Goal: Task Accomplishment & Management: Manage account settings

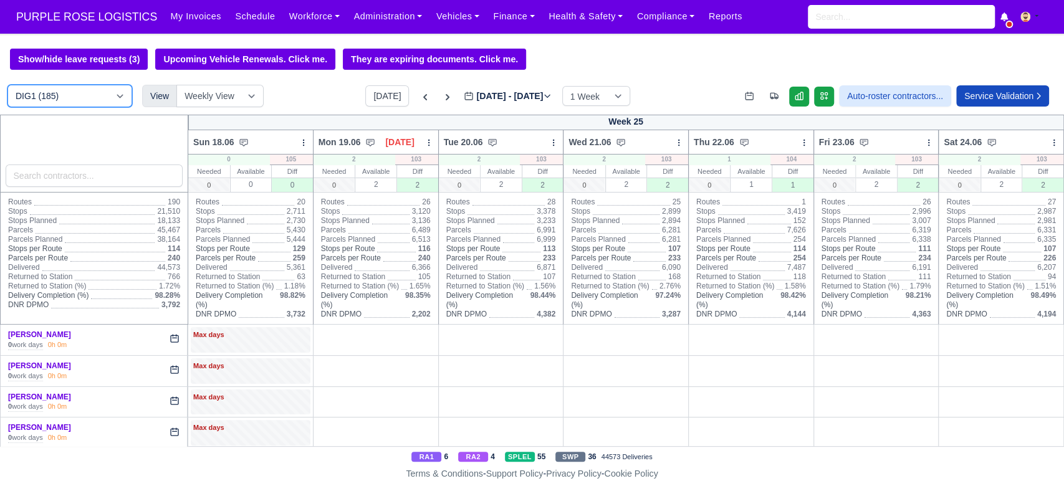
click at [102, 95] on select "DIG1 (185) DAK1 (1) GIMD (20)" at bounding box center [69, 96] width 125 height 22
select select "5"
click at [7, 86] on select "DIG1 (185) DAK1 (1) GIMD (20)" at bounding box center [69, 96] width 125 height 22
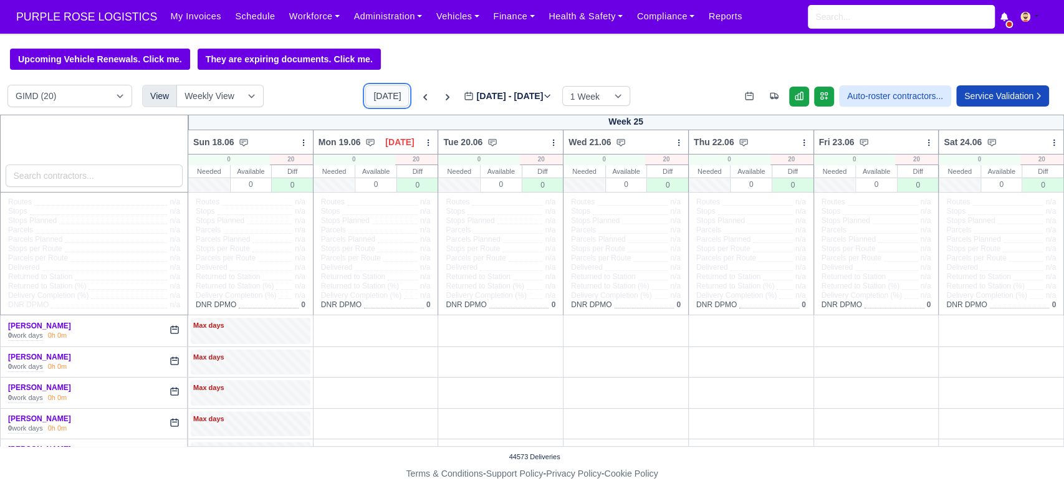
click at [387, 98] on button "[DATE]" at bounding box center [387, 95] width 44 height 21
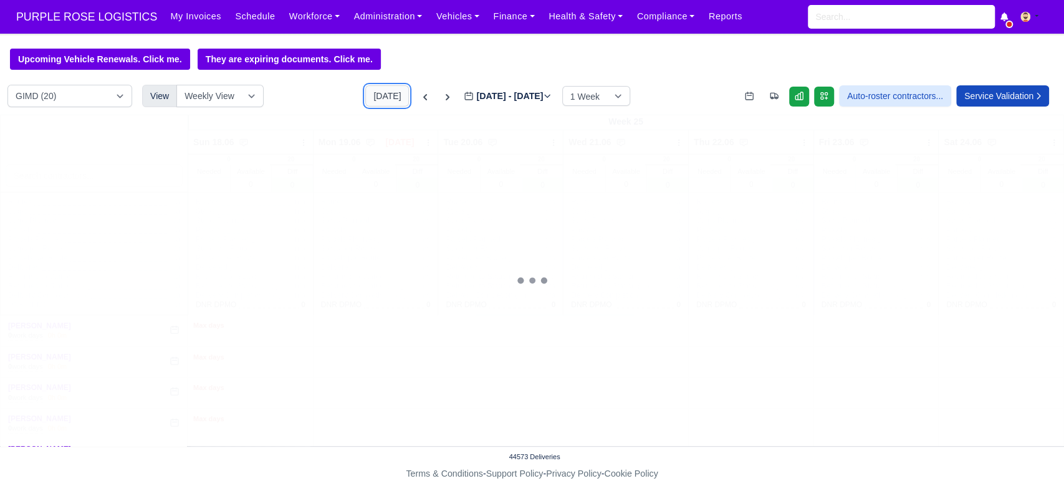
type input "[DATE]"
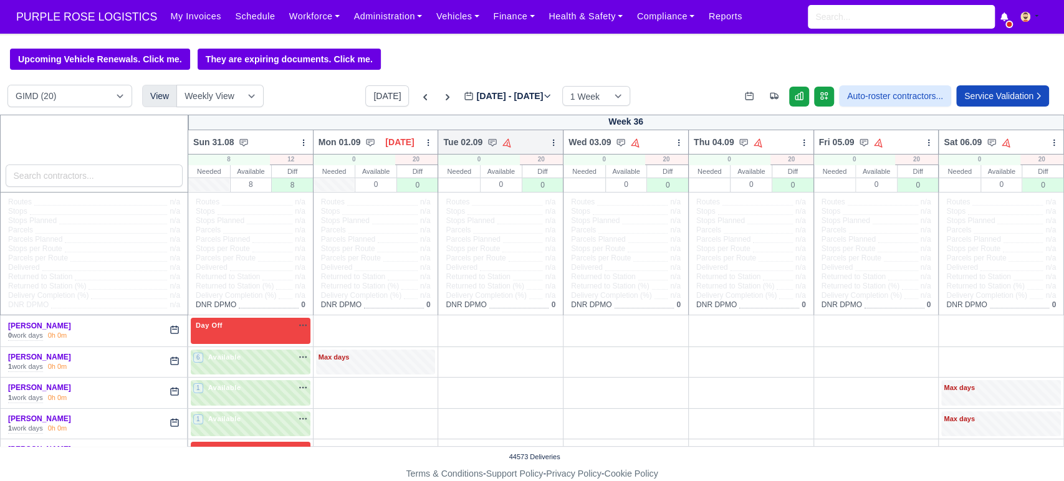
click at [549, 146] on icon at bounding box center [553, 142] width 9 height 9
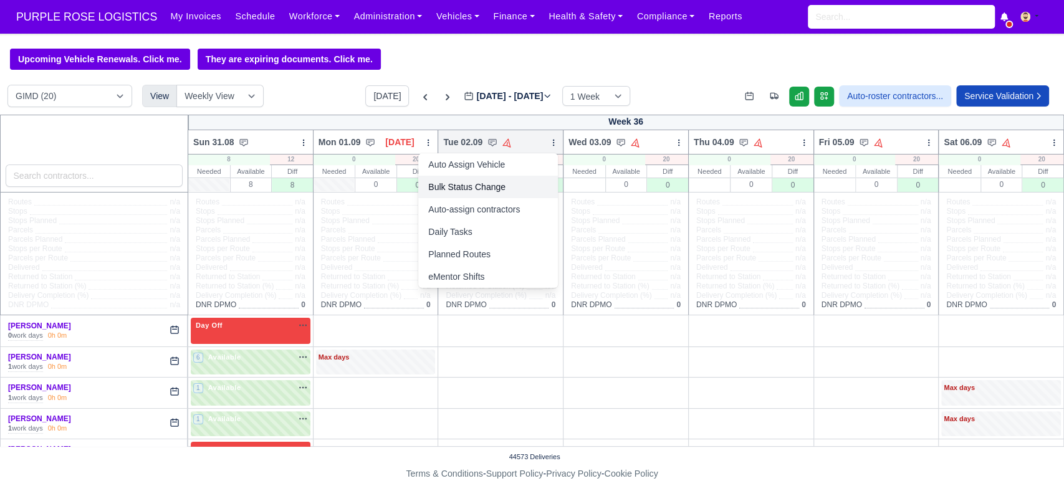
click at [497, 188] on link "Bulk Status Change" at bounding box center [488, 187] width 140 height 22
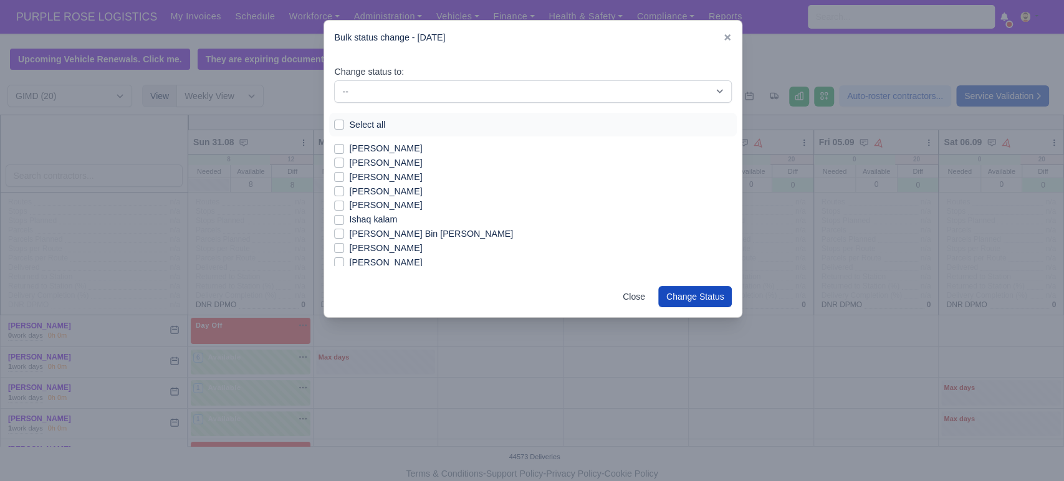
click at [349, 123] on label "Select all" at bounding box center [367, 125] width 36 height 14
click at [344, 123] on input "Select all" at bounding box center [339, 123] width 10 height 10
checkbox input "true"
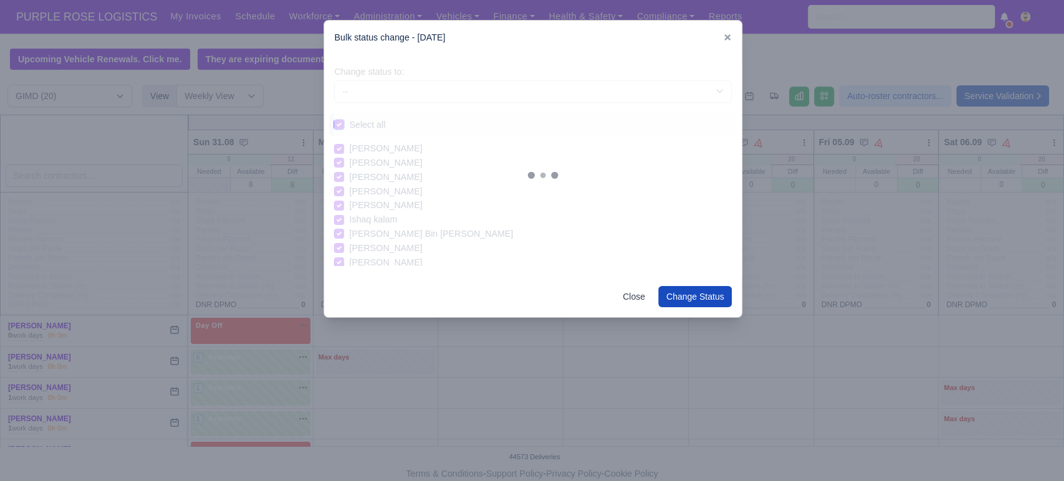
checkbox input "true"
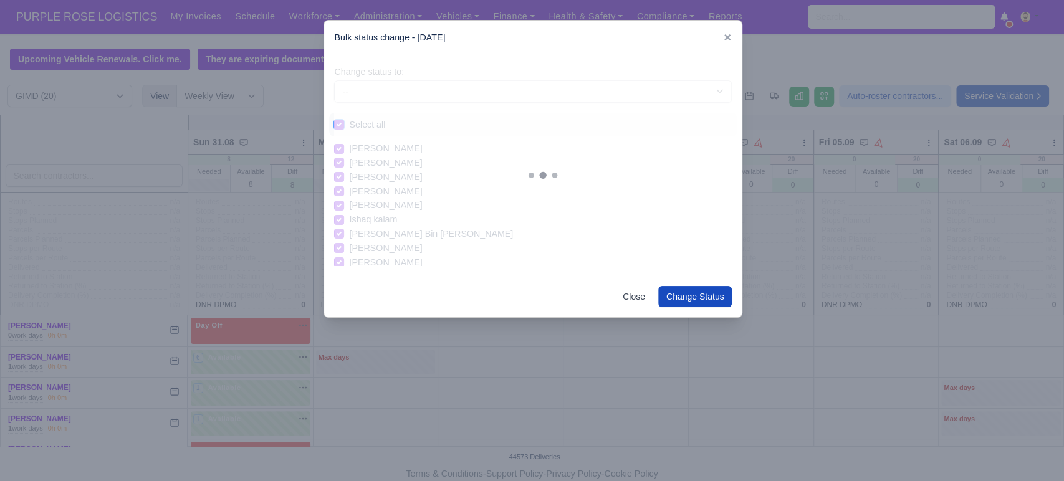
checkbox input "true"
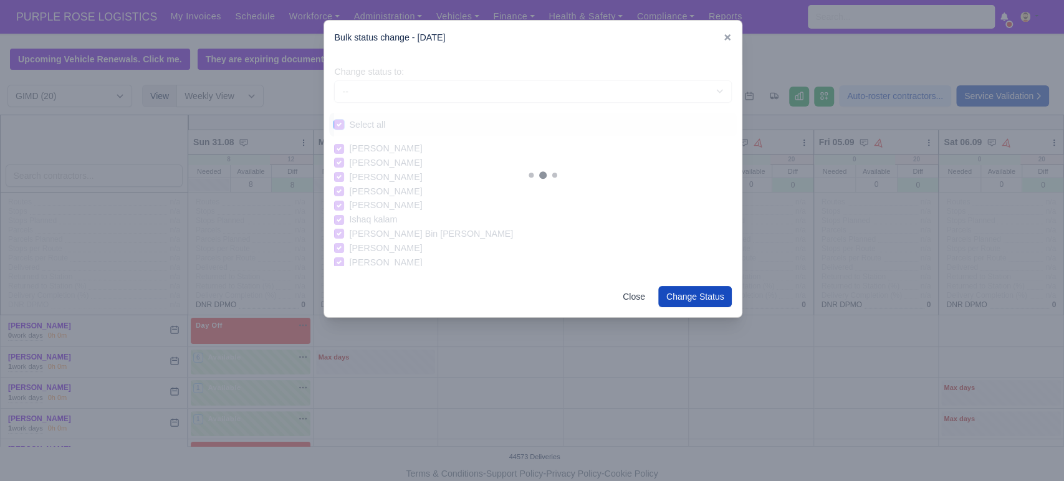
checkbox input "true"
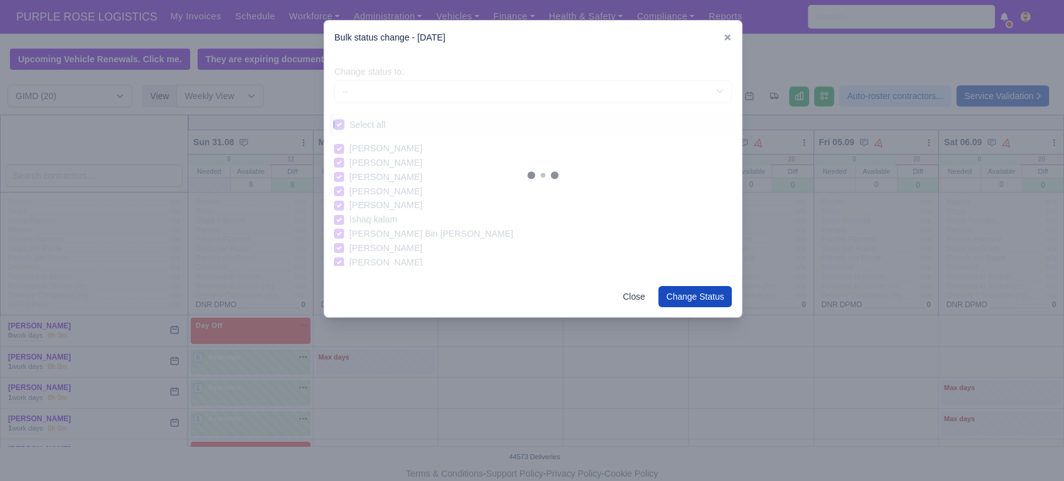
checkbox input "true"
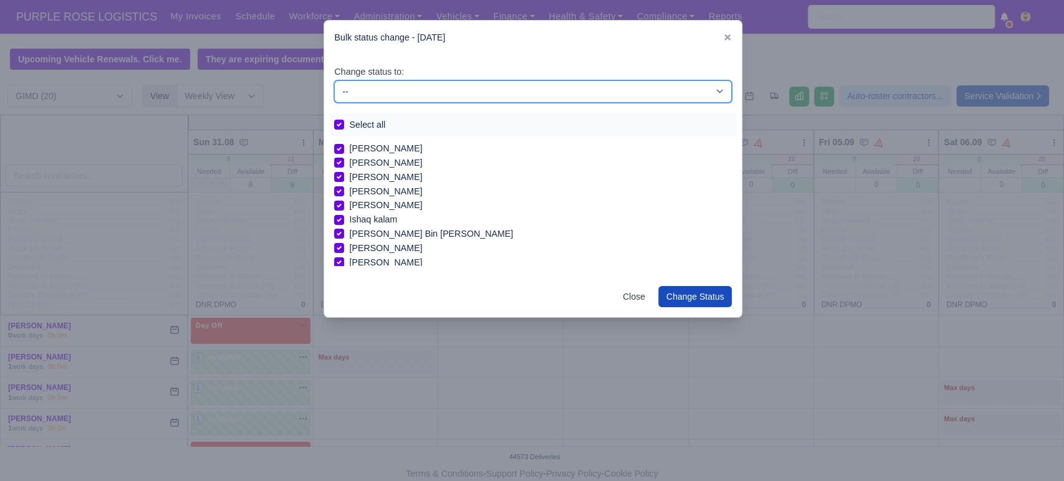
click at [429, 95] on select "-- Available Day Off Stand By Holiday In Office OSM Ridealong Nursery 1 Nursery…" at bounding box center [533, 91] width 398 height 22
select select "Day Off"
click at [334, 80] on select "-- Available Day Off Stand By Holiday In Office OSM Ridealong Nursery 1 Nursery…" at bounding box center [533, 91] width 398 height 22
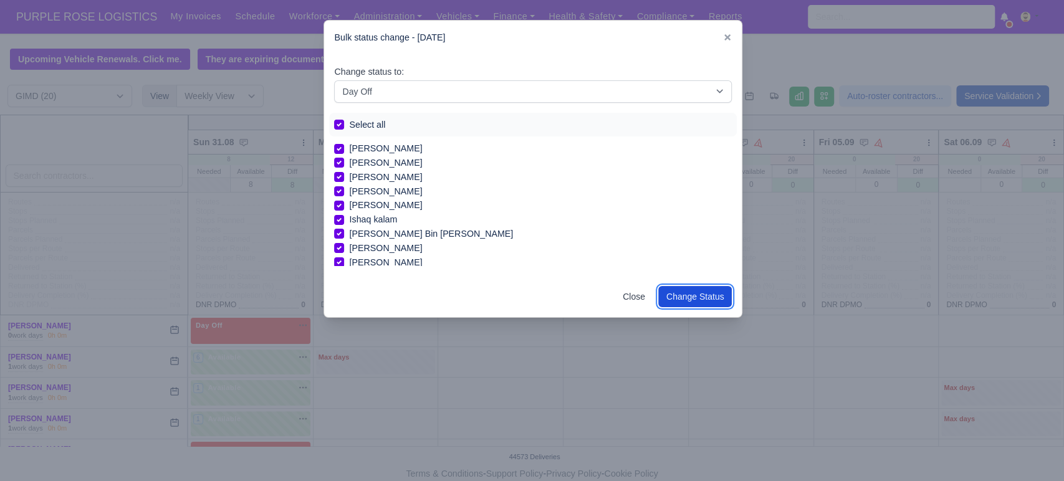
click at [690, 300] on button "Change Status" at bounding box center [695, 296] width 74 height 21
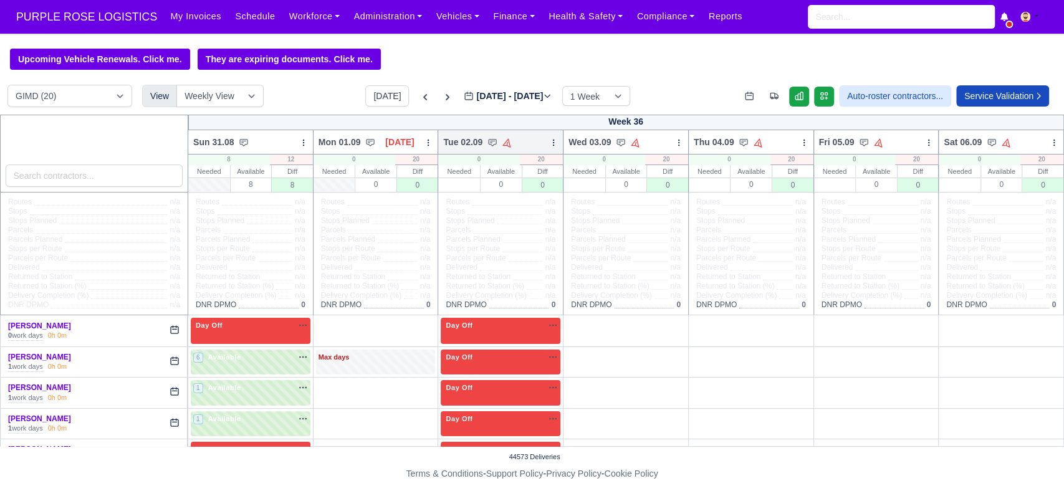
click at [549, 144] on icon at bounding box center [553, 142] width 9 height 9
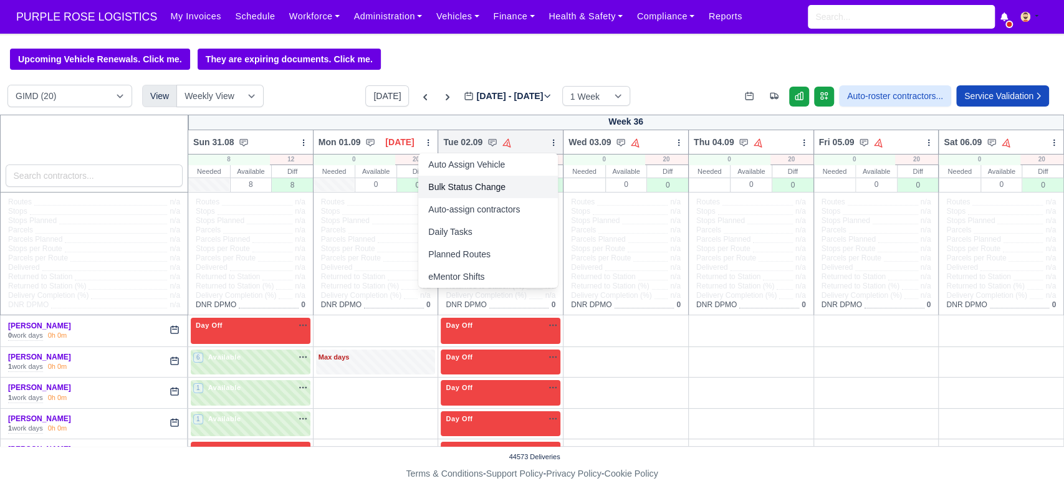
click at [469, 188] on link "Bulk Status Change" at bounding box center [488, 187] width 140 height 22
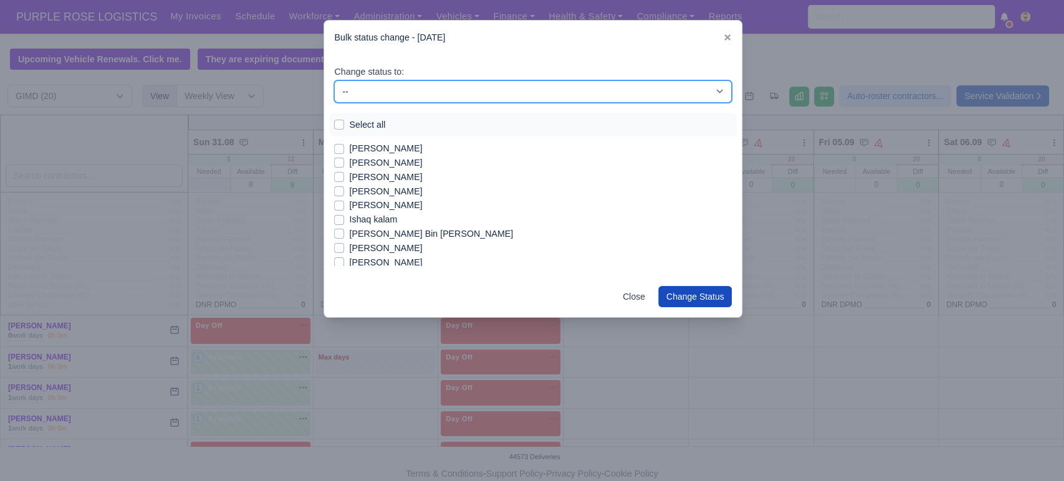
click at [378, 89] on select "-- Available Day Off Stand By Holiday In Office OSM Ridealong Nursery 1 Nursery…" at bounding box center [533, 91] width 398 height 22
select select "Available"
click at [334, 80] on select "-- Available Day Off Stand By Holiday In Office OSM Ridealong Nursery 1 Nursery…" at bounding box center [533, 91] width 398 height 22
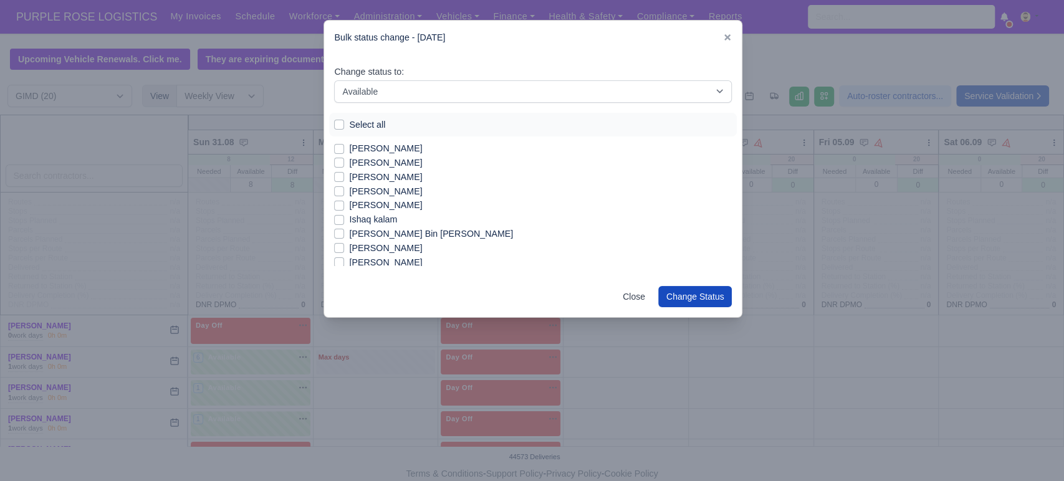
click at [357, 148] on label "[PERSON_NAME]" at bounding box center [385, 149] width 73 height 14
click at [344, 148] on input "[PERSON_NAME]" at bounding box center [339, 147] width 10 height 10
checkbox input "true"
click at [359, 160] on label "[PERSON_NAME]" at bounding box center [385, 163] width 73 height 14
click at [344, 160] on input "[PERSON_NAME]" at bounding box center [339, 161] width 10 height 10
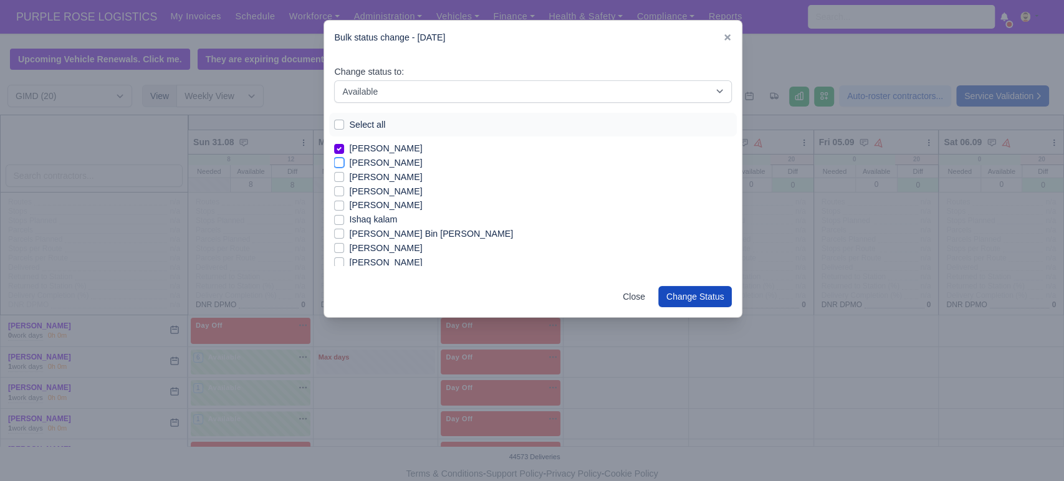
checkbox input "true"
click at [371, 188] on label "[PERSON_NAME]" at bounding box center [385, 192] width 73 height 14
click at [344, 188] on input "[PERSON_NAME]" at bounding box center [339, 190] width 10 height 10
checkbox input "true"
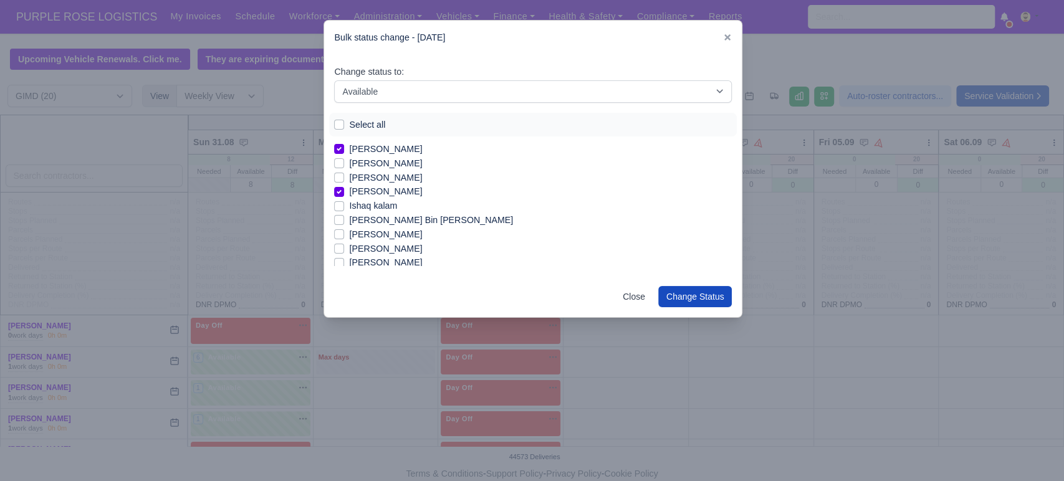
click at [375, 238] on label "[PERSON_NAME]" at bounding box center [385, 235] width 73 height 14
click at [344, 238] on input "[PERSON_NAME]" at bounding box center [339, 233] width 10 height 10
checkbox input "true"
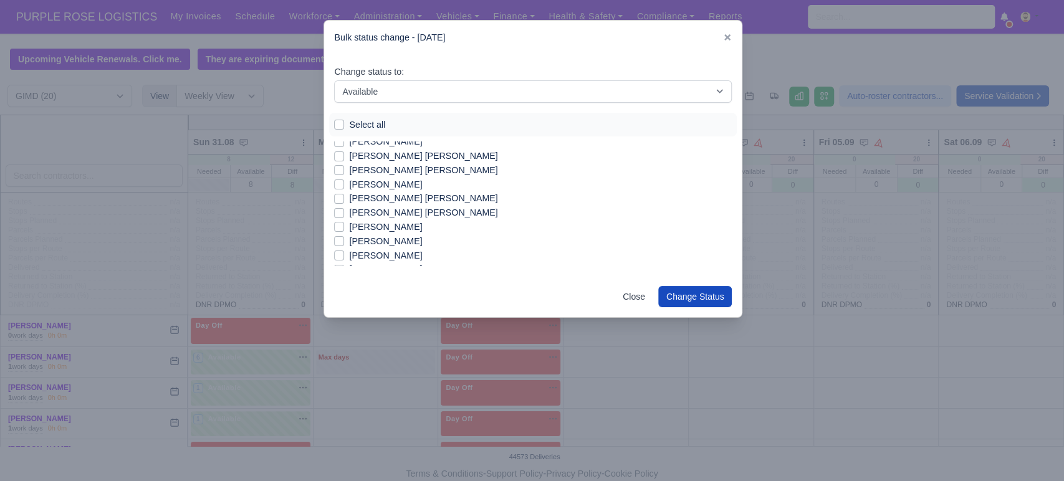
click at [416, 213] on label "[PERSON_NAME] [PERSON_NAME]" at bounding box center [423, 213] width 148 height 14
click at [344, 213] on input "[PERSON_NAME] [PERSON_NAME]" at bounding box center [339, 211] width 10 height 10
checkbox input "true"
click at [383, 251] on label "[PERSON_NAME]" at bounding box center [385, 249] width 73 height 14
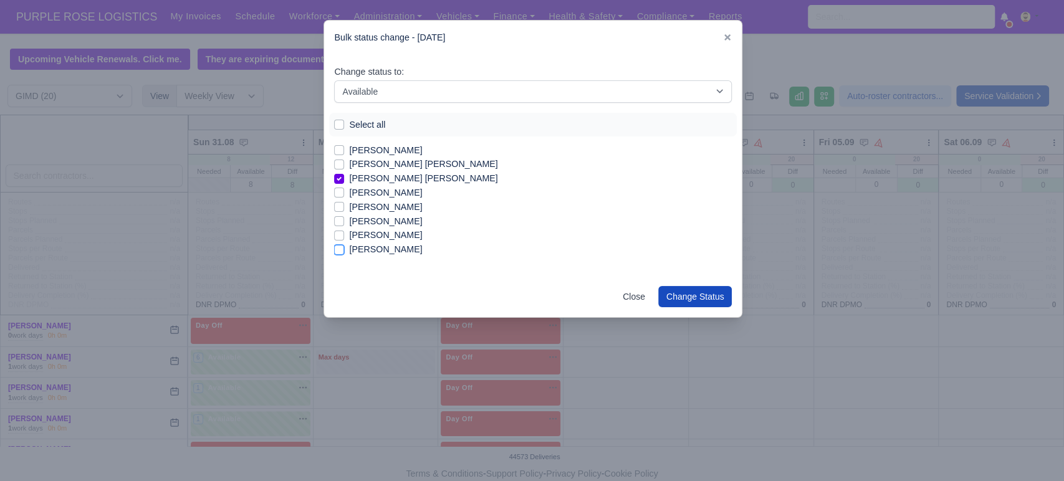
click at [344, 251] on input "[PERSON_NAME]" at bounding box center [339, 247] width 10 height 10
checkbox input "true"
click at [372, 238] on label "[PERSON_NAME]" at bounding box center [385, 235] width 73 height 14
click at [344, 238] on input "[PERSON_NAME]" at bounding box center [339, 233] width 10 height 10
checkbox input "true"
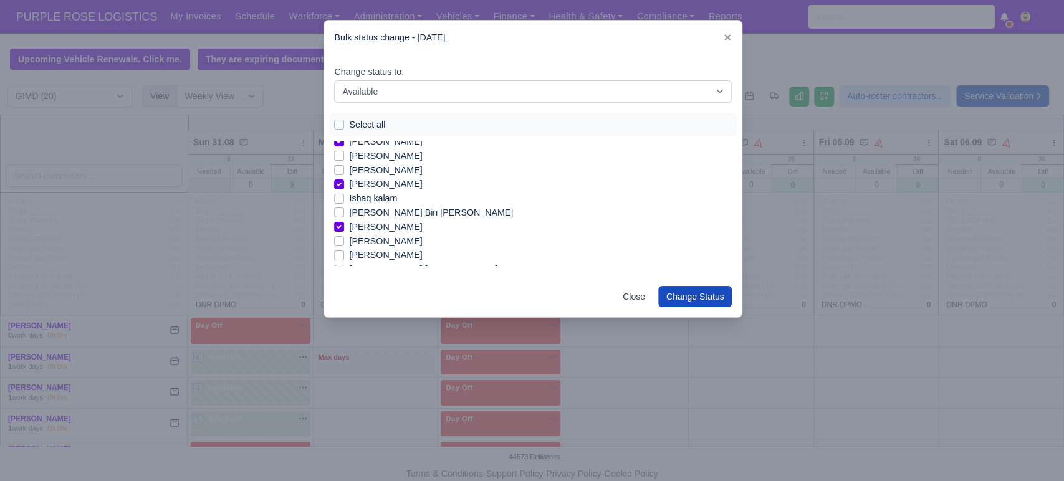
scroll to position [5, 0]
click at [375, 213] on label "Ishaq kalam" at bounding box center [373, 215] width 48 height 14
click at [344, 213] on input "Ishaq kalam" at bounding box center [339, 213] width 10 height 10
checkbox input "true"
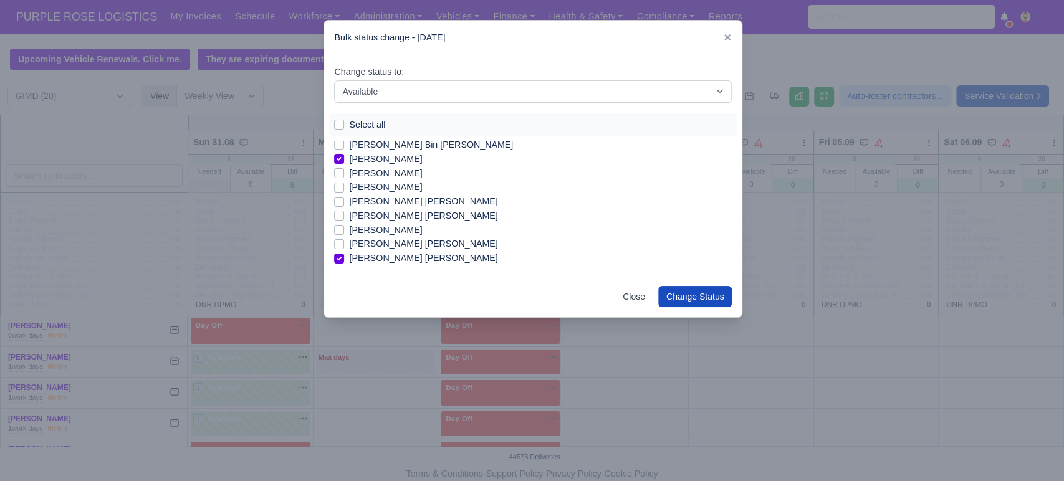
scroll to position [105, 0]
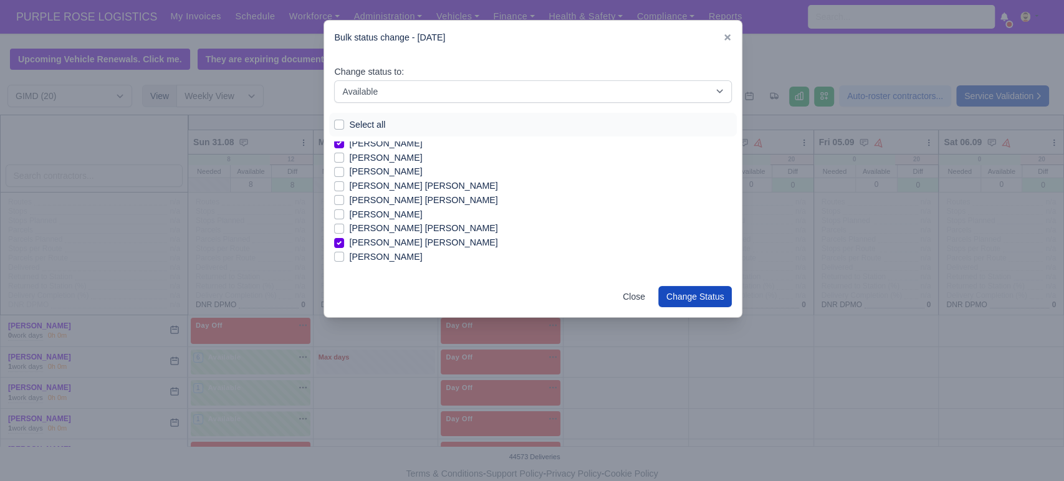
click at [398, 185] on label "[PERSON_NAME] [PERSON_NAME]" at bounding box center [423, 186] width 148 height 14
click at [344, 185] on input "[PERSON_NAME] [PERSON_NAME]" at bounding box center [339, 184] width 10 height 10
checkbox input "true"
click at [397, 194] on label "[PERSON_NAME] [PERSON_NAME]" at bounding box center [423, 200] width 148 height 14
click at [344, 194] on input "[PERSON_NAME] [PERSON_NAME]" at bounding box center [339, 198] width 10 height 10
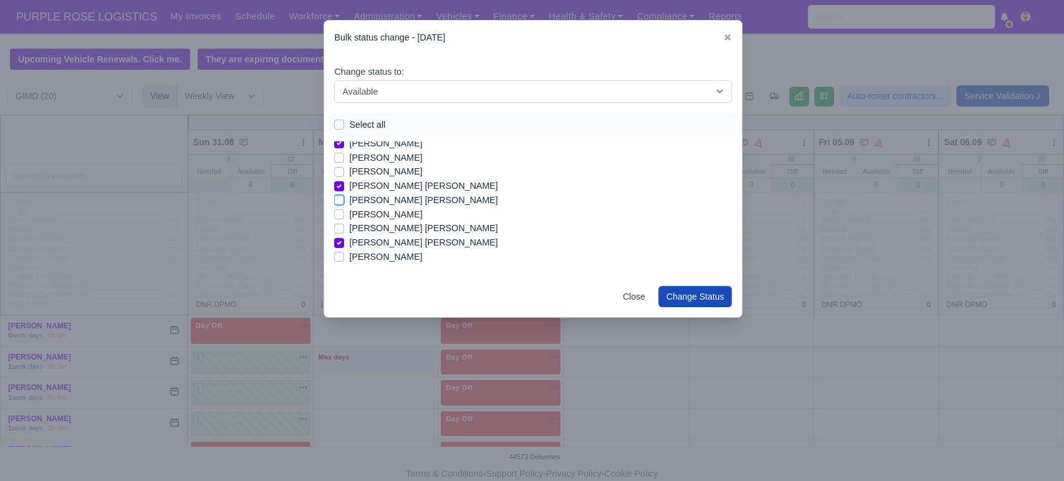
checkbox input "true"
click at [410, 173] on label "[PERSON_NAME]" at bounding box center [385, 172] width 73 height 14
click at [344, 173] on input "[PERSON_NAME]" at bounding box center [339, 170] width 10 height 10
checkbox input "true"
click at [708, 302] on button "Change Status" at bounding box center [695, 296] width 74 height 21
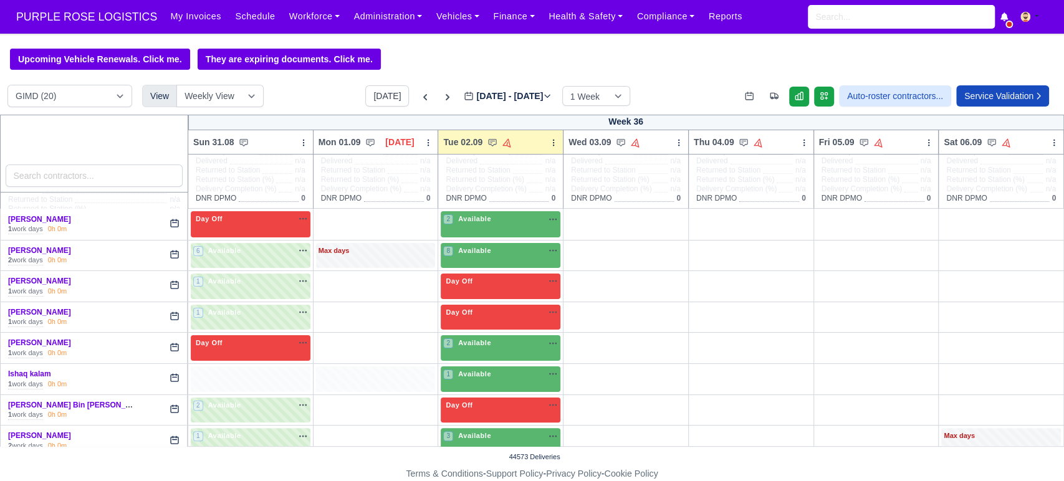
scroll to position [107, 0]
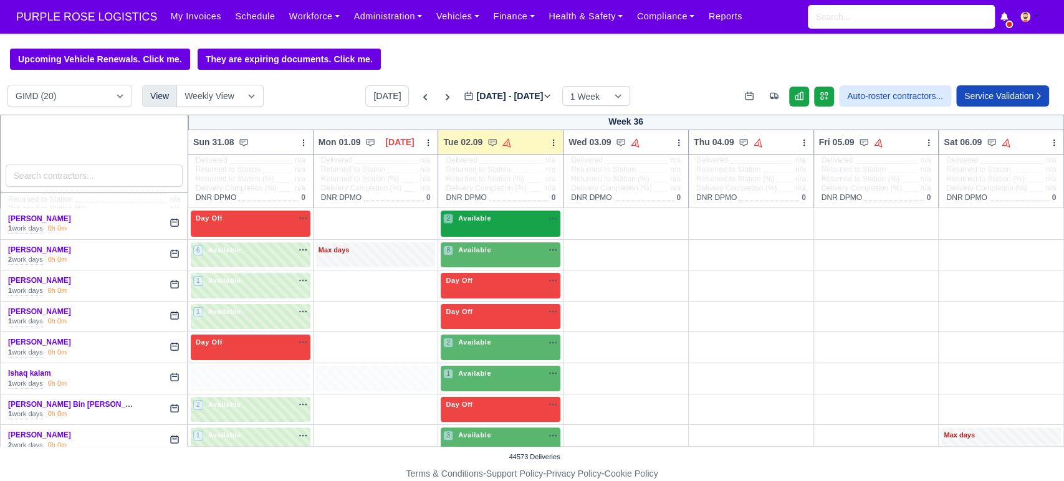
click at [486, 222] on span "Available" at bounding box center [475, 218] width 38 height 9
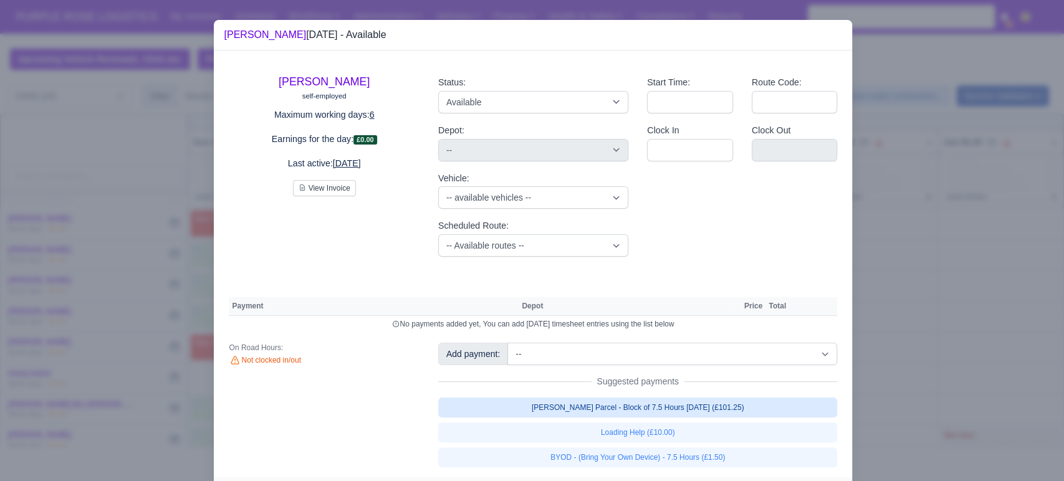
click at [583, 408] on link "[PERSON_NAME] Parcel - Block of 7.5 Hours [DATE] (£101.25)" at bounding box center [638, 408] width 400 height 20
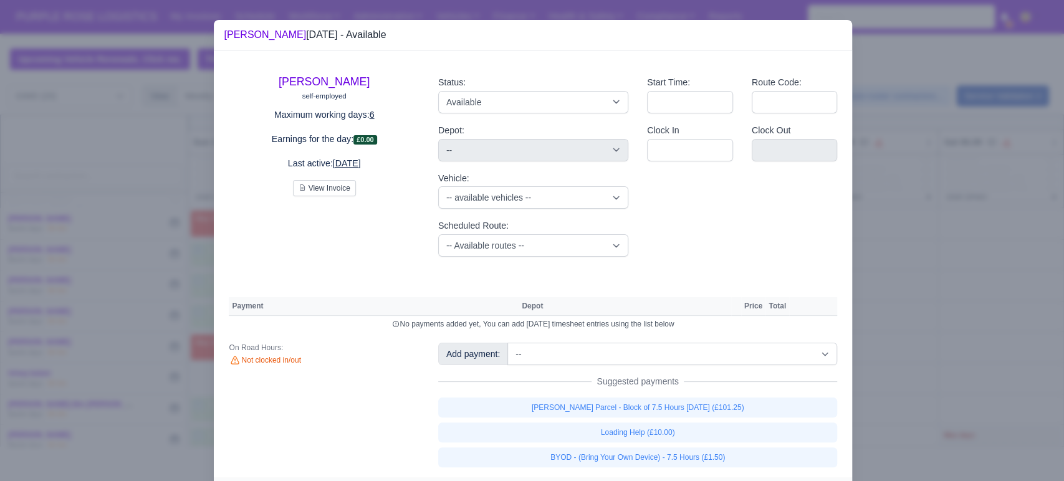
select select "5"
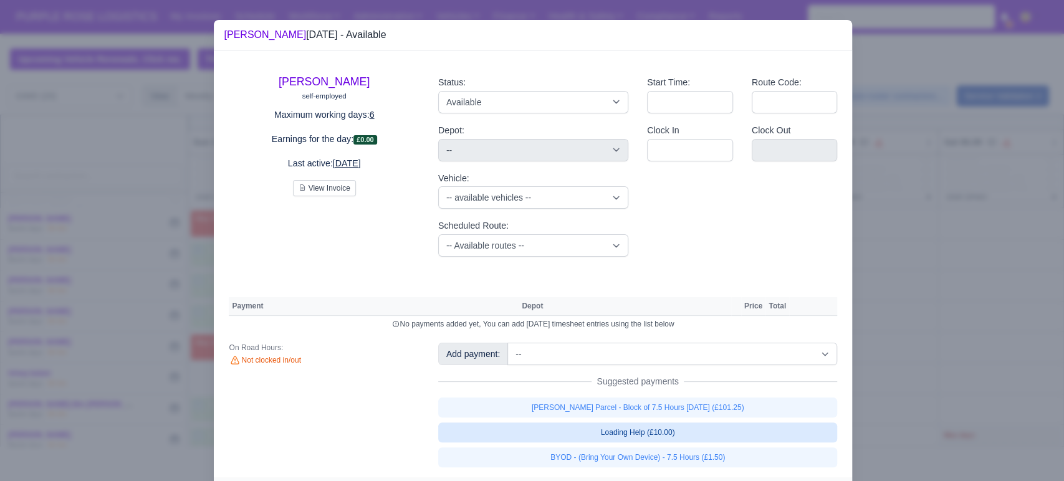
select select "5"
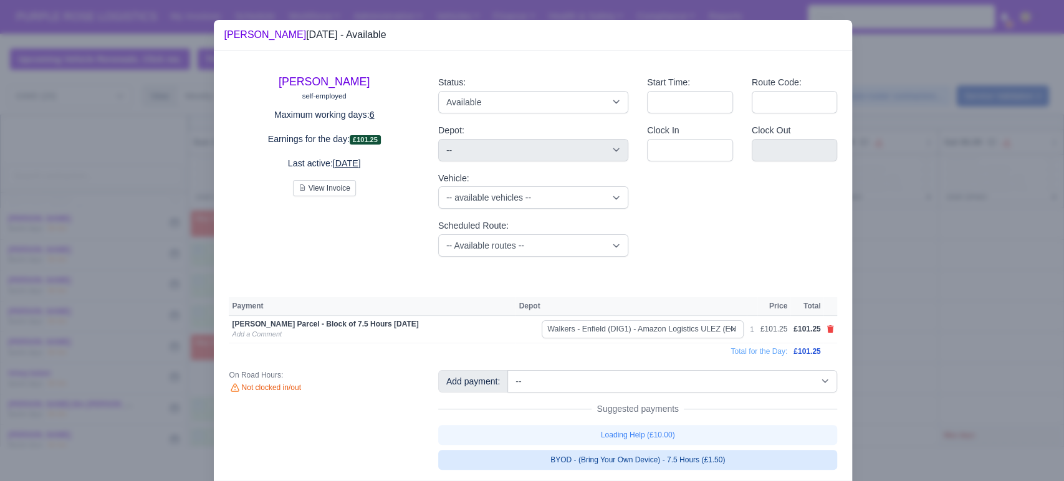
click at [601, 468] on link "BYOD - (Bring Your Own Device) - 7.5 Hours (£1.50)" at bounding box center [638, 460] width 400 height 20
select select "5"
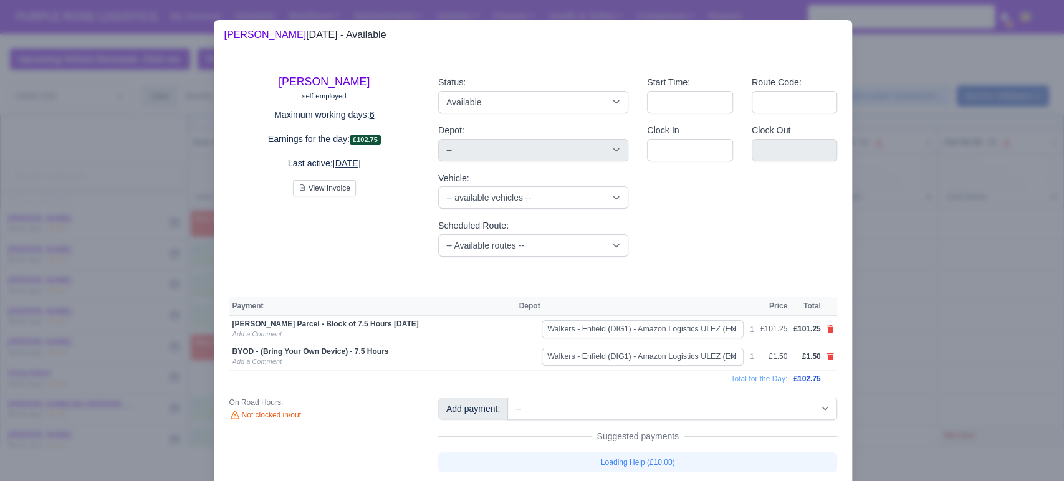
click at [936, 388] on div at bounding box center [532, 240] width 1064 height 481
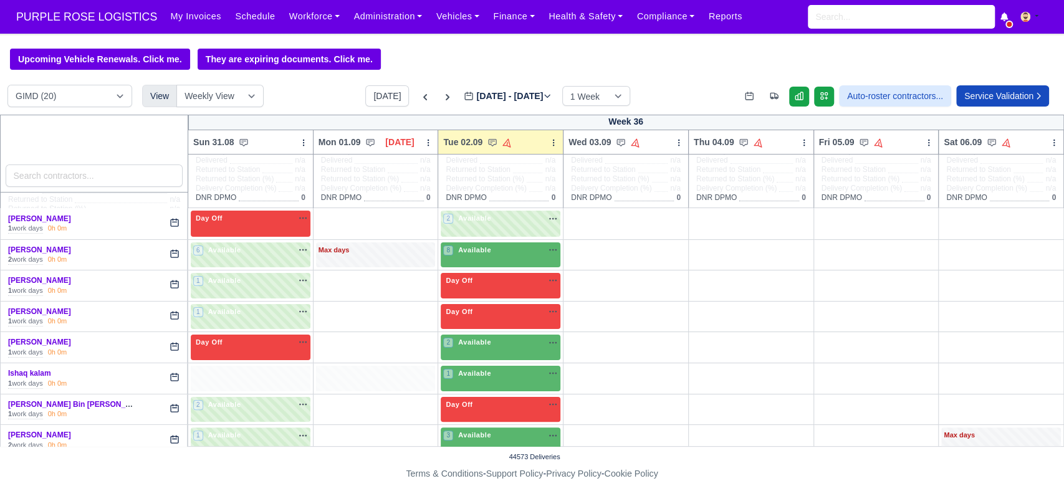
click at [486, 241] on td "8 Available" at bounding box center [500, 254] width 125 height 31
click at [489, 253] on div "8 Available na" at bounding box center [500, 250] width 115 height 11
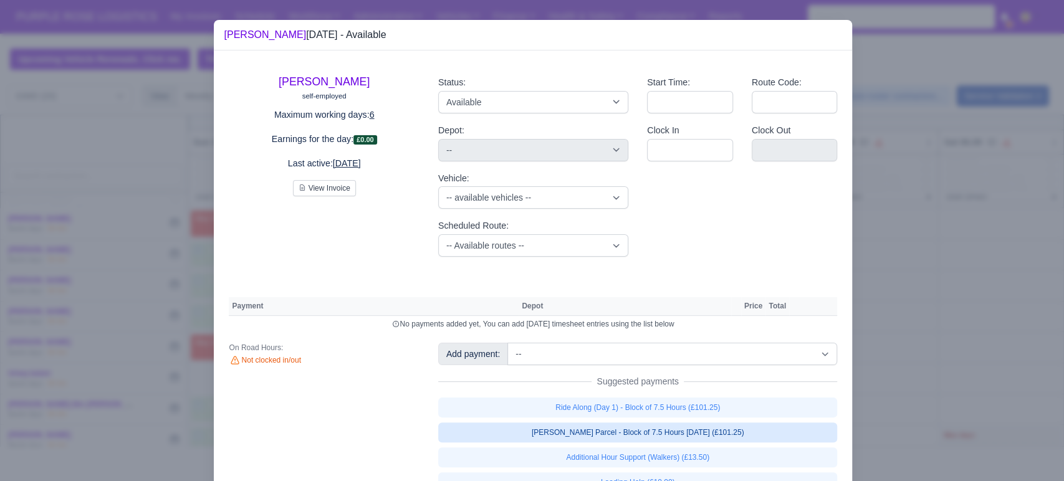
click at [660, 429] on link "[PERSON_NAME] Parcel - Block of 7.5 Hours [DATE] (£101.25)" at bounding box center [638, 433] width 400 height 20
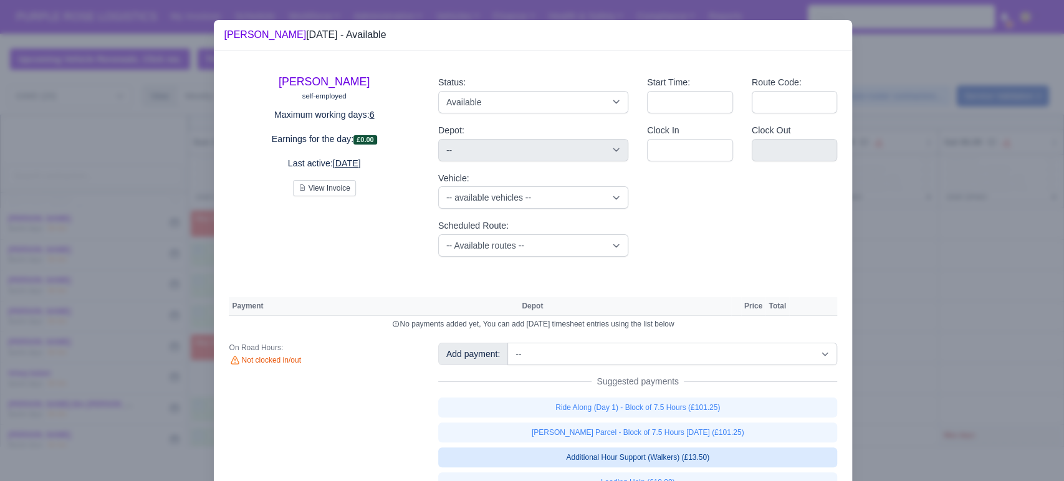
select select "5"
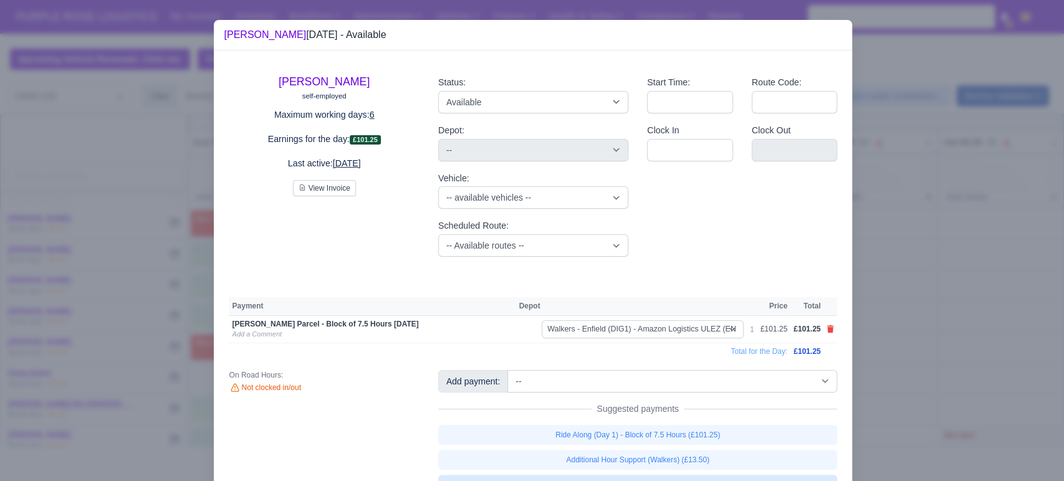
click at [667, 475] on link "Loading Help (£10.00)" at bounding box center [638, 485] width 400 height 20
select select "5"
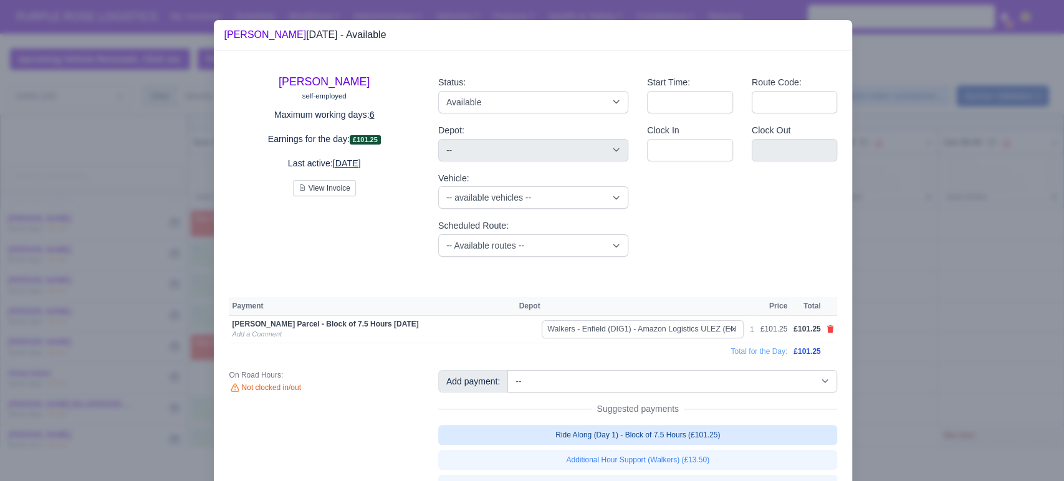
select select "5"
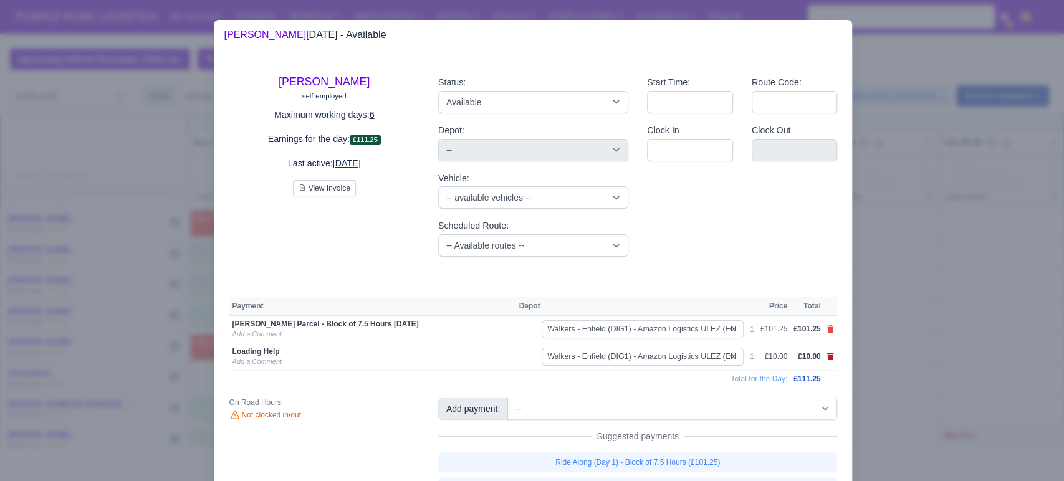
click at [827, 360] on icon at bounding box center [830, 356] width 7 height 7
select select
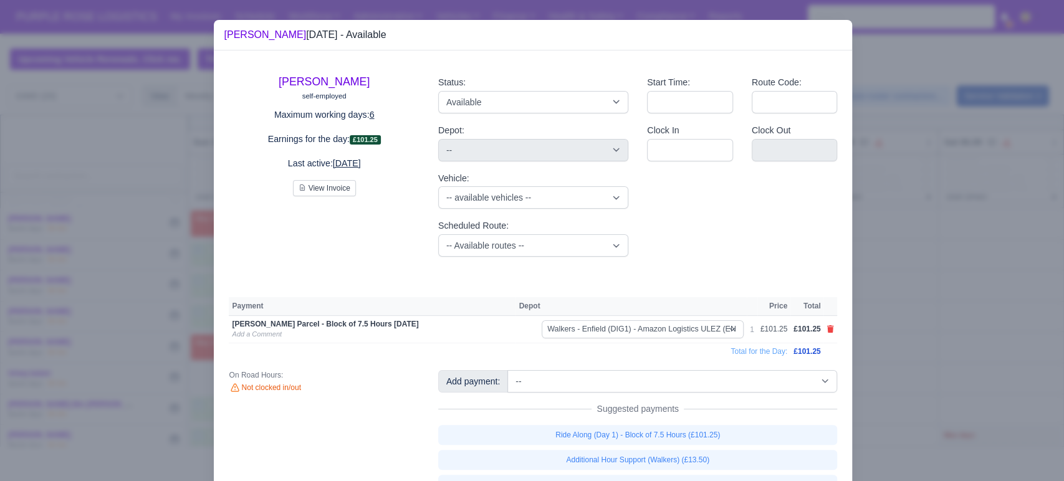
scroll to position [83, 0]
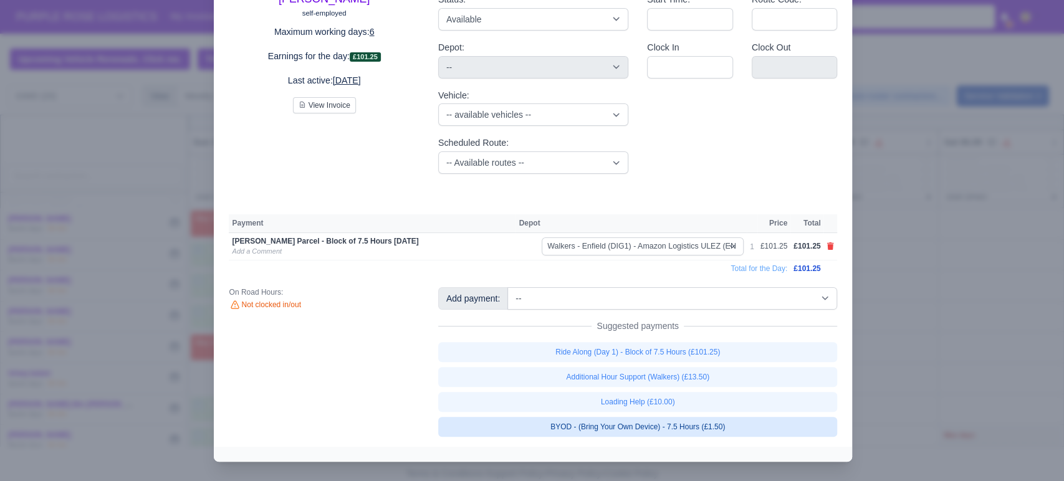
click at [663, 430] on link "BYOD - (Bring Your Own Device) - 7.5 Hours (£1.50)" at bounding box center [638, 427] width 400 height 20
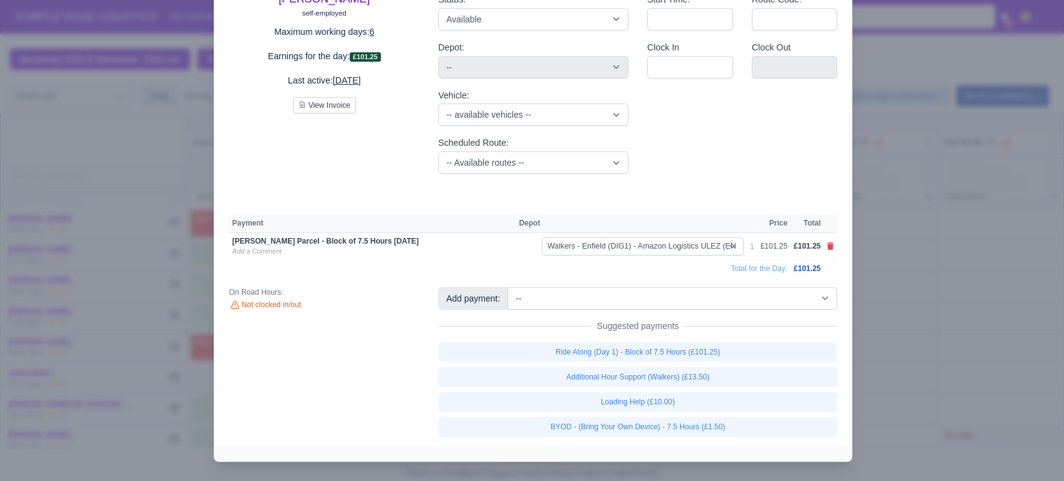
select select "5"
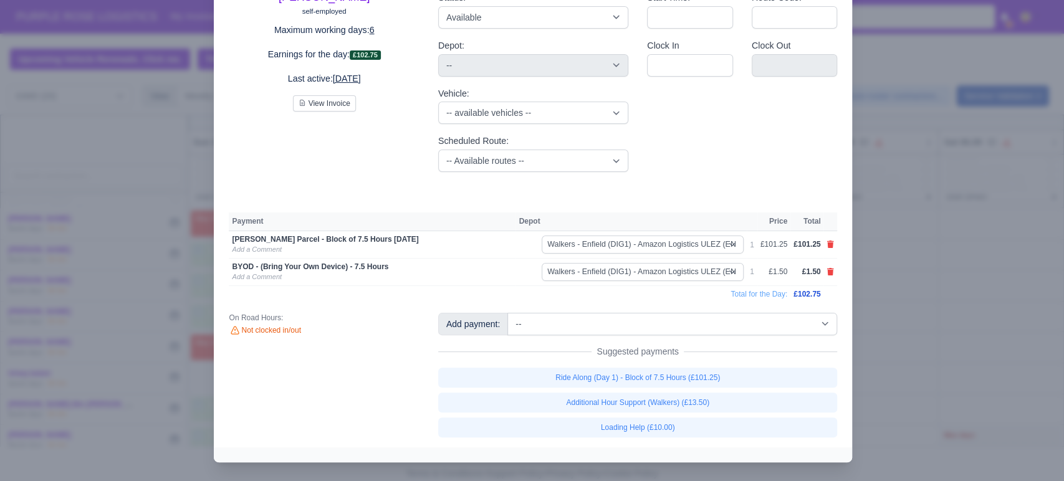
click at [939, 348] on div at bounding box center [532, 240] width 1064 height 481
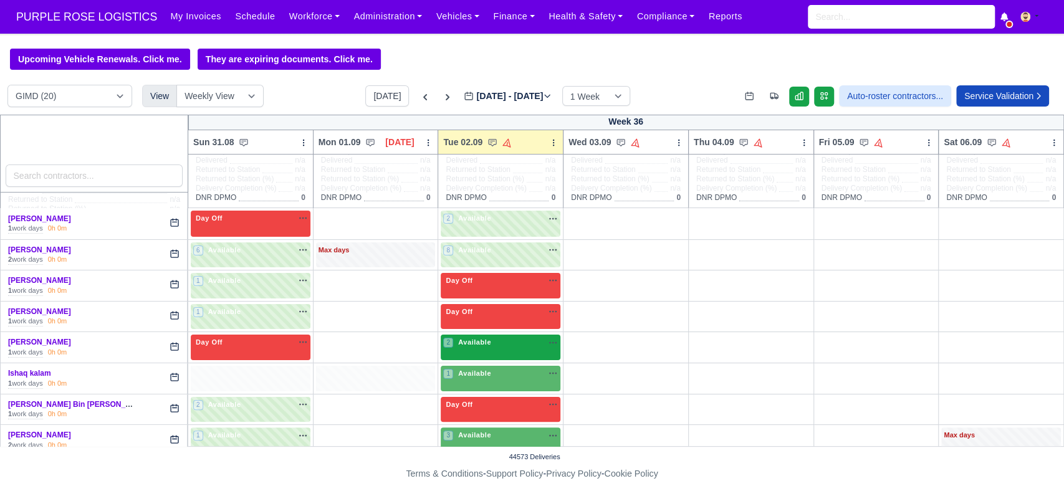
click at [485, 353] on div "2 Available" at bounding box center [501, 348] width 120 height 26
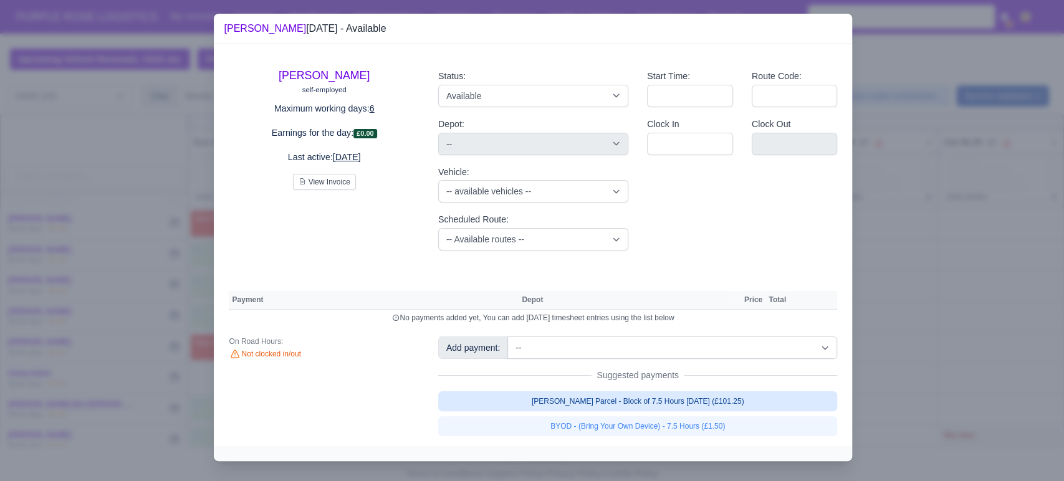
click at [666, 407] on link "[PERSON_NAME] Parcel - Block of 7.5 Hours [DATE] (£101.25)" at bounding box center [638, 401] width 400 height 20
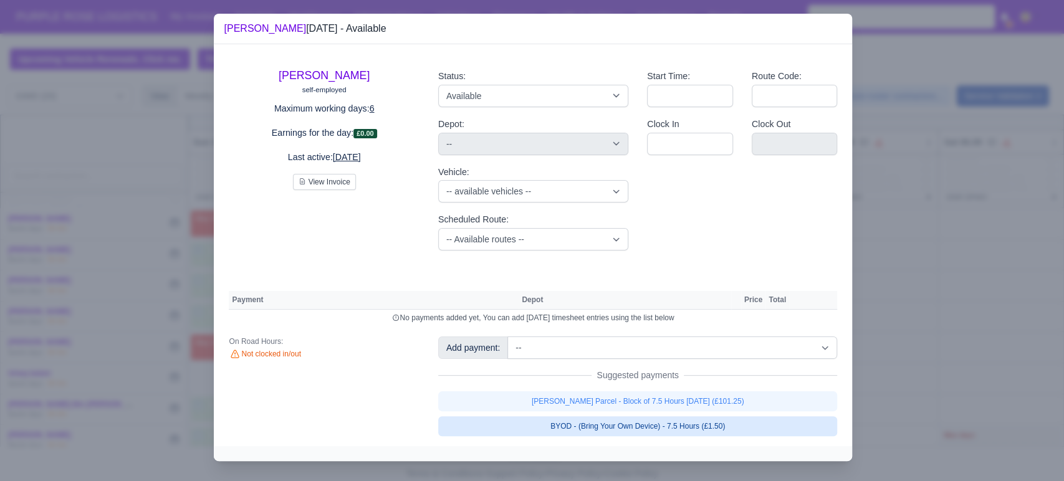
select select "5"
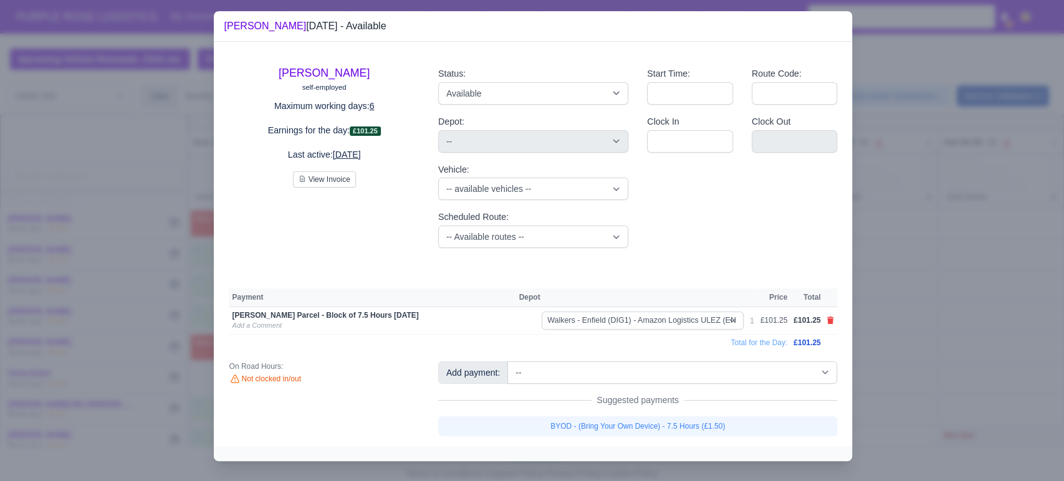
click at [638, 436] on link "BYOD - (Bring Your Own Device) - 7.5 Hours (£1.50)" at bounding box center [638, 426] width 400 height 20
select select "5"
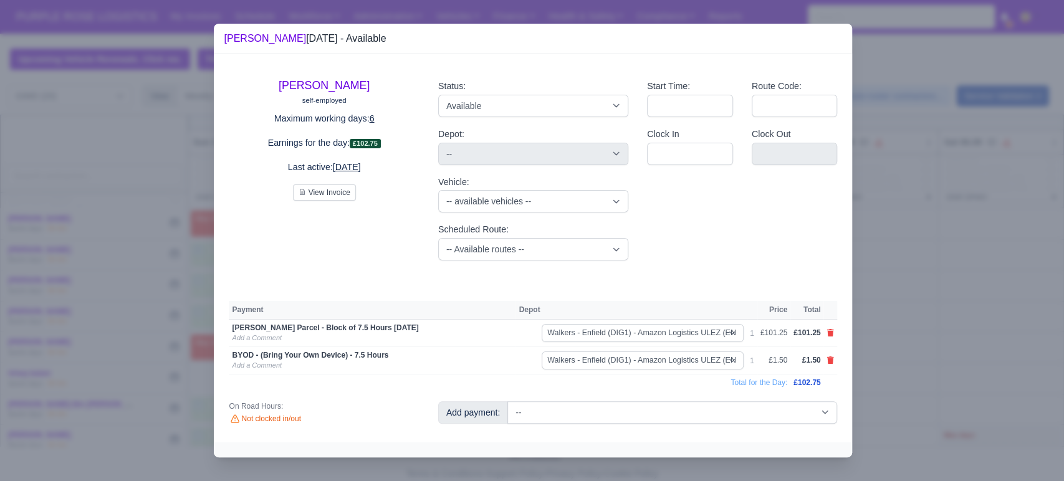
click at [893, 387] on div at bounding box center [532, 240] width 1064 height 481
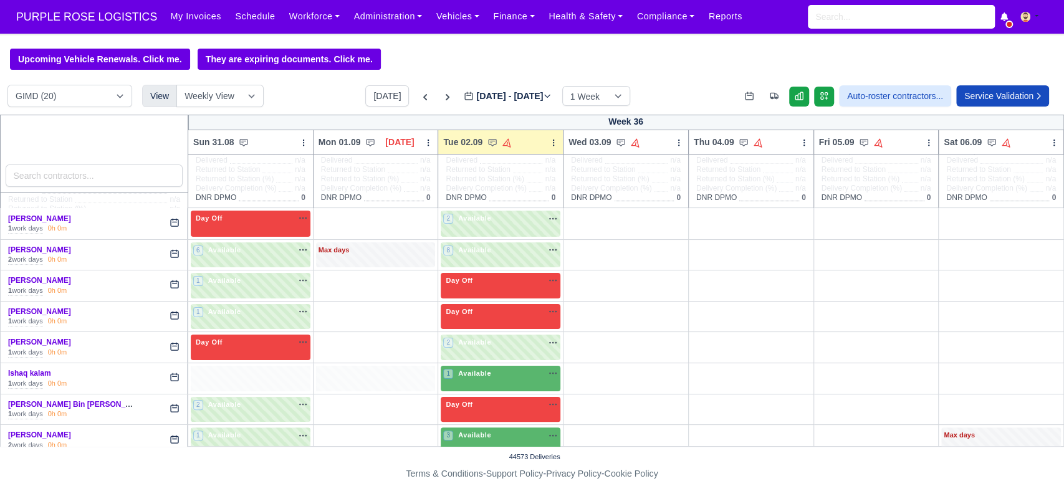
click at [277, 377] on div at bounding box center [251, 379] width 120 height 26
click at [299, 145] on icon at bounding box center [303, 142] width 9 height 9
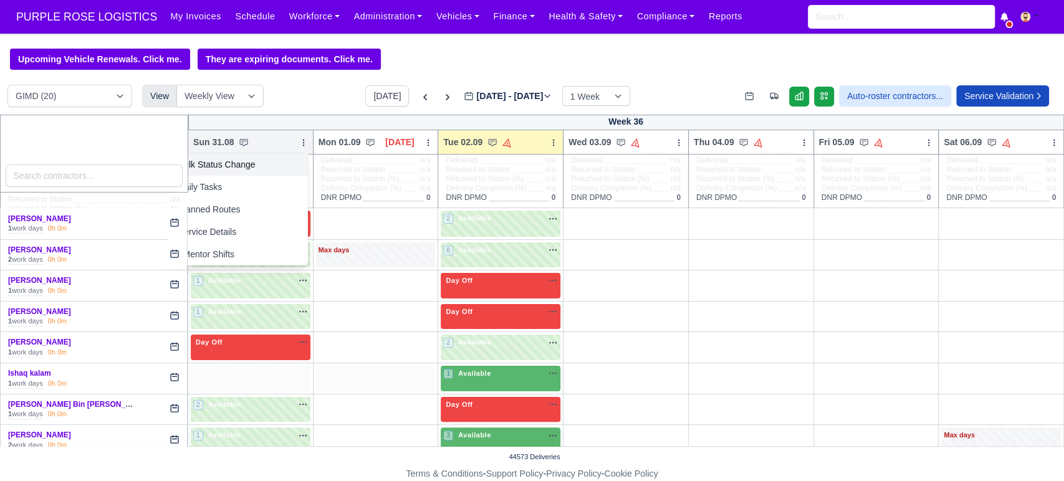
click at [253, 176] on link "Bulk Status Change" at bounding box center [238, 164] width 140 height 22
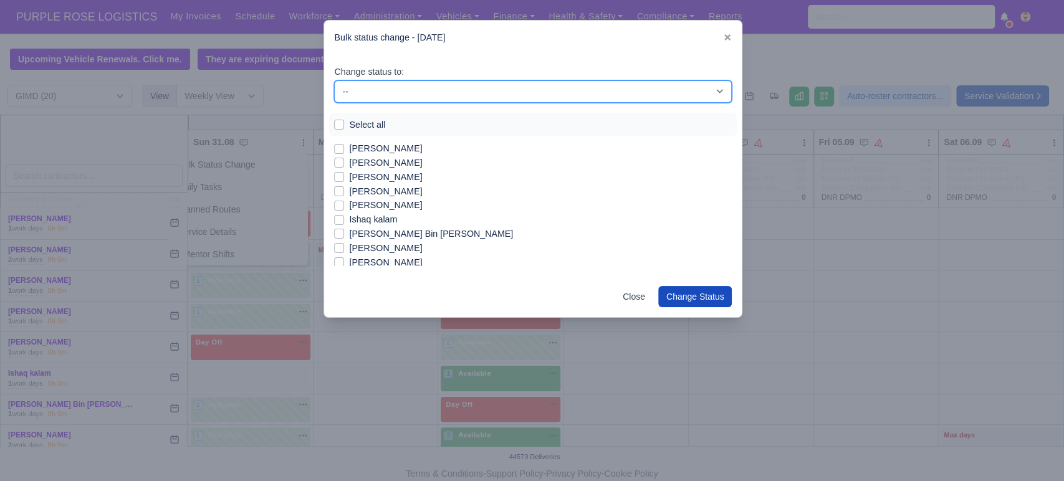
click at [367, 82] on select "-- Available Day Off Stand By Holiday In Office OSM Ridealong Nursery 1 Nursery…" at bounding box center [533, 91] width 398 height 22
select select "Day Off"
click at [334, 80] on select "-- Available Day Off Stand By Holiday In Office OSM Ridealong Nursery 1 Nursery…" at bounding box center [533, 91] width 398 height 22
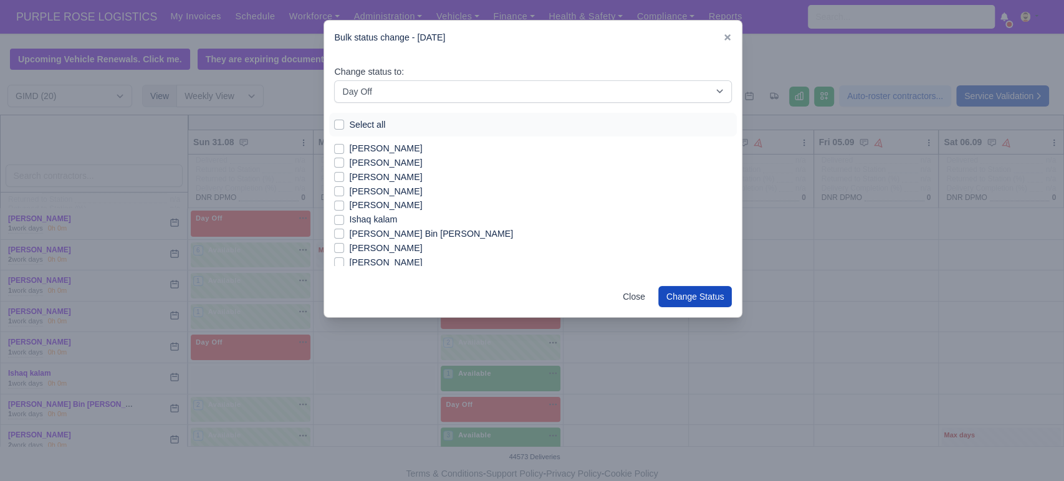
click at [375, 221] on label "Ishaq kalam" at bounding box center [373, 220] width 48 height 14
click at [344, 221] on input "Ishaq kalam" at bounding box center [339, 218] width 10 height 10
checkbox input "true"
click at [693, 298] on button "Change Status" at bounding box center [695, 296] width 74 height 21
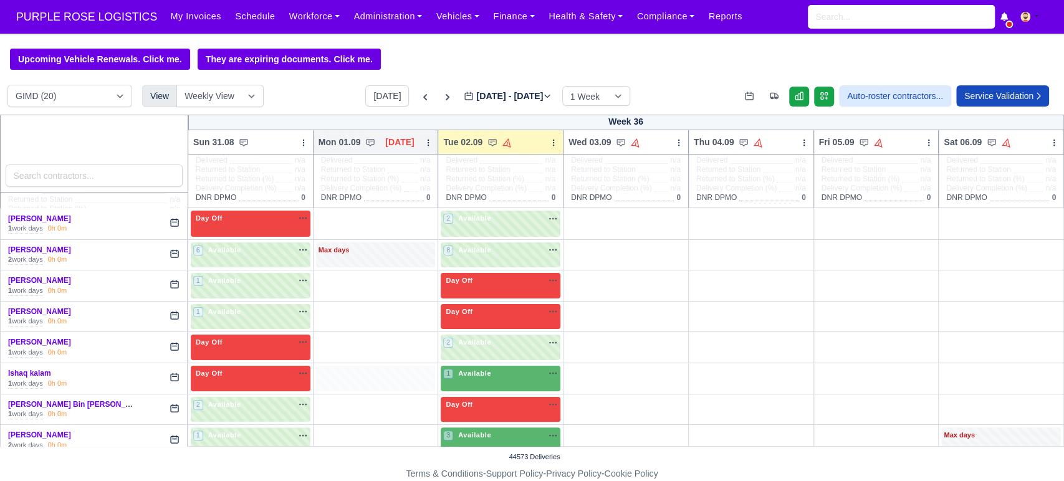
click at [425, 143] on icon at bounding box center [428, 142] width 9 height 9
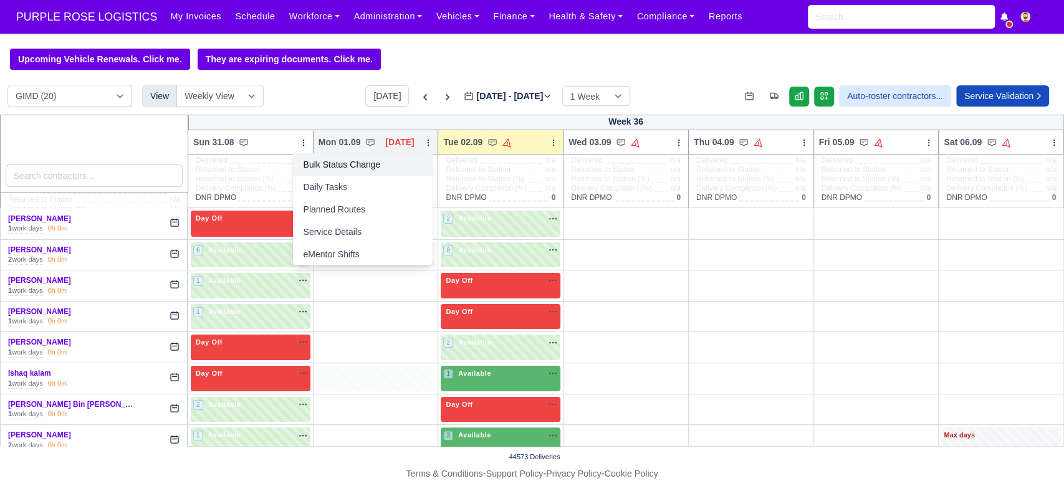
click at [355, 165] on link "Bulk Status Change" at bounding box center [363, 164] width 140 height 22
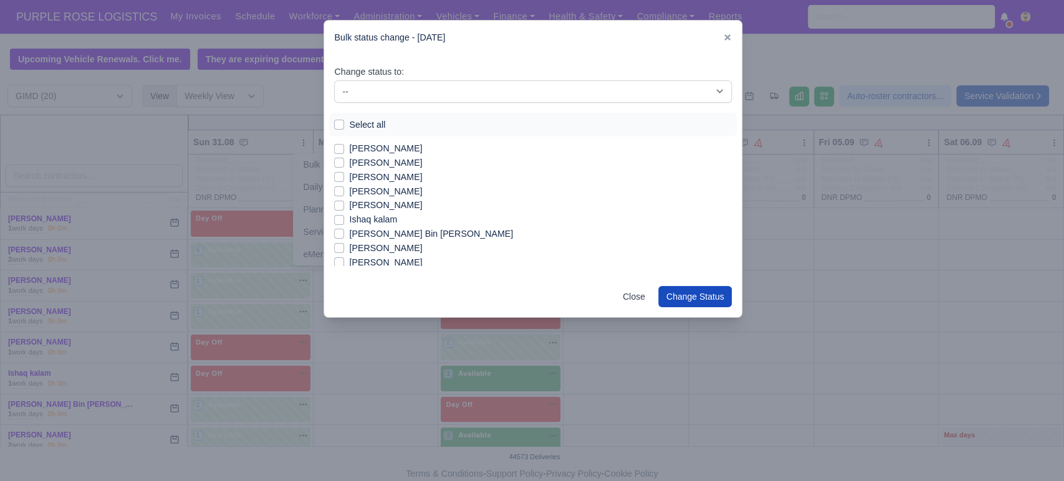
click at [362, 223] on label "Ishaq kalam" at bounding box center [373, 220] width 48 height 14
click at [344, 223] on input "Ishaq kalam" at bounding box center [339, 218] width 10 height 10
checkbox input "true"
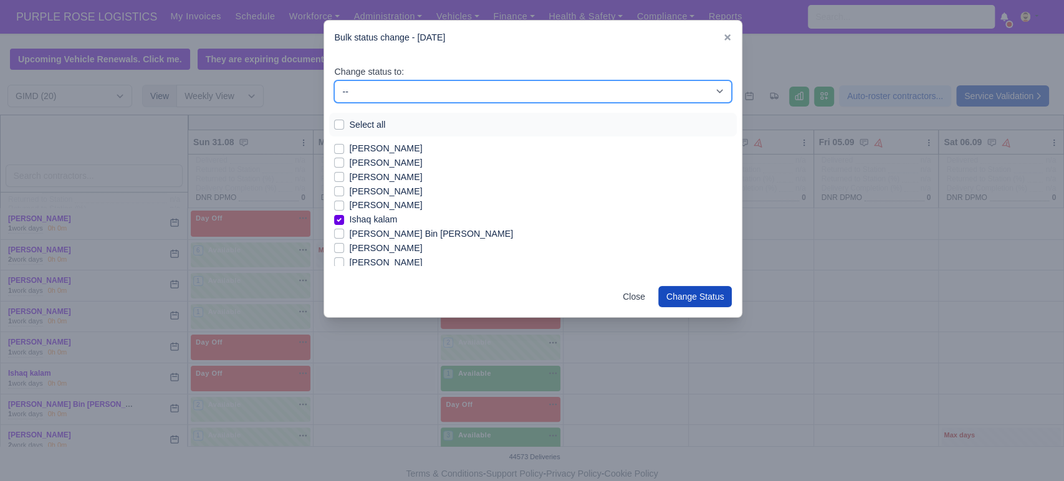
click at [419, 94] on select "-- Available Day Off Stand By Holiday In Office OSM Ridealong Nursery 1 Nursery…" at bounding box center [533, 91] width 398 height 22
select select "Day Off"
click at [334, 80] on select "-- Available Day Off Stand By Holiday In Office OSM Ridealong Nursery 1 Nursery…" at bounding box center [533, 91] width 398 height 22
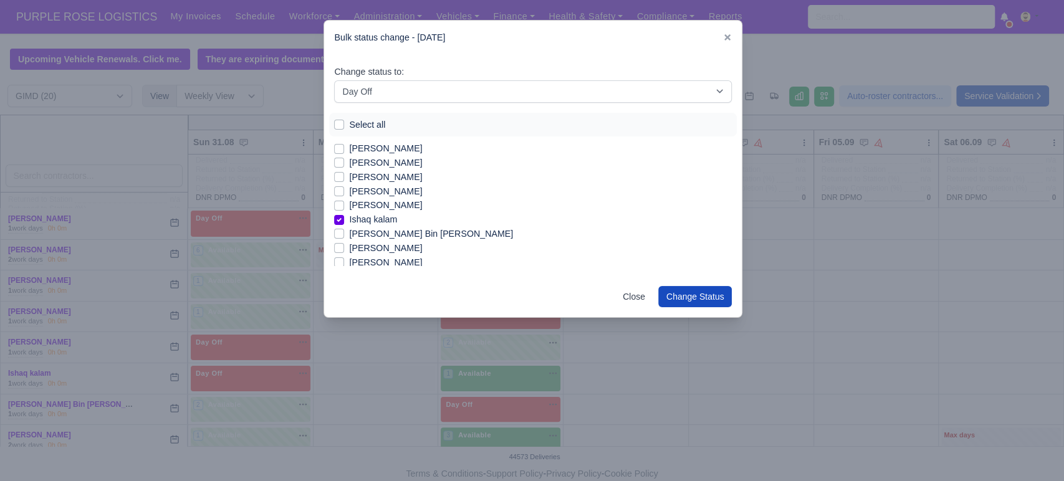
click at [388, 143] on div "[PERSON_NAME]" at bounding box center [533, 149] width 398 height 14
click at [688, 292] on button "Change Status" at bounding box center [695, 296] width 74 height 21
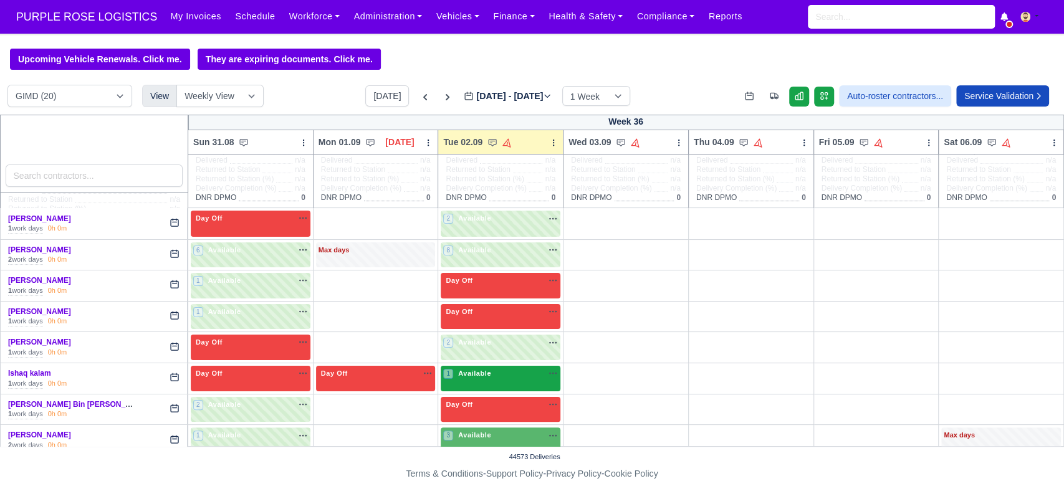
click at [499, 379] on div "1 Available na" at bounding box center [500, 373] width 115 height 11
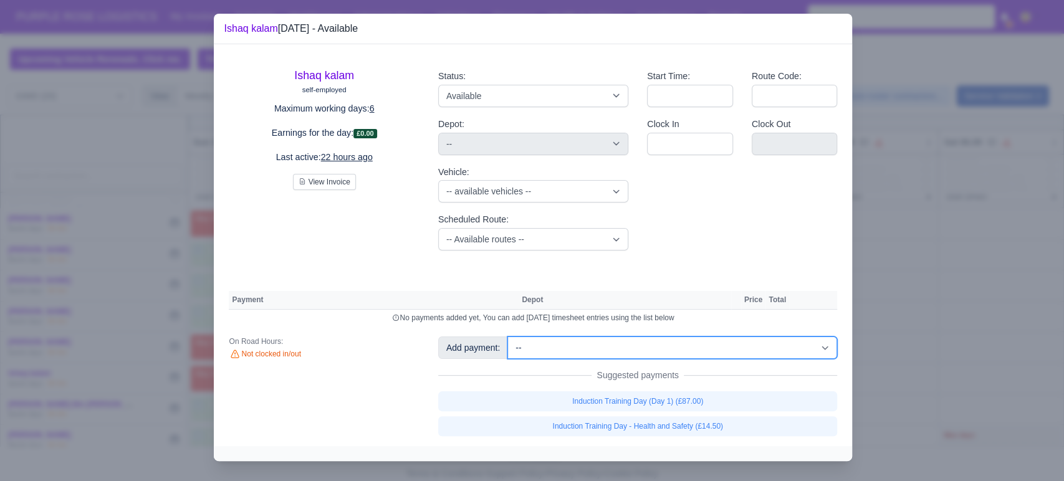
click at [625, 359] on select "-- Additional Hour Support (£14.50) Additional Hour Support (Walkers) (£13.50) …" at bounding box center [672, 348] width 330 height 22
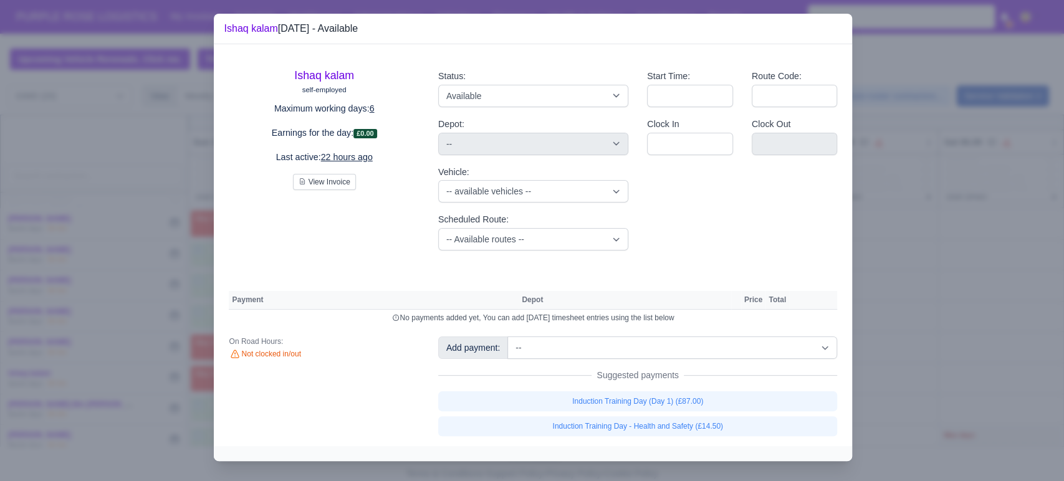
click at [936, 273] on div at bounding box center [532, 240] width 1064 height 481
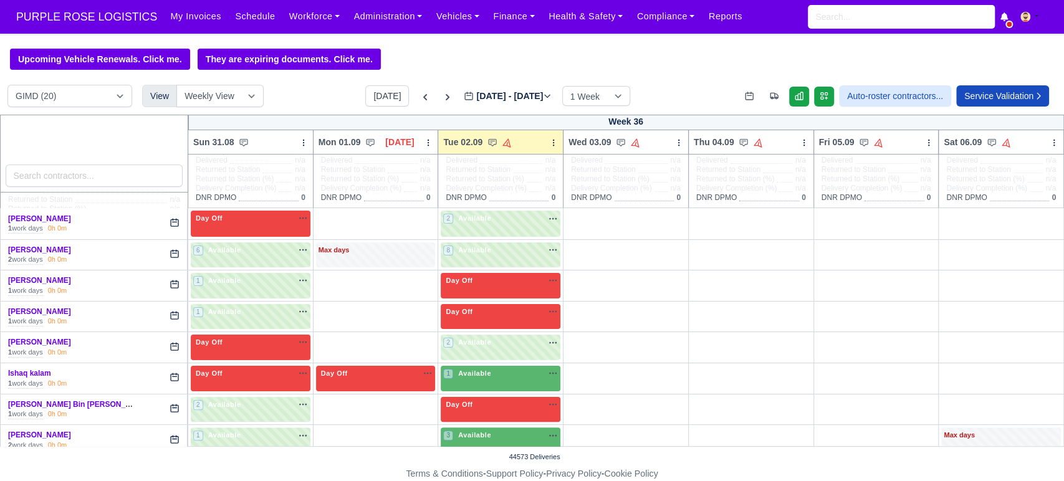
click at [939, 273] on td "+" at bounding box center [1001, 286] width 125 height 31
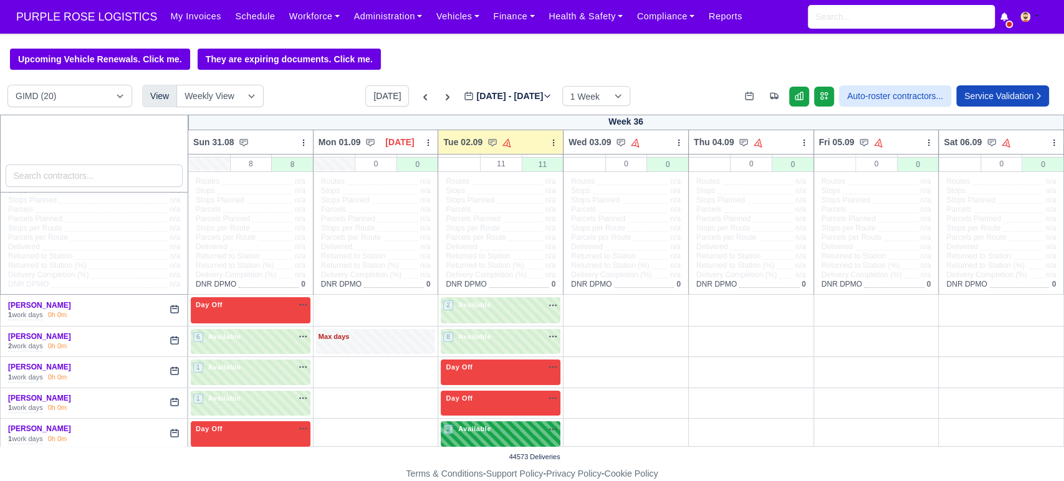
click at [492, 433] on div "2 Available na" at bounding box center [500, 429] width 115 height 11
select select "5"
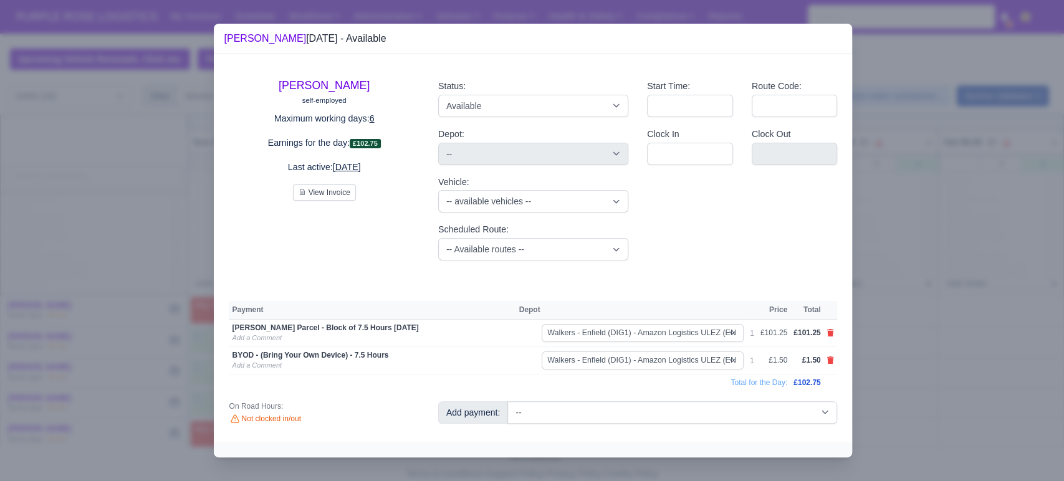
click at [916, 353] on div at bounding box center [532, 240] width 1064 height 481
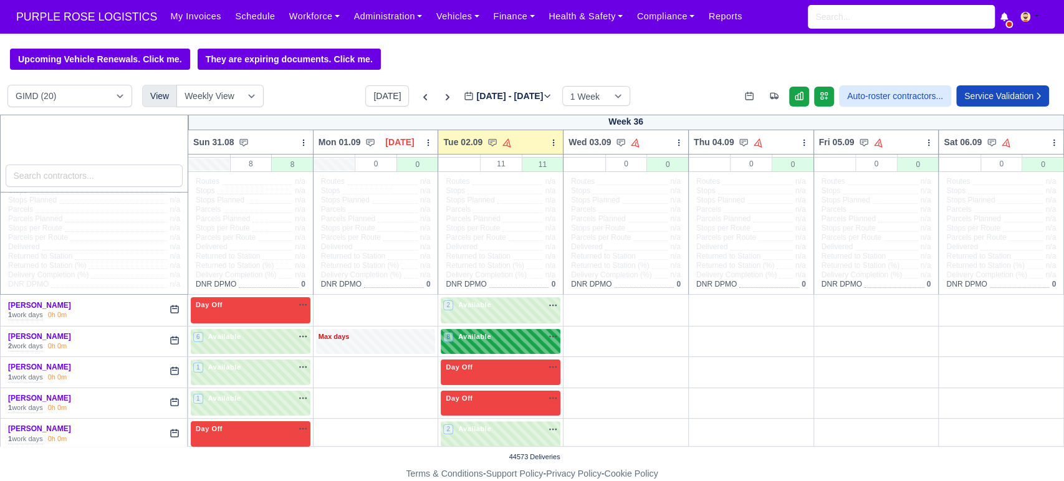
click at [504, 350] on div "8 Available" at bounding box center [501, 342] width 120 height 26
select select "5"
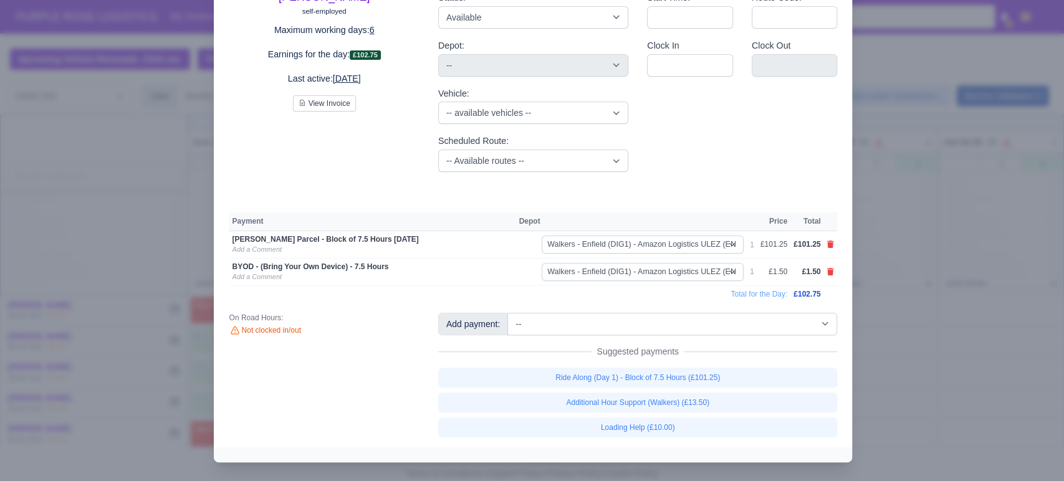
scroll to position [85, 0]
click at [890, 342] on div at bounding box center [532, 240] width 1064 height 481
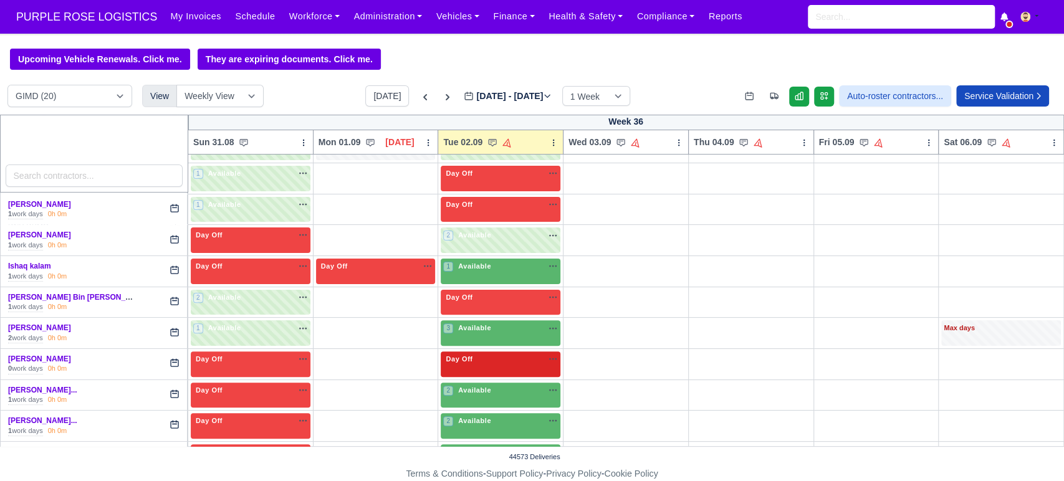
scroll to position [202, 0]
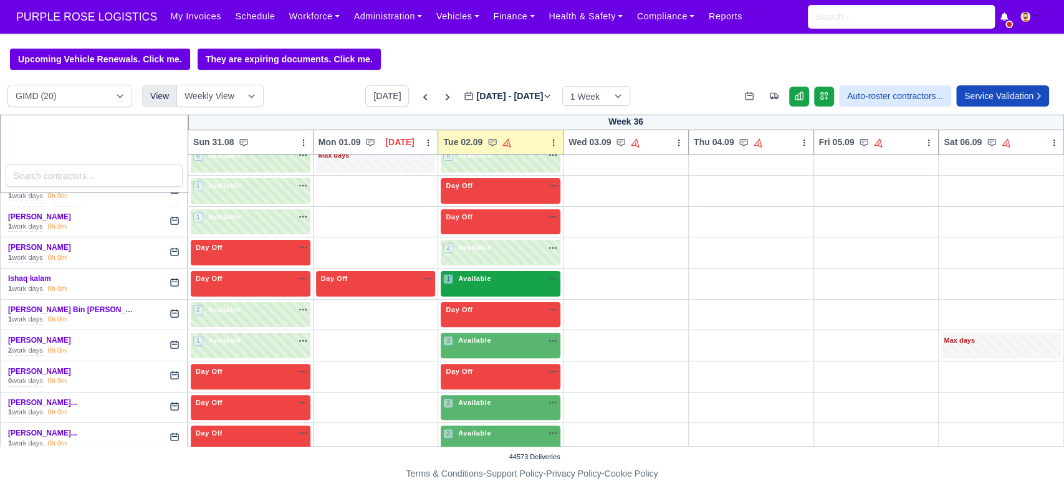
click at [470, 282] on span "Available" at bounding box center [475, 278] width 38 height 9
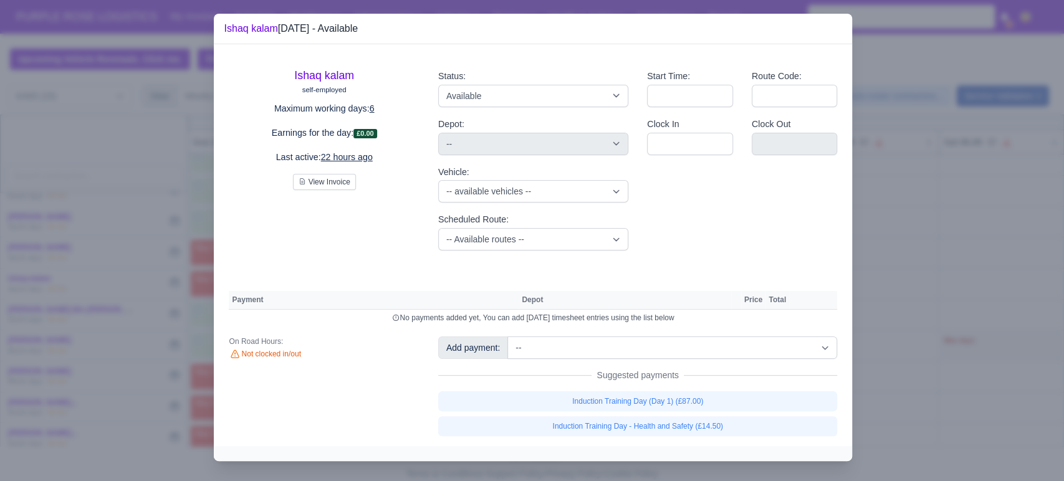
click at [590, 368] on div "Add payment: -- Additional Hour Support (£14.50) Additional Hour Support (Walke…" at bounding box center [638, 387] width 418 height 100
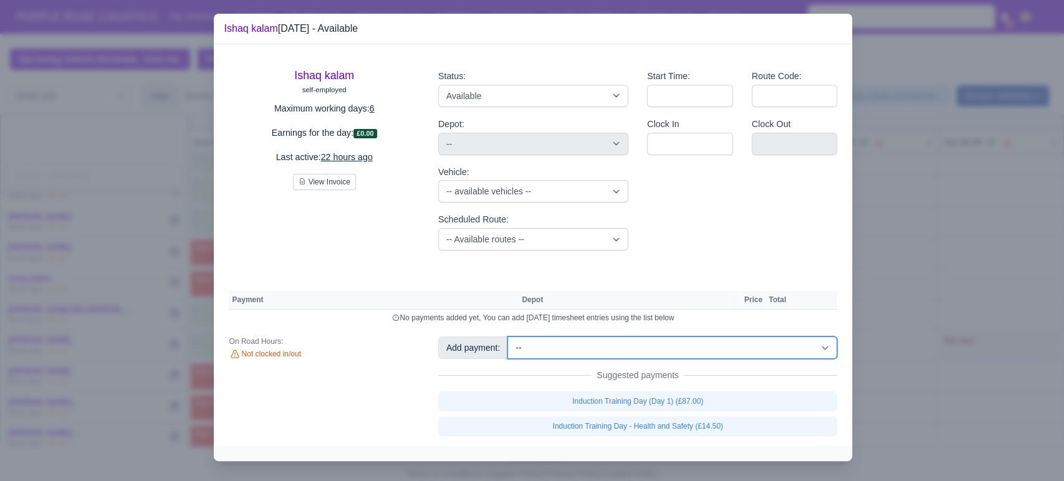
click at [595, 354] on select "-- Additional Hour Support (£14.50) Additional Hour Support (Walkers) (£13.50) …" at bounding box center [672, 348] width 330 height 22
select select "102"
click at [507, 342] on select "-- Additional Hour Support (£14.50) Additional Hour Support (Walkers) (£13.50) …" at bounding box center [672, 348] width 330 height 22
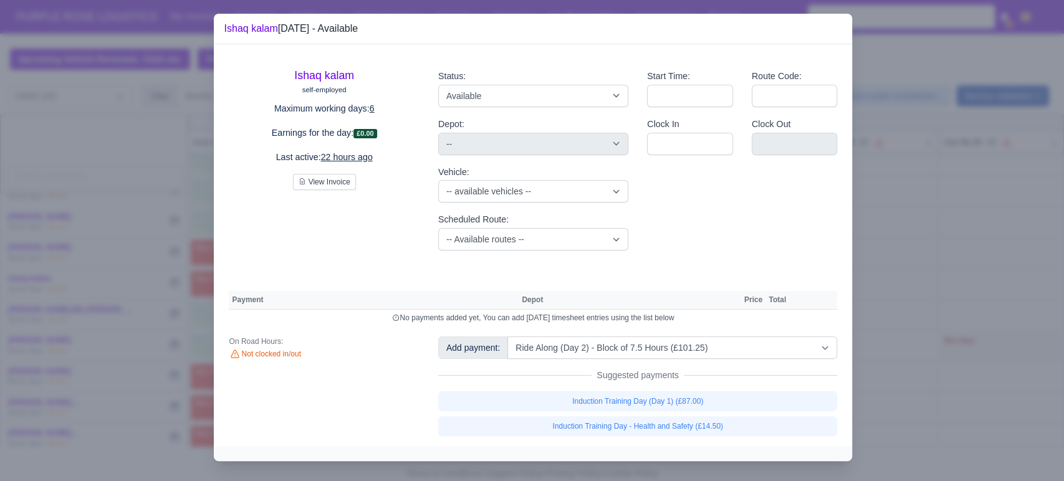
select select "5"
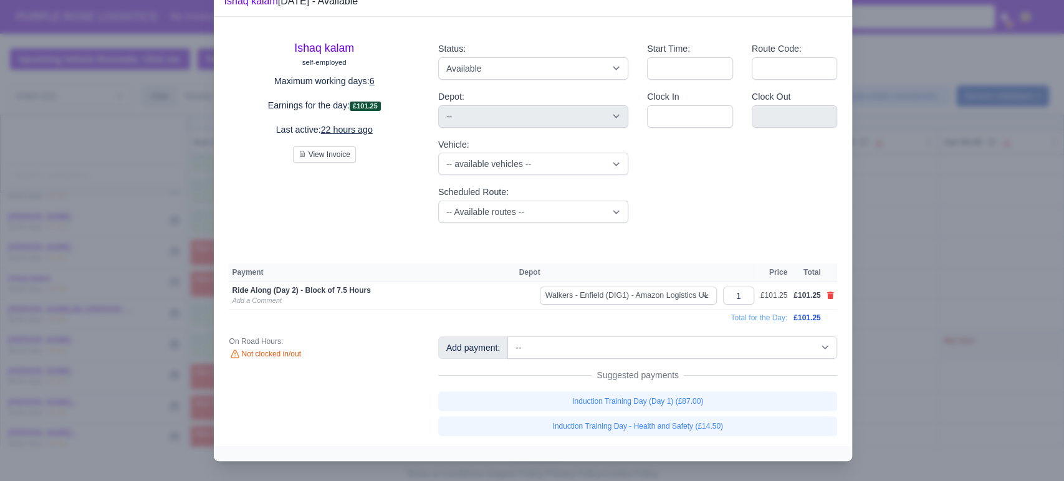
select select "5"
click at [935, 256] on div at bounding box center [532, 240] width 1064 height 481
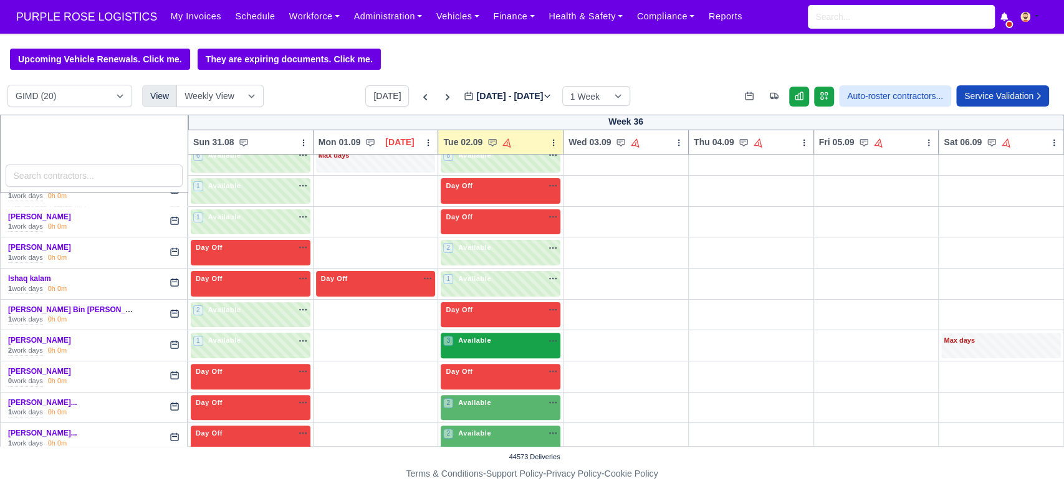
click at [478, 347] on div "3 Available na" at bounding box center [500, 341] width 115 height 13
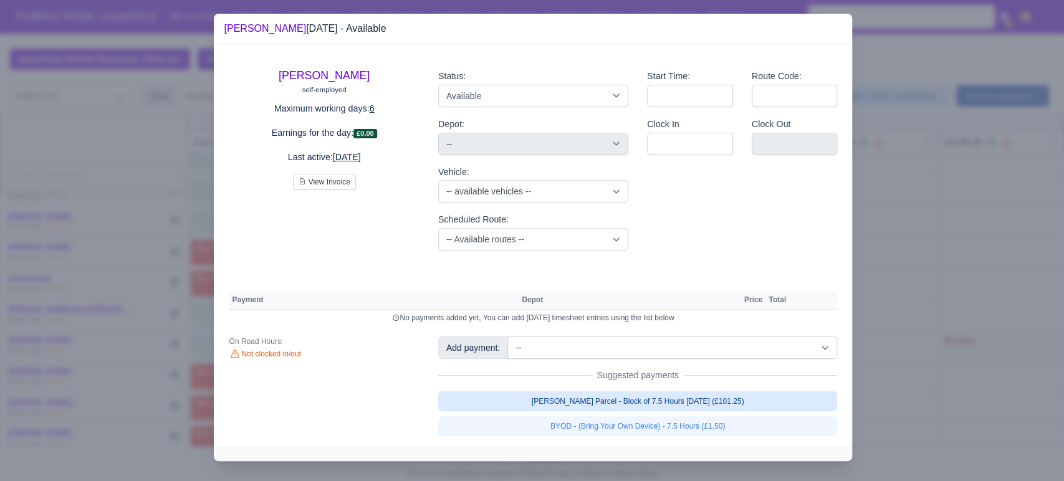
click at [638, 402] on link "[PERSON_NAME] Parcel - Block of 7.5 Hours [DATE] (£101.25)" at bounding box center [638, 401] width 400 height 20
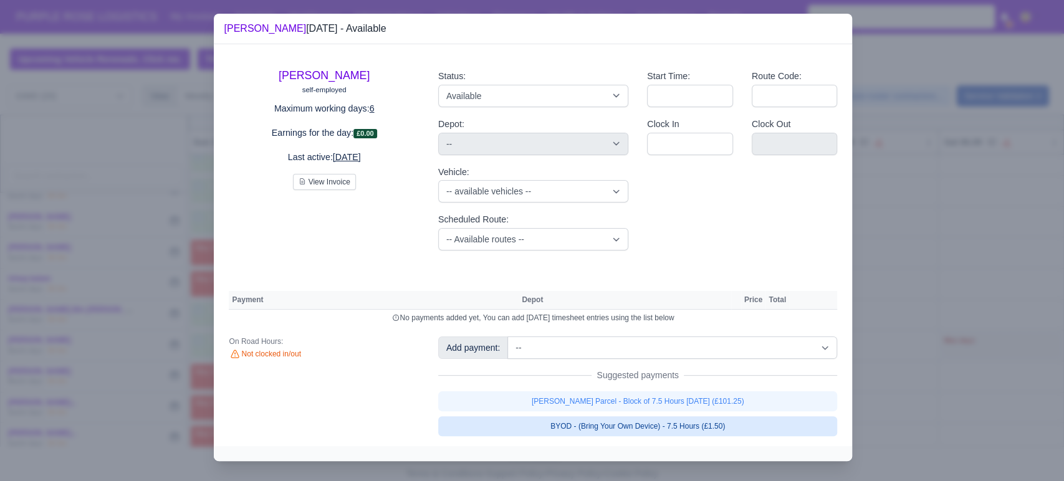
click at [639, 430] on link "BYOD - (Bring Your Own Device) - 7.5 Hours (£1.50)" at bounding box center [638, 426] width 400 height 20
select select "5"
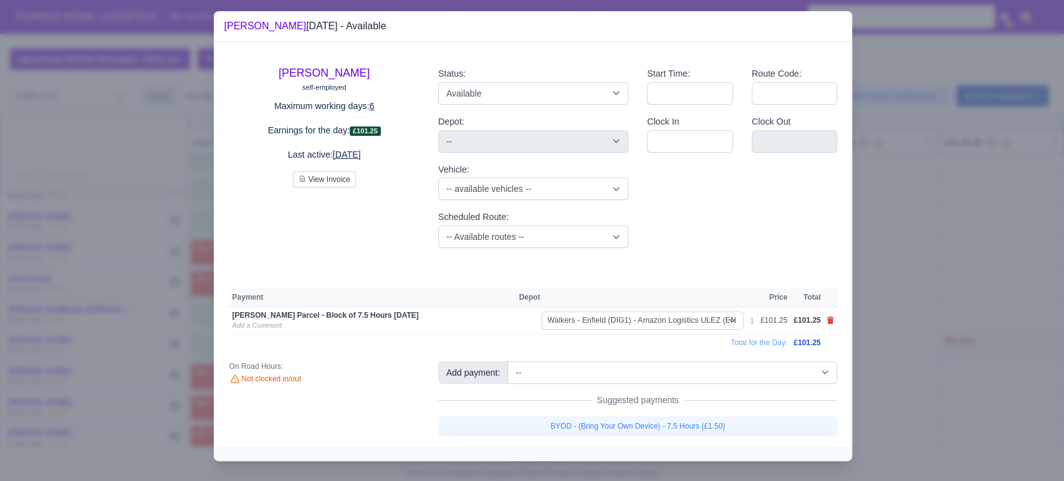
select select "5"
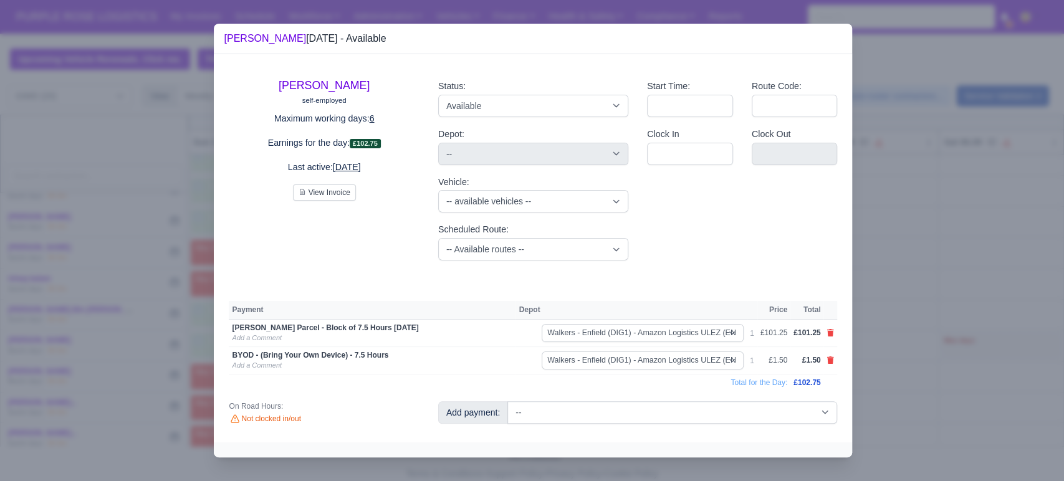
click at [895, 408] on div at bounding box center [532, 240] width 1064 height 481
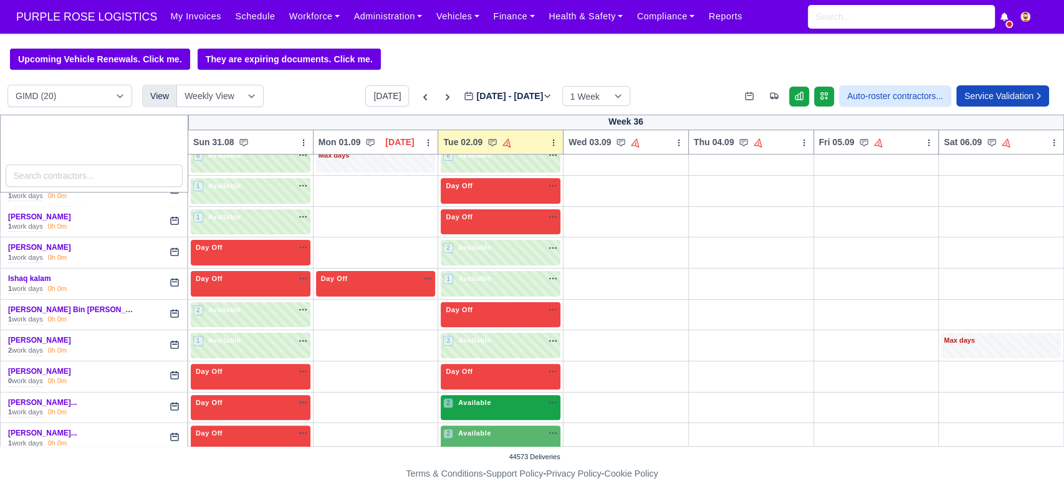
click at [499, 408] on div "2 Available na" at bounding box center [500, 404] width 115 height 13
click at [495, 410] on div "2 Available na" at bounding box center [500, 404] width 115 height 13
click at [502, 398] on div "2 Available na" at bounding box center [500, 403] width 115 height 11
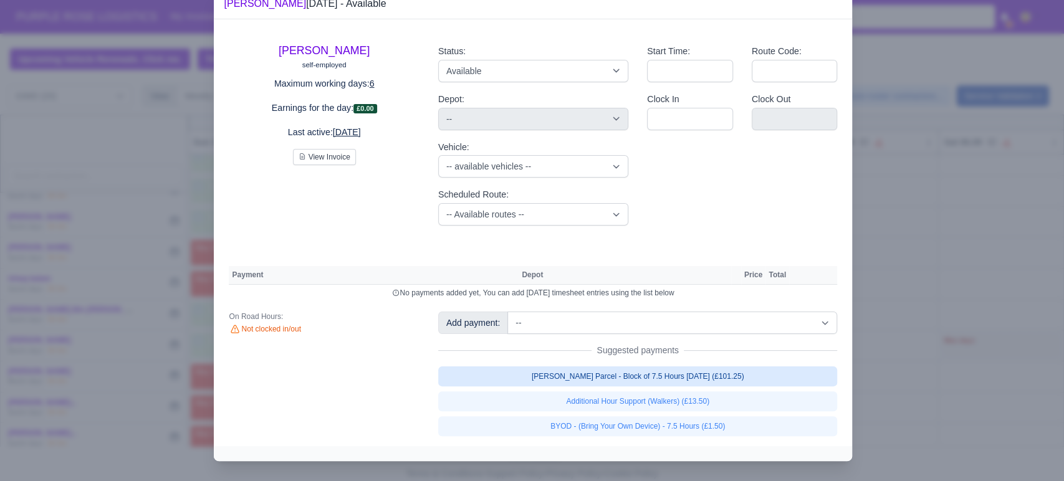
click at [666, 386] on link "[PERSON_NAME] Parcel - Block of 7.5 Hours [DATE] (£101.25)" at bounding box center [638, 377] width 400 height 20
select select "5"
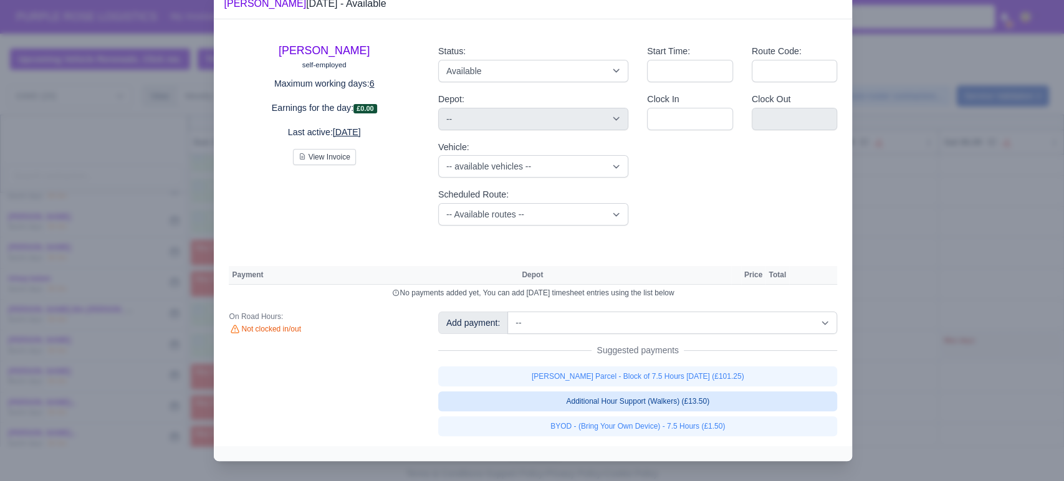
select select "5"
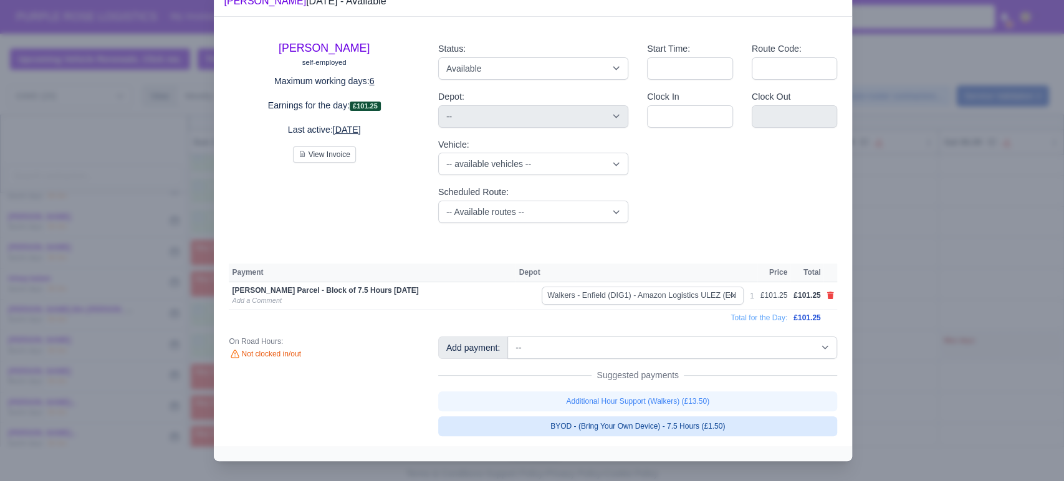
click at [663, 436] on link "BYOD - (Bring Your Own Device) - 7.5 Hours (£1.50)" at bounding box center [638, 426] width 400 height 20
select select "5"
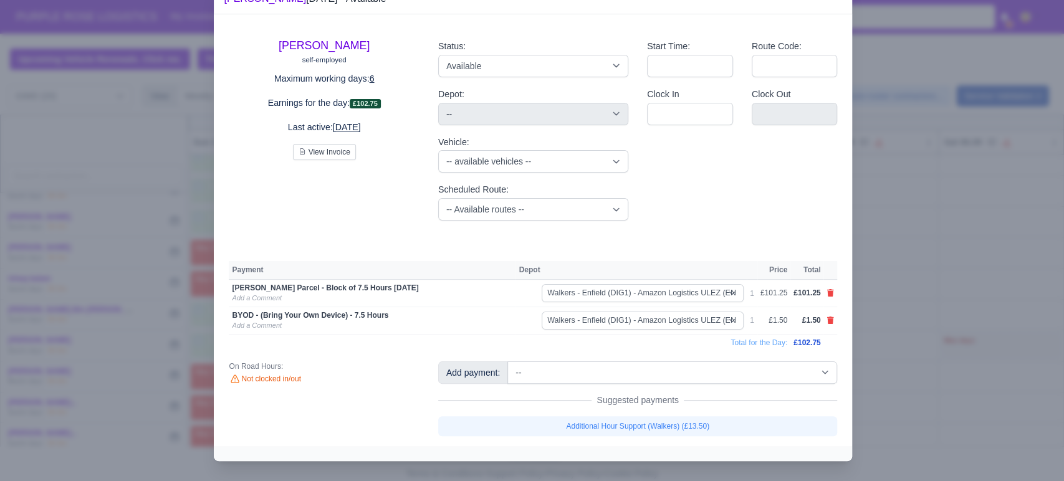
click at [933, 256] on div at bounding box center [532, 240] width 1064 height 481
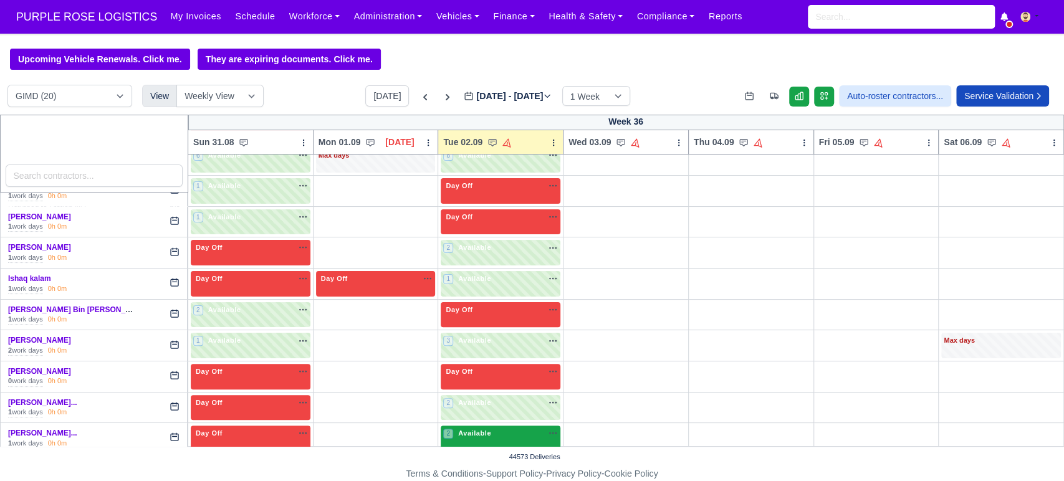
click at [474, 430] on span "Available" at bounding box center [475, 433] width 38 height 9
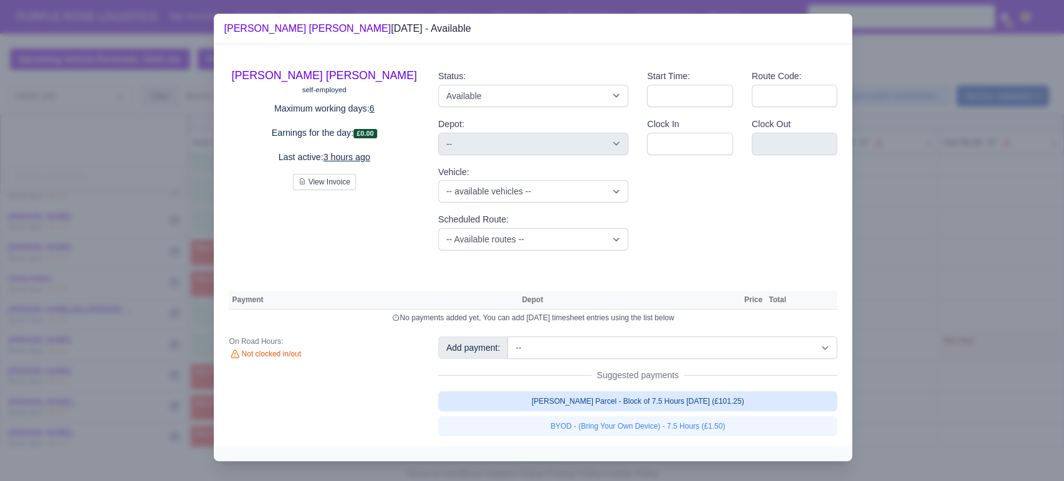
click at [633, 402] on link "[PERSON_NAME] Parcel - Block of 7.5 Hours [DATE] (£101.25)" at bounding box center [638, 401] width 400 height 20
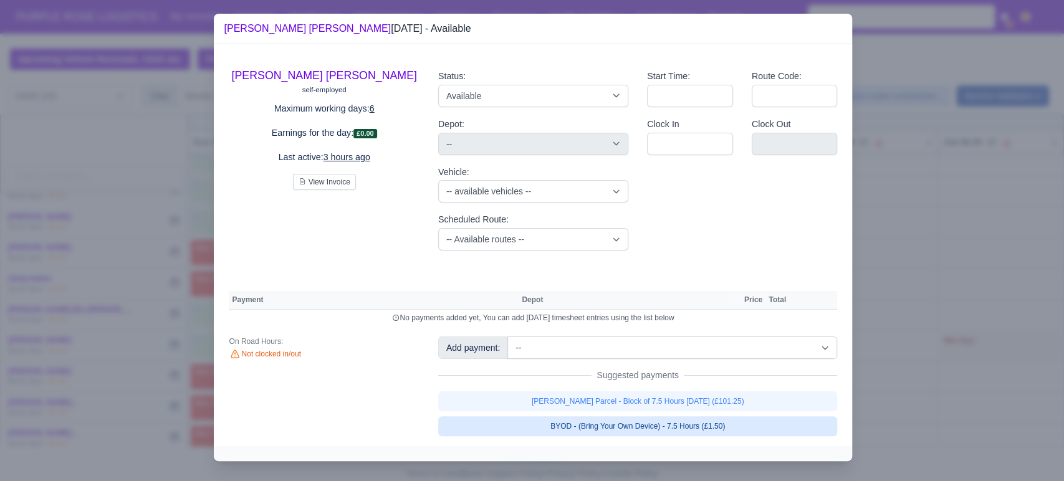
select select "5"
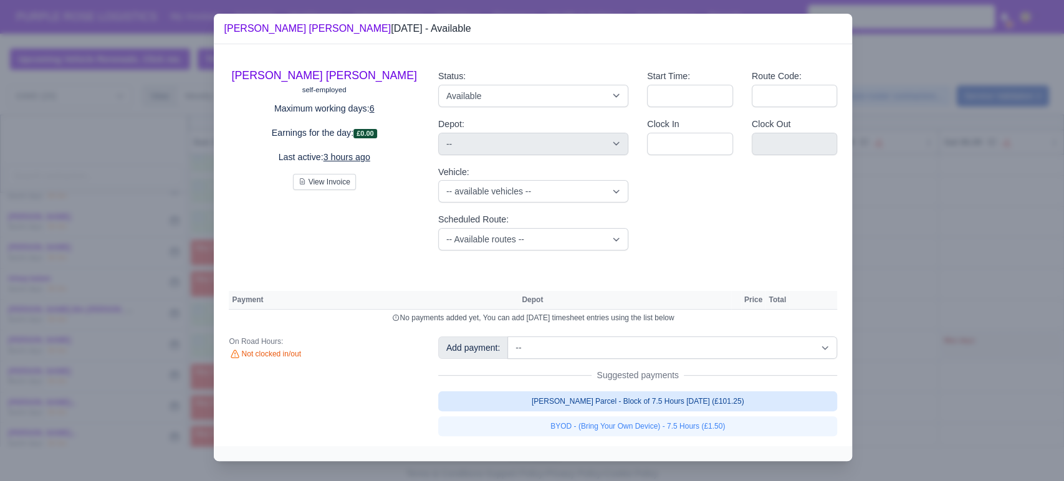
select select "5"
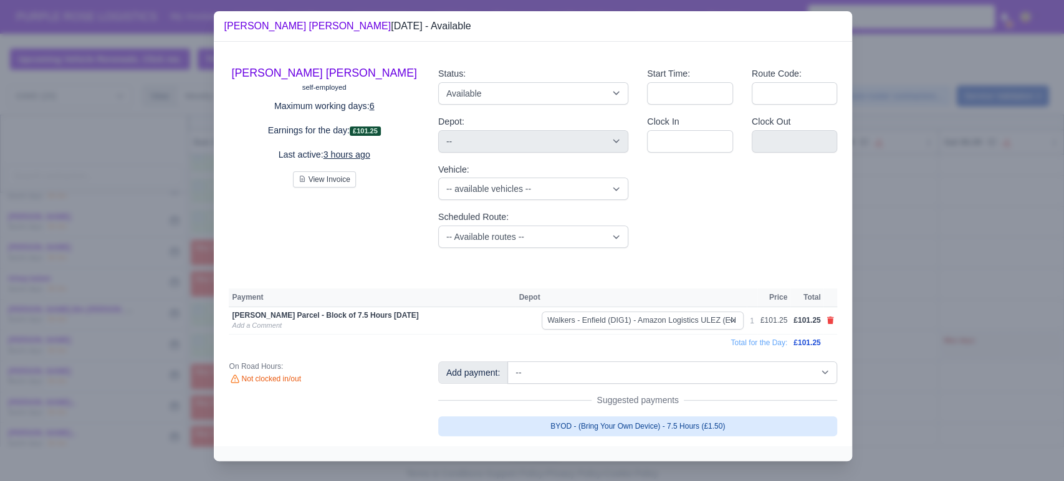
click at [640, 432] on link "BYOD - (Bring Your Own Device) - 7.5 Hours (£1.50)" at bounding box center [638, 426] width 400 height 20
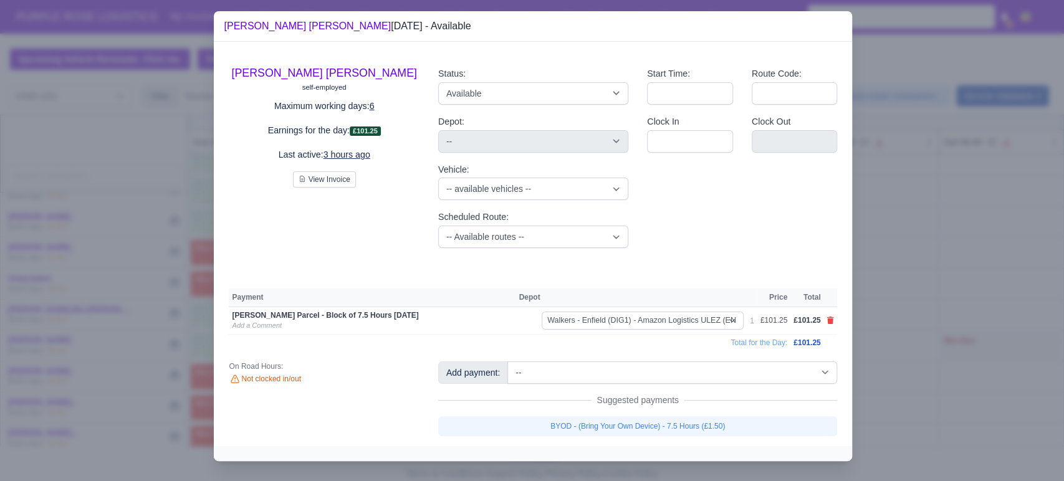
select select "5"
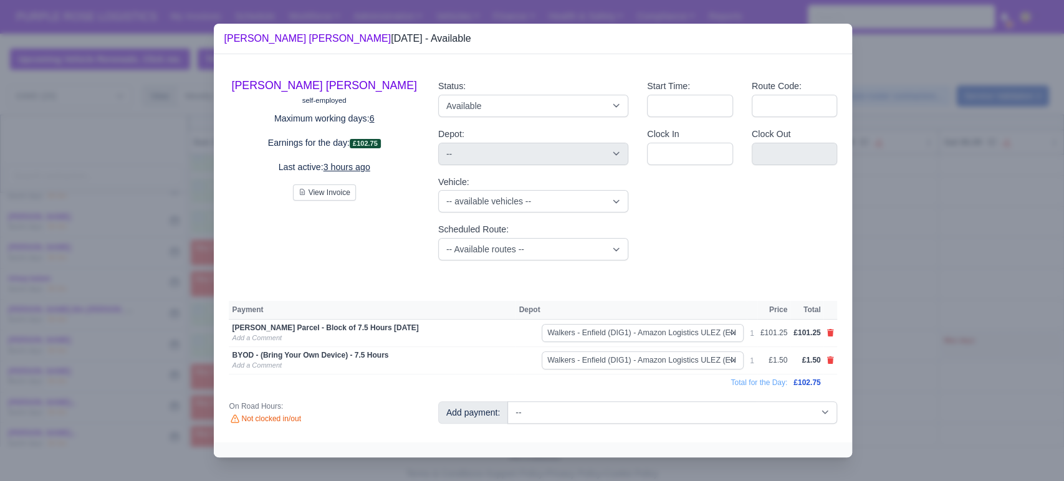
click at [898, 358] on div at bounding box center [532, 240] width 1064 height 481
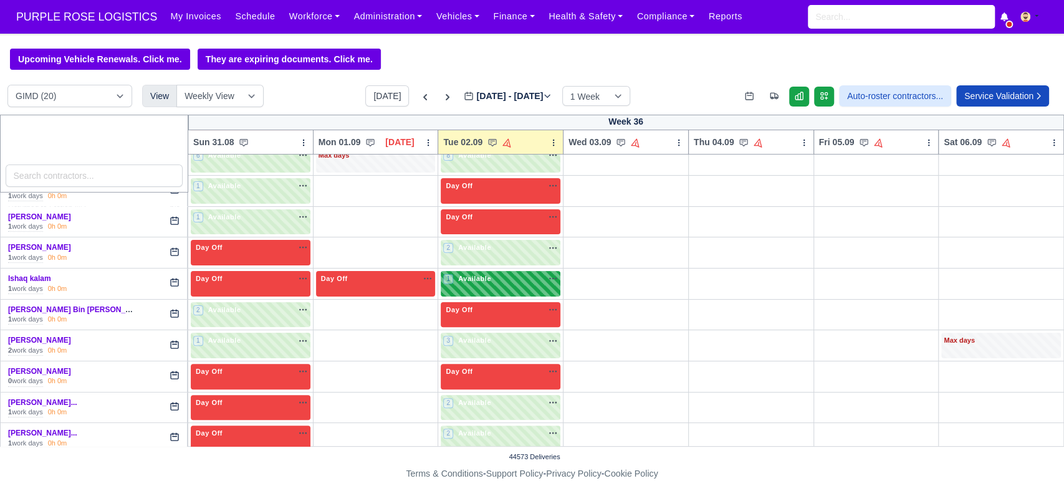
click at [497, 276] on div "1 Available na" at bounding box center [500, 279] width 115 height 11
select select "5"
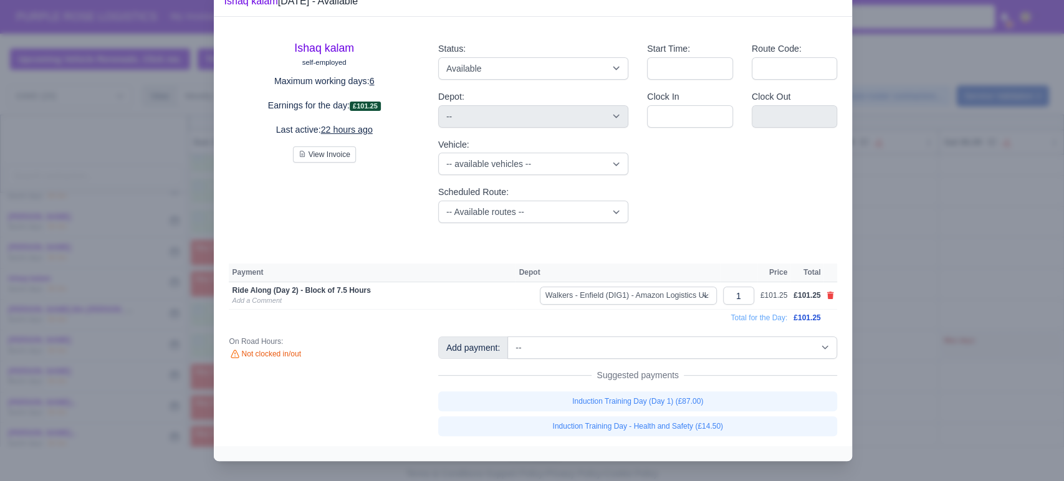
scroll to position [33, 0]
click at [903, 252] on div at bounding box center [532, 240] width 1064 height 481
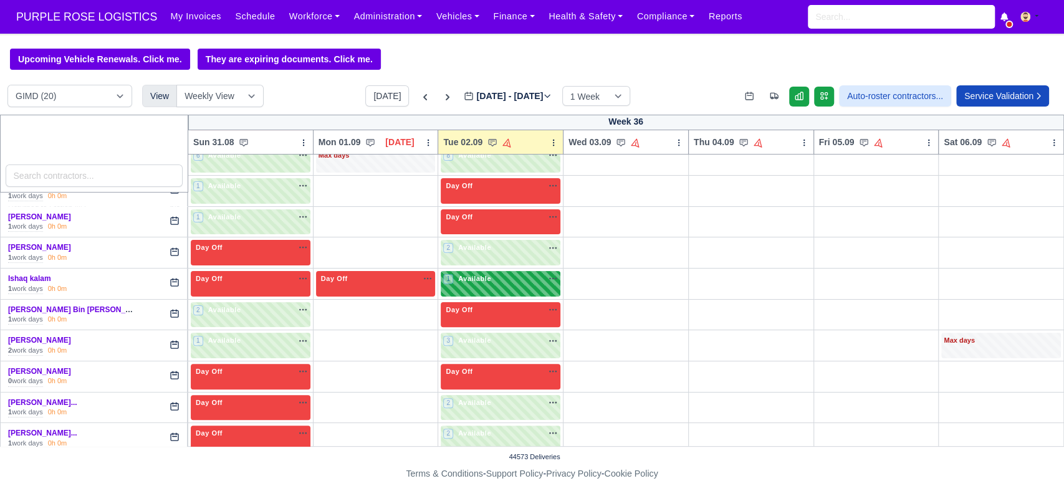
click at [499, 287] on div "1 Available na" at bounding box center [500, 280] width 115 height 13
select select "5"
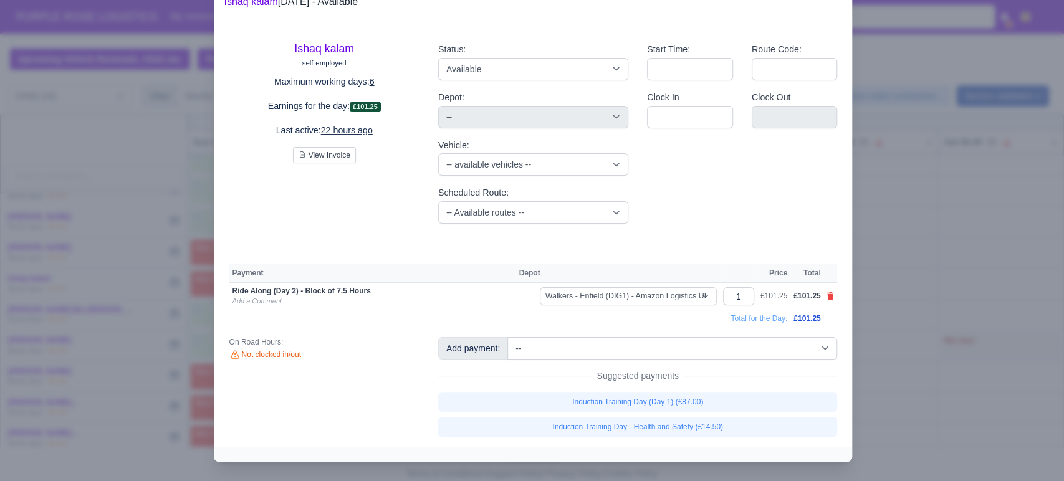
click at [472, 287] on div "Ishaq kalam self-employed Maximum working days: 6 Earnings for the day: £101.25…" at bounding box center [533, 232] width 638 height 430
click at [827, 300] on icon at bounding box center [830, 295] width 7 height 7
select select
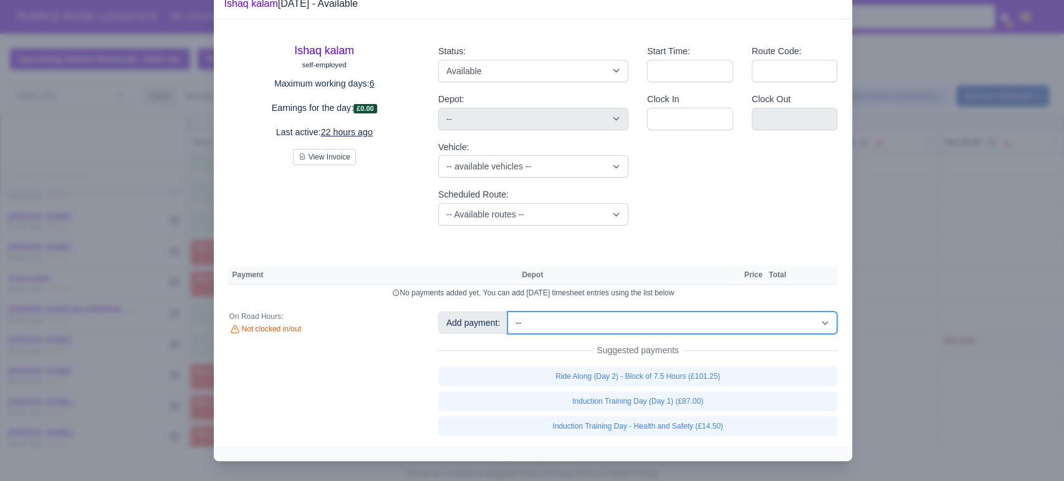
click at [577, 334] on select "-- Additional Hour Support (£14.50) Additional Hour Support (Walkers) (£13.50) …" at bounding box center [672, 323] width 330 height 22
select select "101"
click at [507, 334] on select "-- Additional Hour Support (£14.50) Additional Hour Support (Walkers) (£13.50) …" at bounding box center [672, 323] width 330 height 22
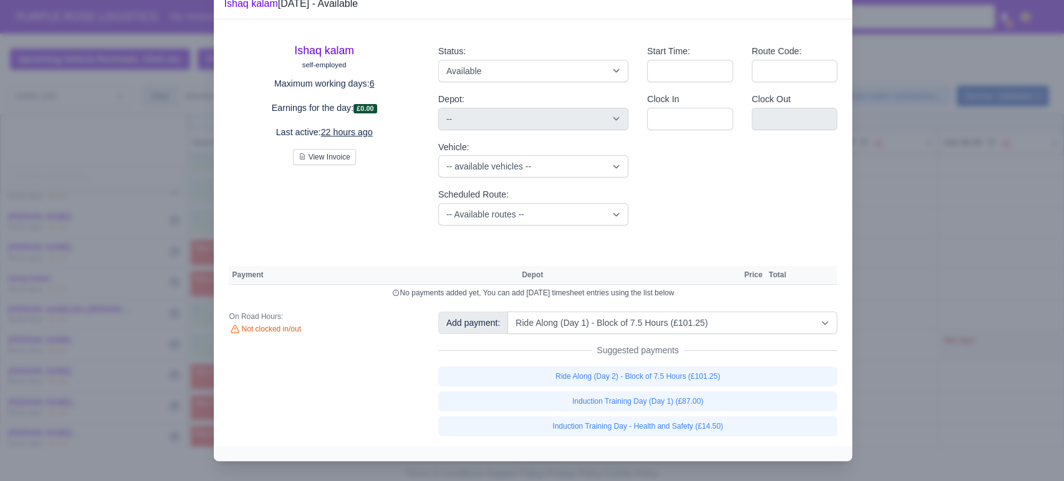
select select "5"
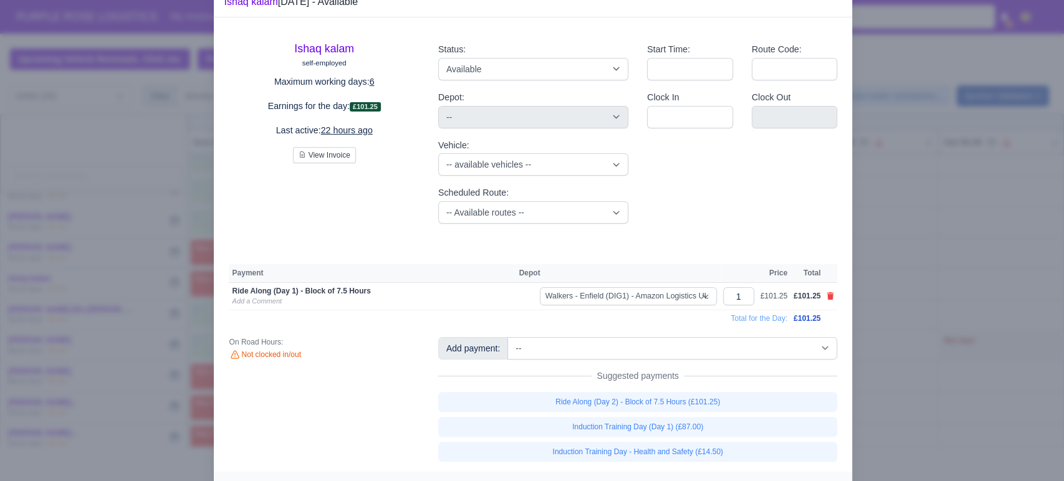
click at [898, 326] on div at bounding box center [532, 240] width 1064 height 481
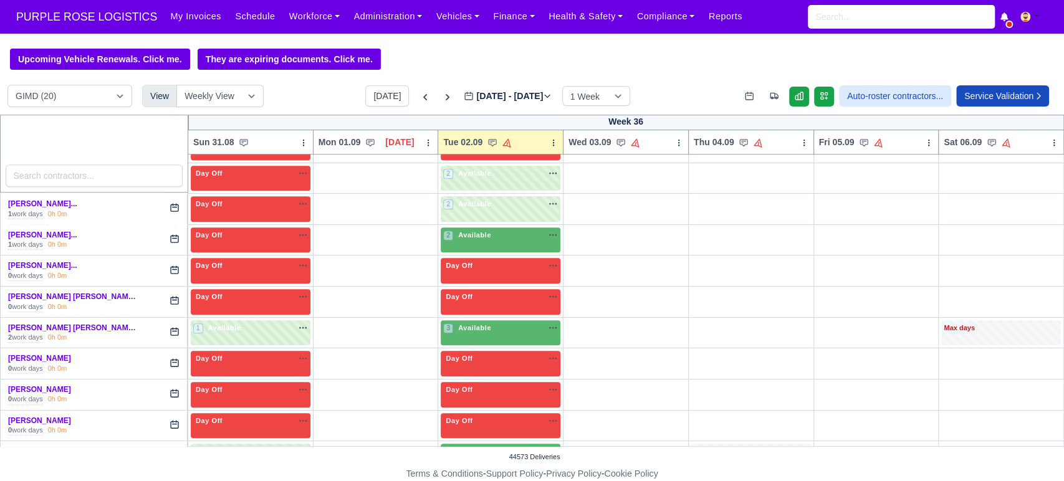
scroll to position [434, 0]
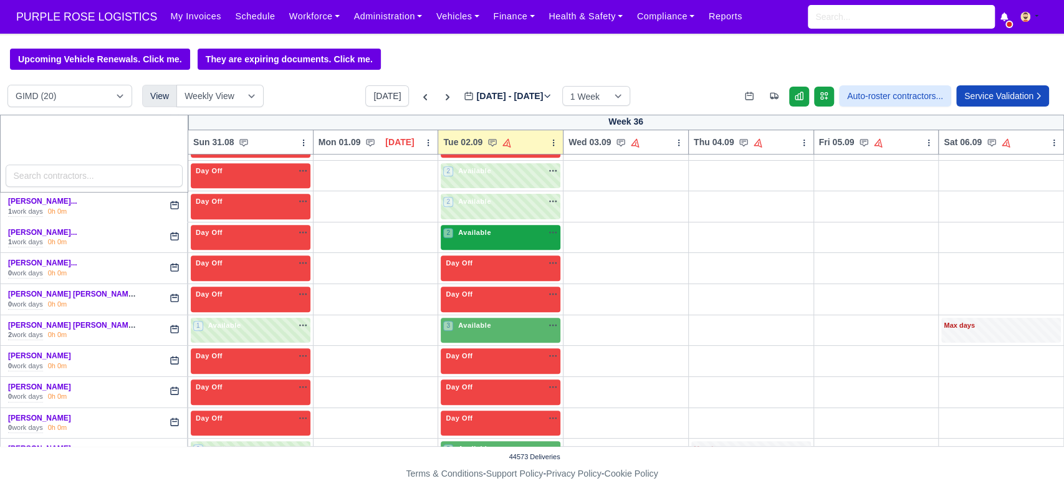
click at [465, 234] on span "Available" at bounding box center [475, 232] width 38 height 9
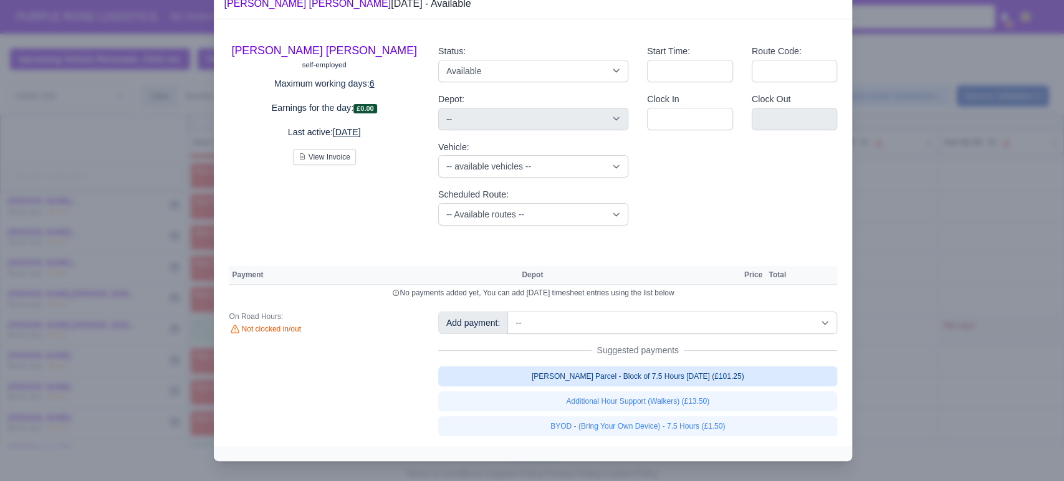
click at [637, 386] on link "[PERSON_NAME] Parcel - Block of 7.5 Hours [DATE] (£101.25)" at bounding box center [638, 377] width 400 height 20
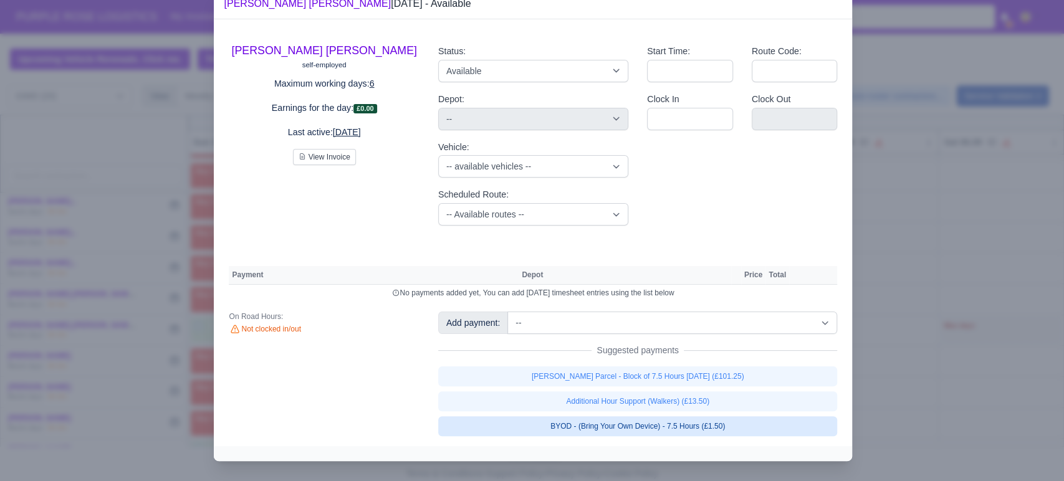
click at [633, 436] on link "BYOD - (Bring Your Own Device) - 7.5 Hours (£1.50)" at bounding box center [638, 426] width 400 height 20
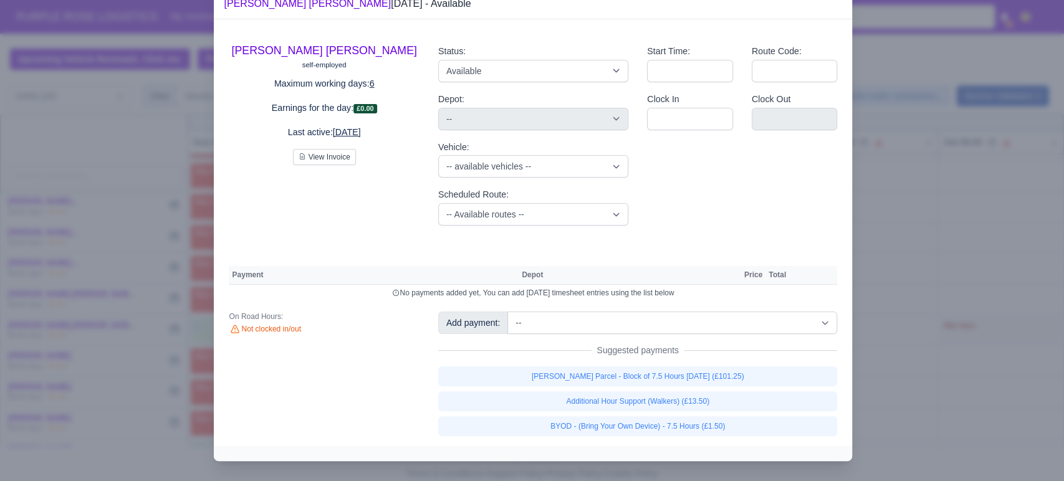
select select "5"
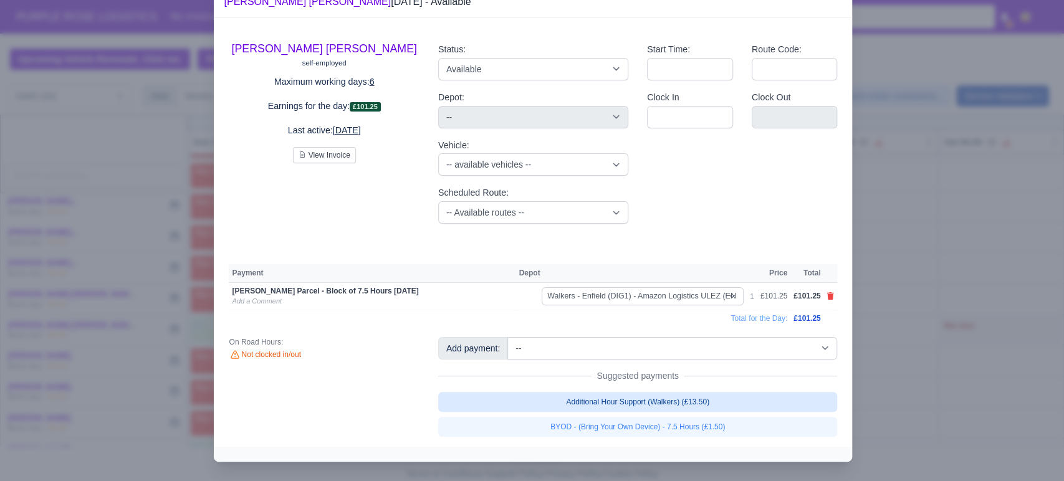
select select "5"
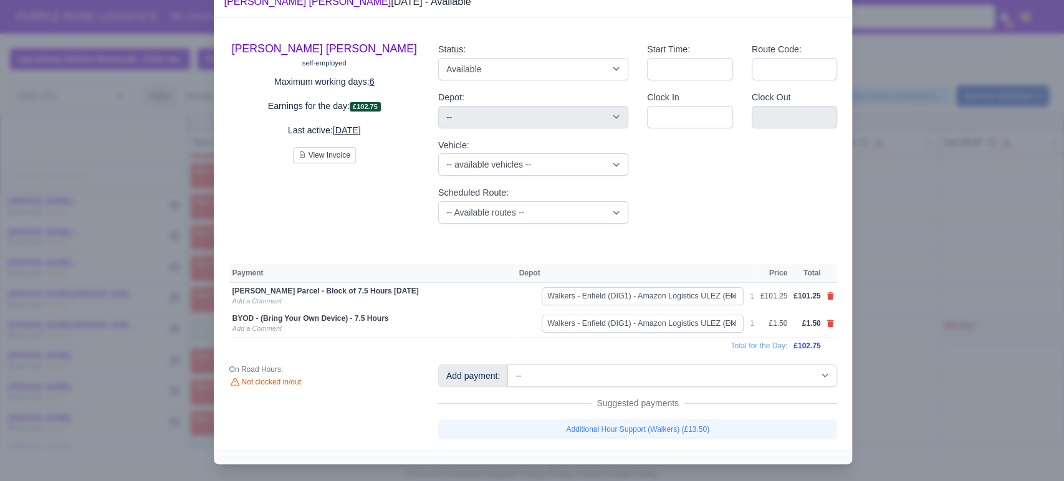
click at [900, 353] on div at bounding box center [532, 240] width 1064 height 481
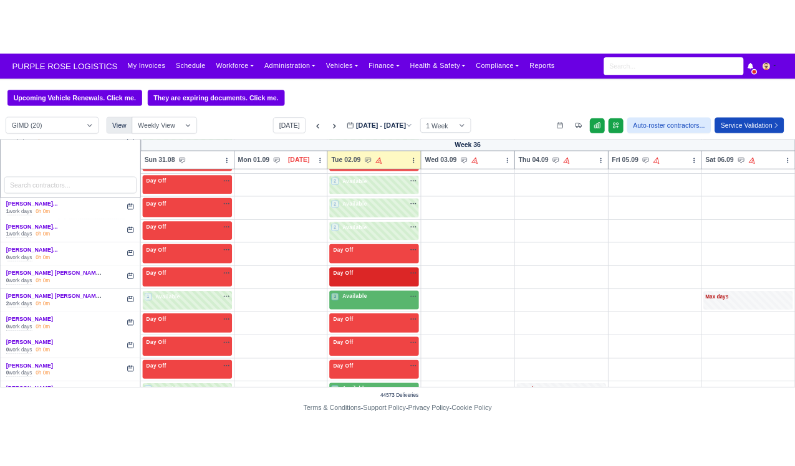
scroll to position [486, 0]
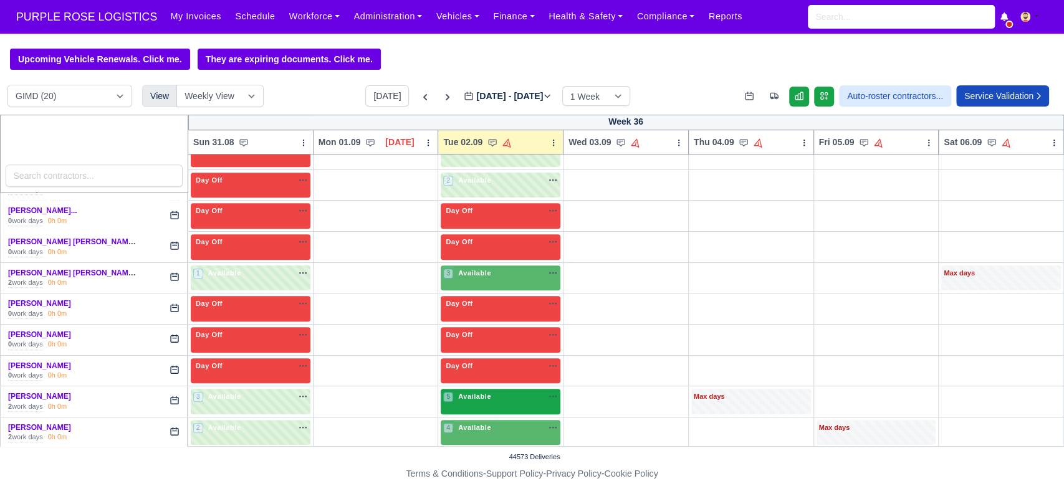
click at [497, 393] on div "5 Available na" at bounding box center [500, 396] width 115 height 11
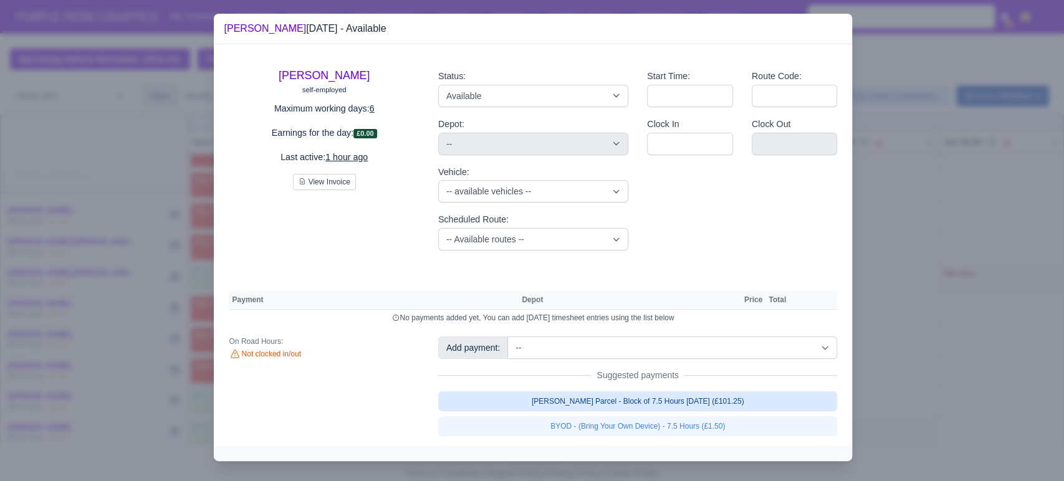
click at [533, 410] on link "[PERSON_NAME] Parcel - Block of 7.5 Hours [DATE] (£101.25)" at bounding box center [638, 401] width 400 height 20
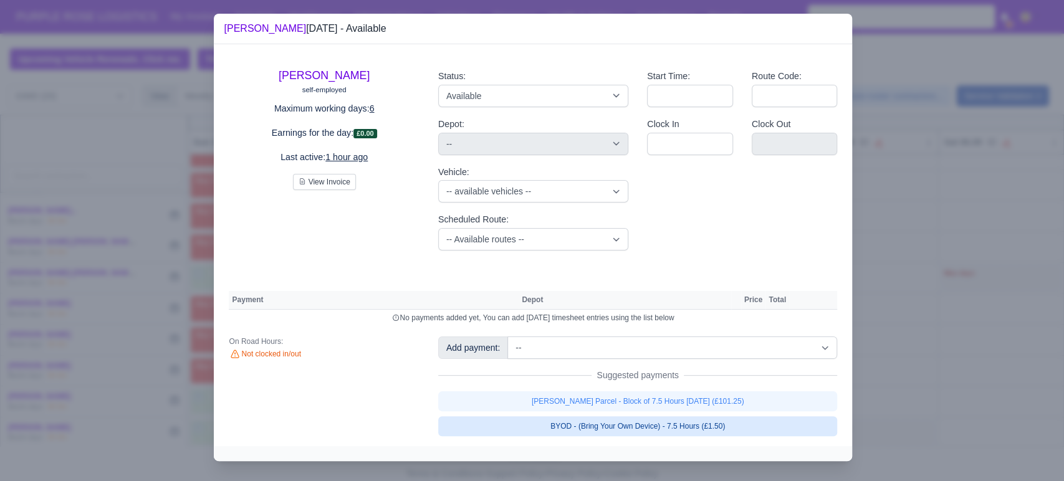
click at [549, 436] on link "BYOD - (Bring Your Own Device) - 7.5 Hours (£1.50)" at bounding box center [638, 426] width 400 height 20
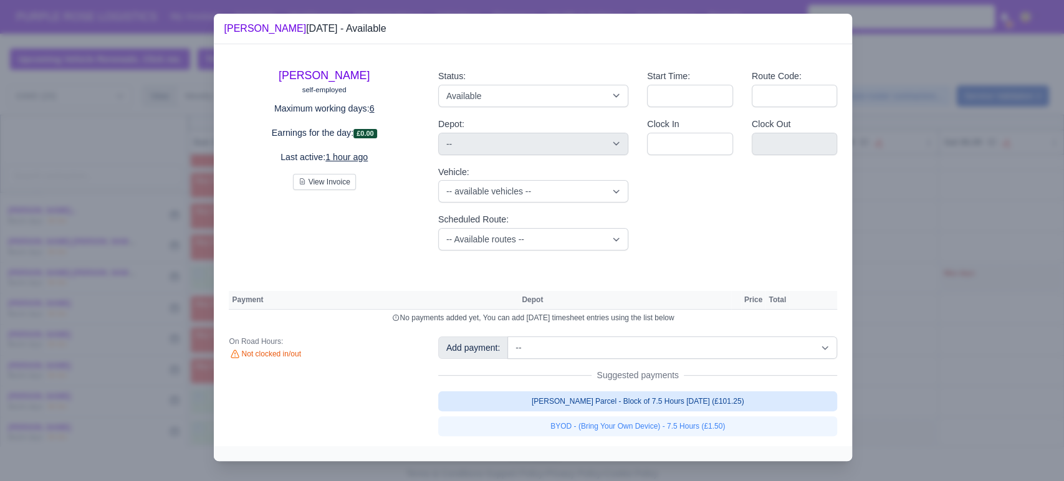
drag, startPoint x: 910, startPoint y: 373, endPoint x: 757, endPoint y: 408, distance: 157.3
click at [910, 373] on div at bounding box center [532, 240] width 1064 height 481
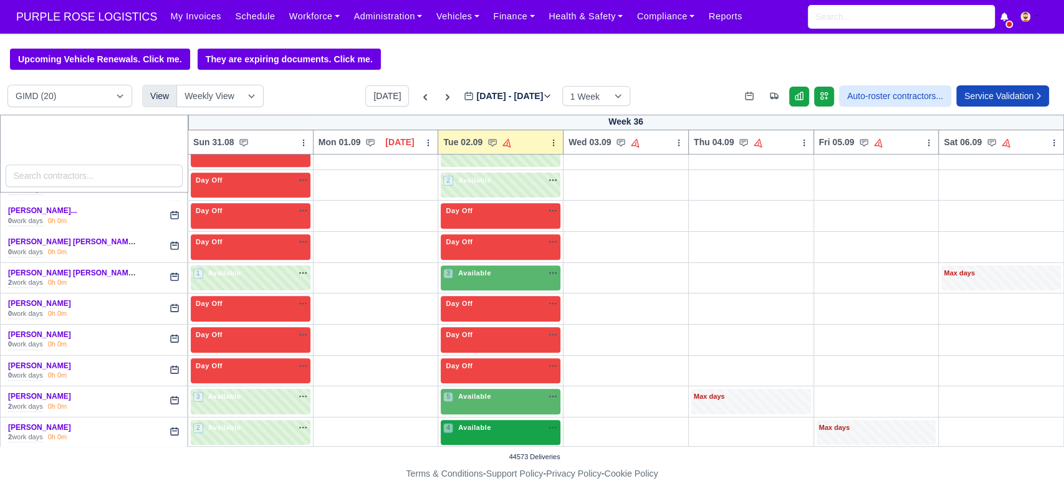
click at [478, 423] on span "Available" at bounding box center [475, 427] width 38 height 9
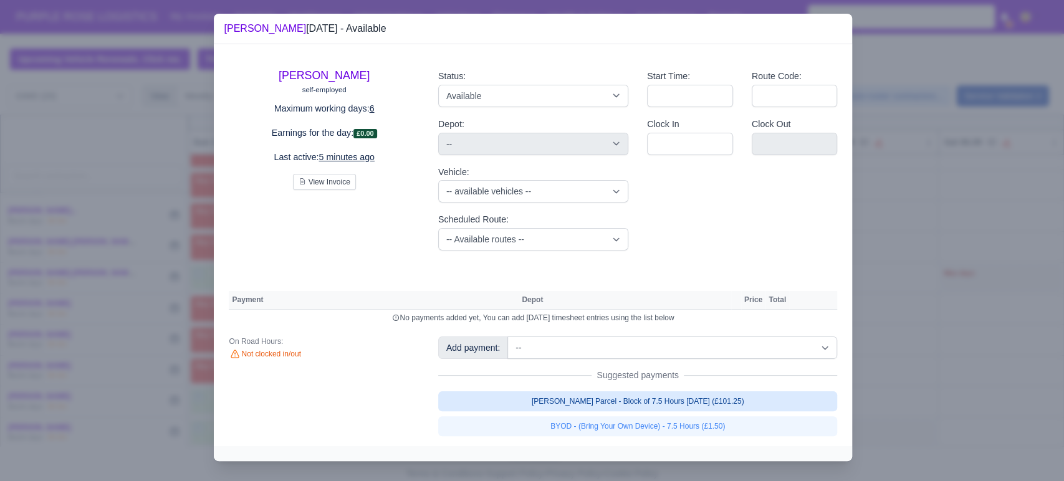
click at [590, 400] on link "[PERSON_NAME] Parcel - Block of 7.5 Hours [DATE] (£101.25)" at bounding box center [638, 401] width 400 height 20
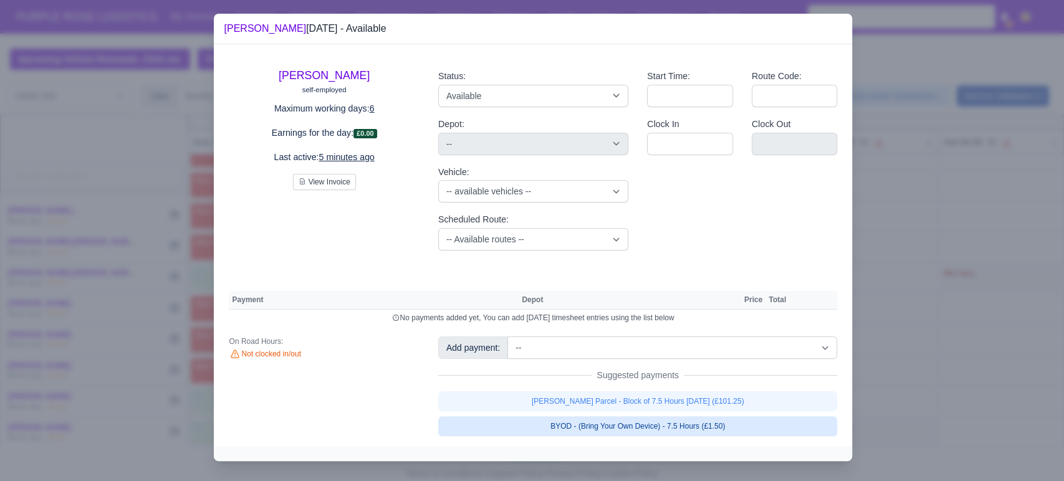
click at [569, 436] on link "BYOD - (Bring Your Own Device) - 7.5 Hours (£1.50)" at bounding box center [638, 426] width 400 height 20
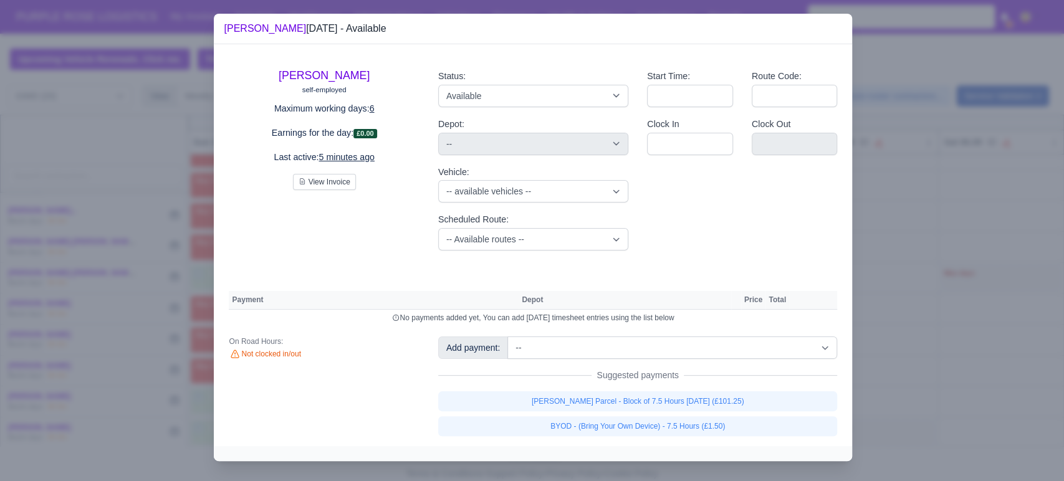
select select "5"
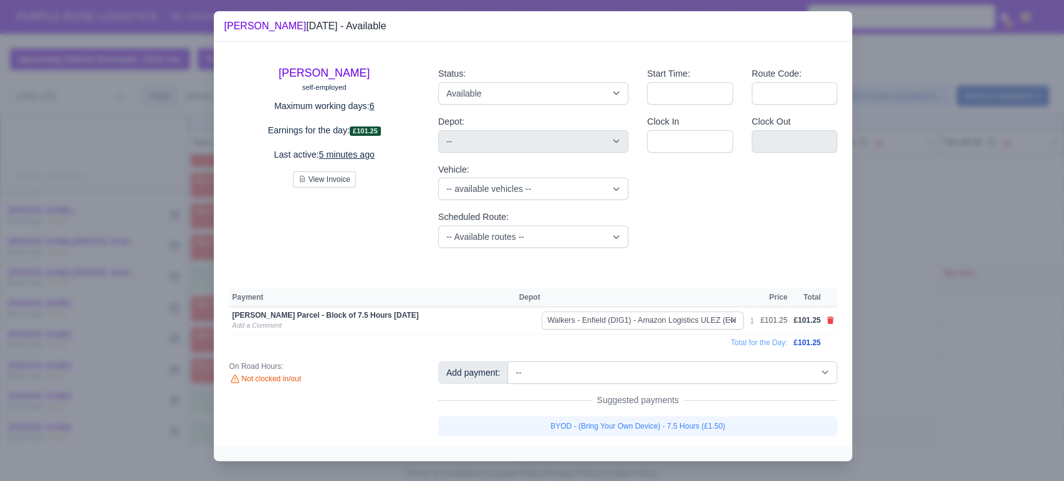
click at [913, 364] on div at bounding box center [532, 240] width 1064 height 481
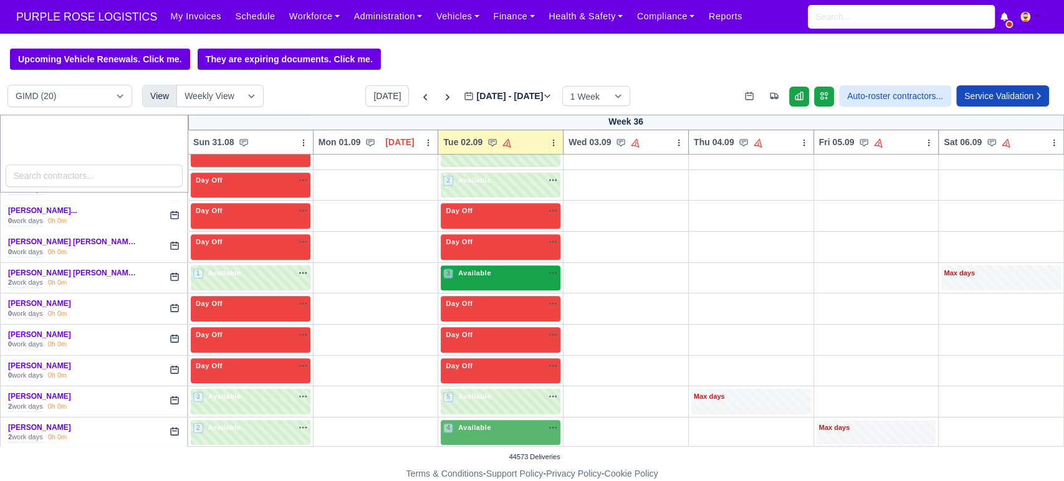
click at [488, 268] on div "3 Available na" at bounding box center [500, 273] width 115 height 11
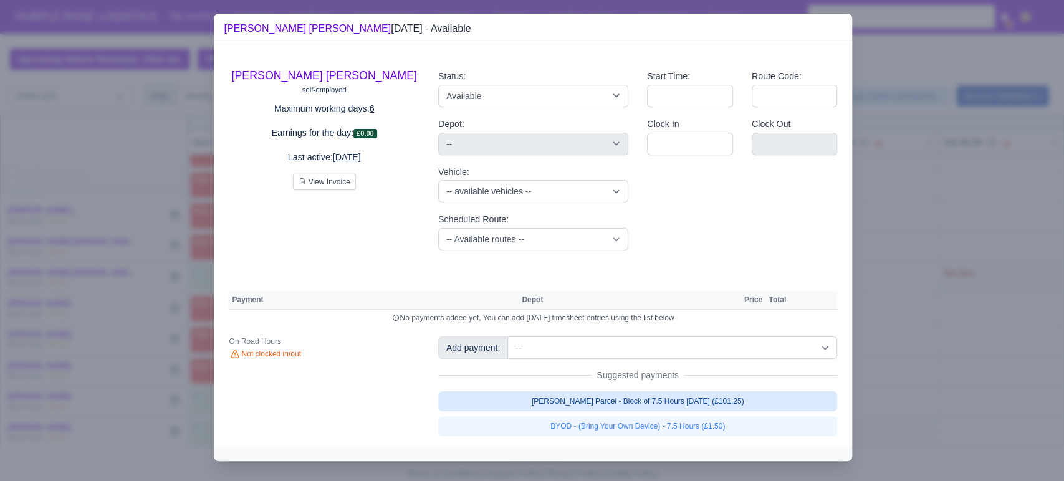
click at [596, 405] on link "[PERSON_NAME] Parcel - Block of 7.5 Hours [DATE] (£101.25)" at bounding box center [638, 401] width 400 height 20
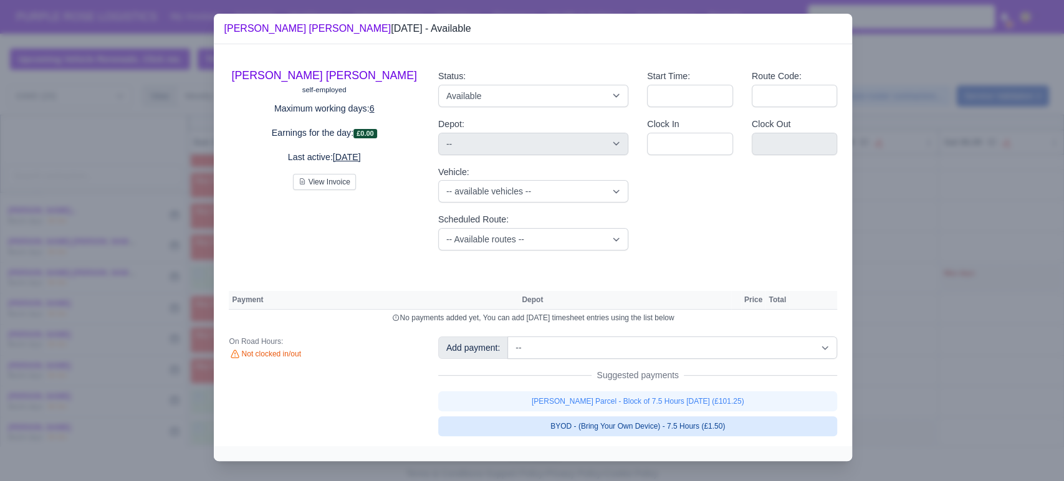
click at [601, 426] on link "BYOD - (Bring Your Own Device) - 7.5 Hours (£1.50)" at bounding box center [638, 426] width 400 height 20
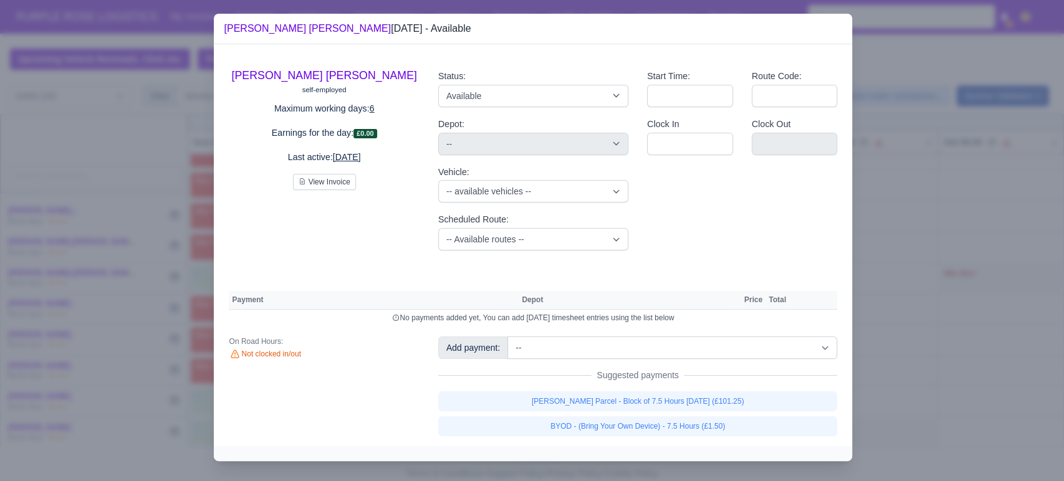
select select "5"
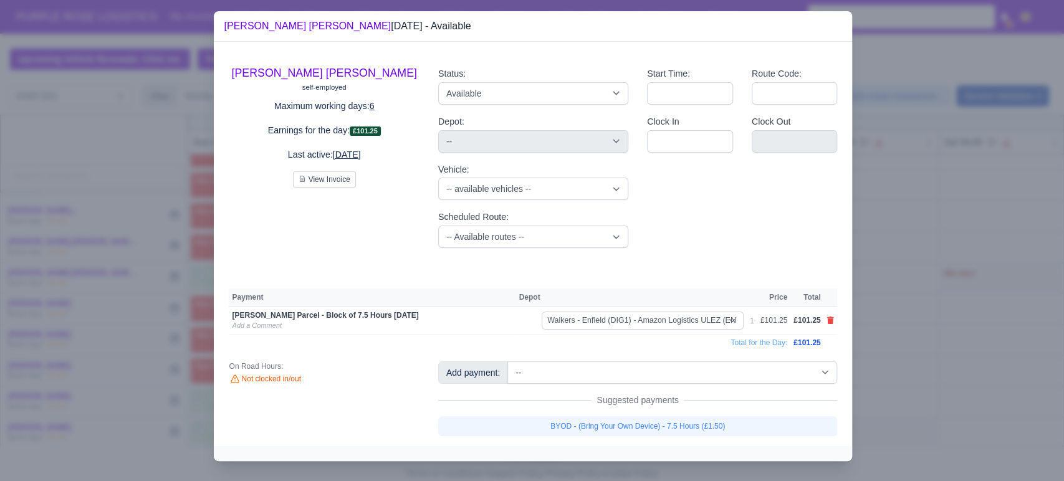
select select "5"
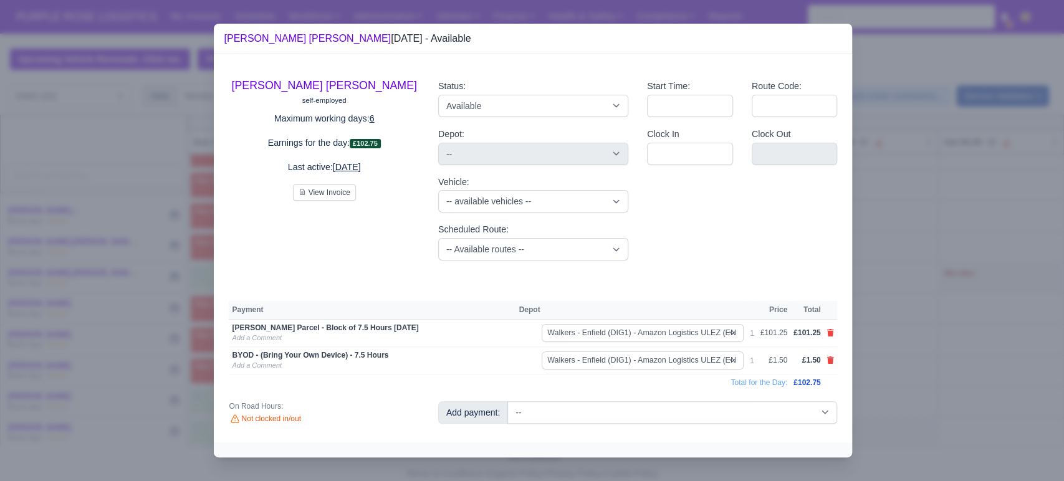
click at [898, 384] on div at bounding box center [532, 240] width 1064 height 481
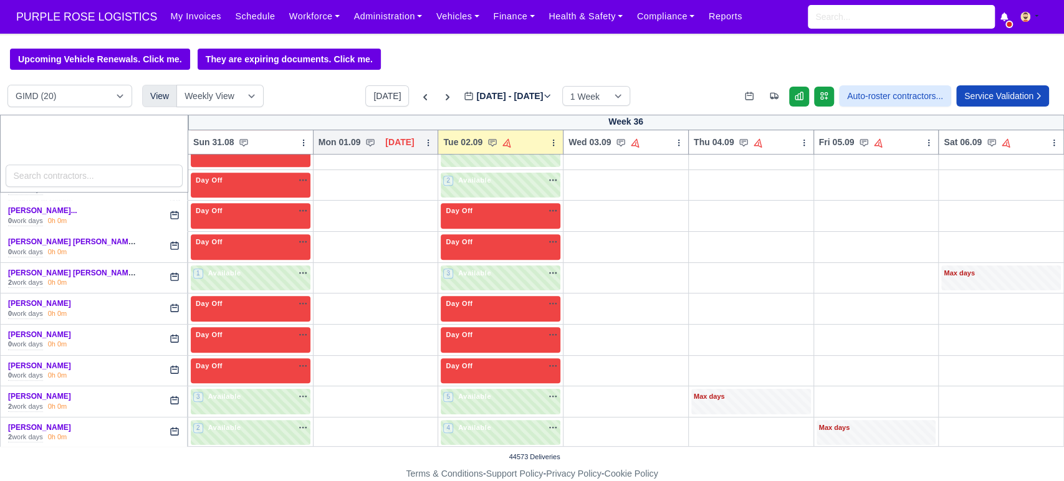
click at [428, 143] on icon at bounding box center [428, 142] width 9 height 9
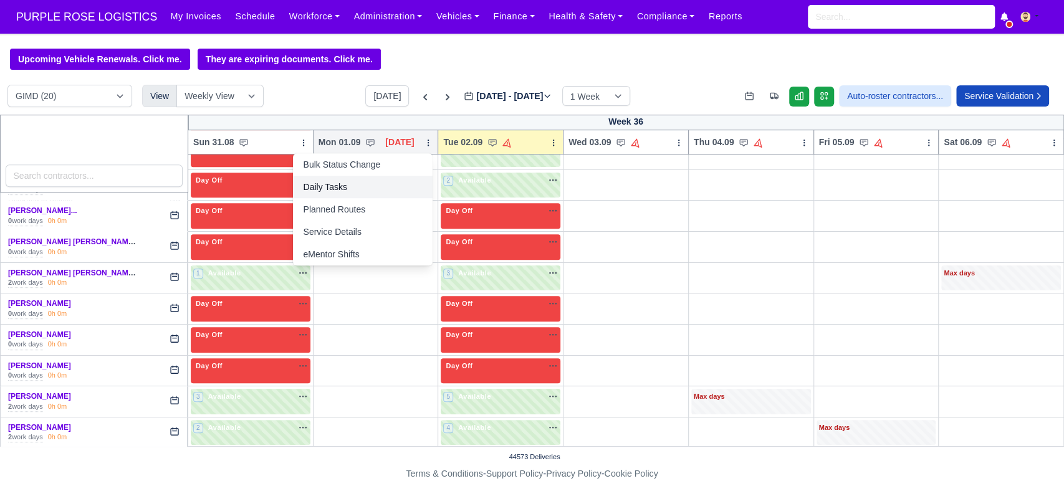
click at [325, 193] on link "Daily Tasks" at bounding box center [363, 187] width 140 height 22
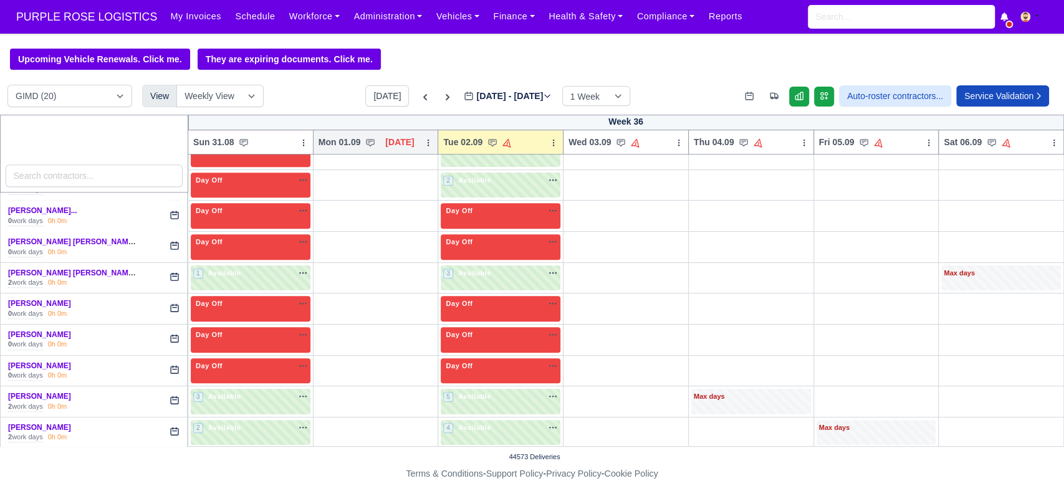
click at [424, 145] on icon at bounding box center [428, 142] width 9 height 9
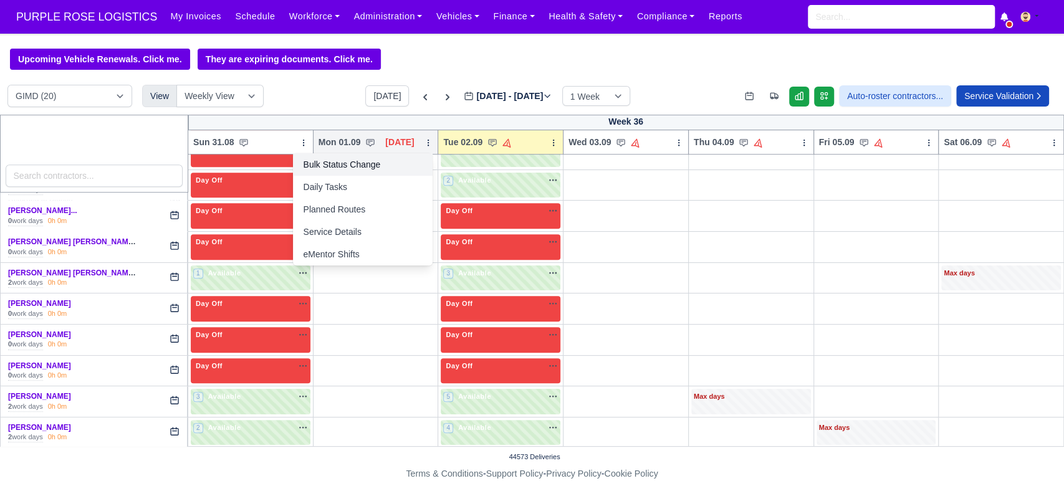
click at [358, 168] on link "Bulk Status Change" at bounding box center [363, 164] width 140 height 22
click at [342, 162] on link "Bulk Status Change" at bounding box center [363, 164] width 140 height 22
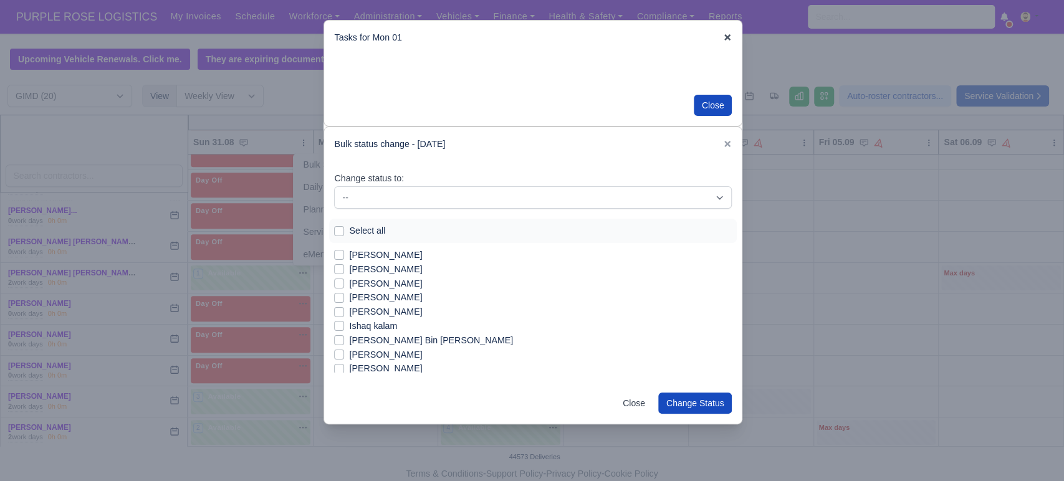
click at [727, 37] on icon at bounding box center [727, 37] width 6 height 6
click at [729, 34] on icon at bounding box center [727, 37] width 9 height 9
click at [728, 38] on icon at bounding box center [727, 37] width 6 height 6
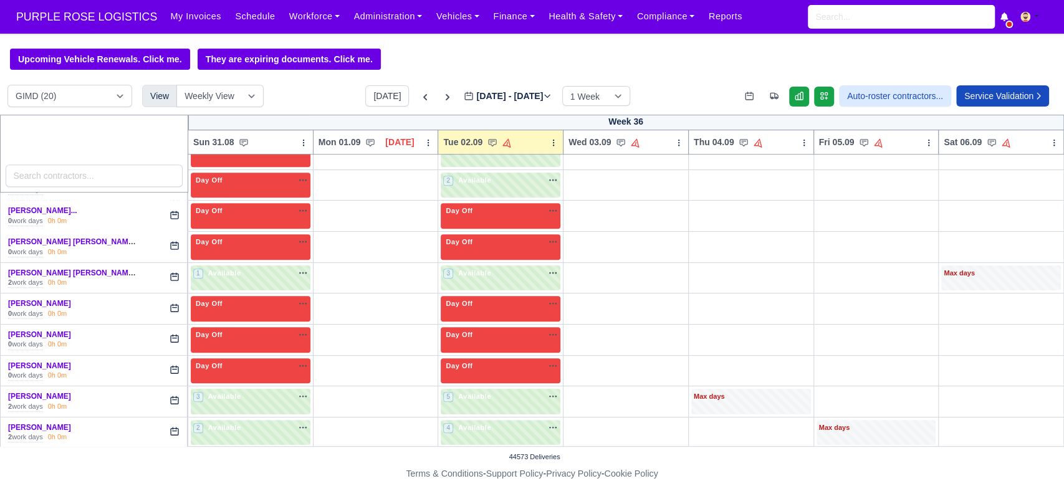
click at [723, 42] on icon at bounding box center [718, 46] width 9 height 9
click at [728, 38] on body "PURPLE ROSE LOGISTICS My Invoices Schedule Workforce Manpower Expiring Document…" at bounding box center [532, 240] width 1064 height 481
click at [426, 144] on icon at bounding box center [428, 142] width 9 height 9
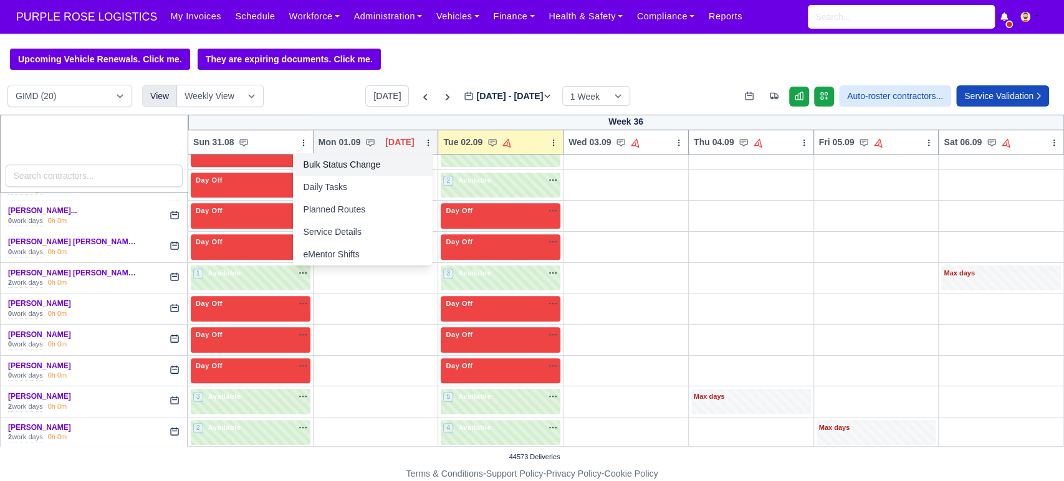
click at [342, 168] on link "Bulk Status Change" at bounding box center [363, 164] width 140 height 22
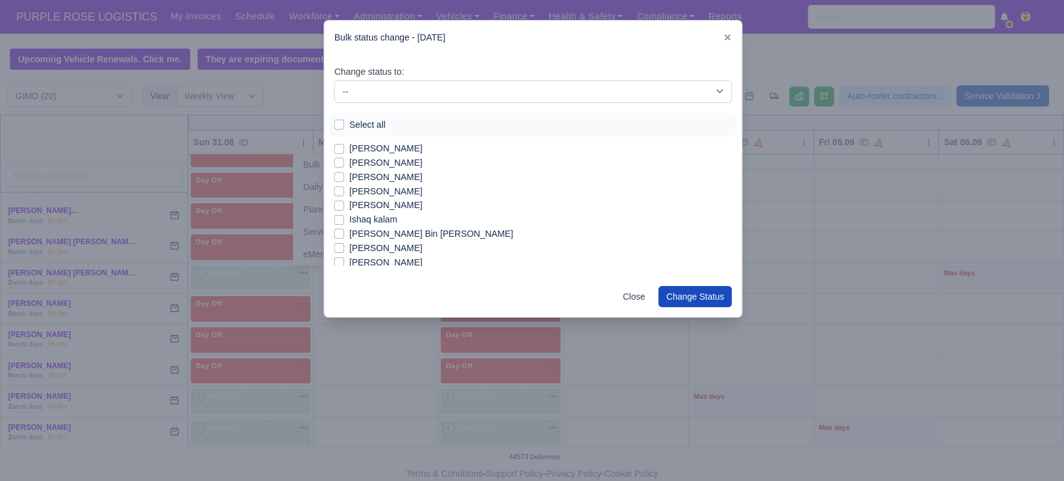
click at [349, 125] on label "Select all" at bounding box center [367, 125] width 36 height 14
click at [336, 125] on input "Select all" at bounding box center [339, 123] width 10 height 10
checkbox input "true"
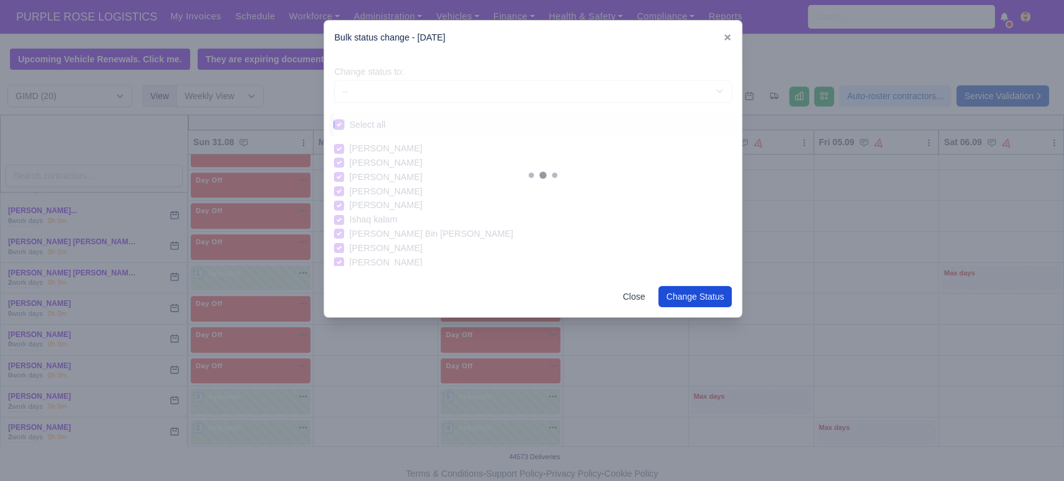
checkbox input "true"
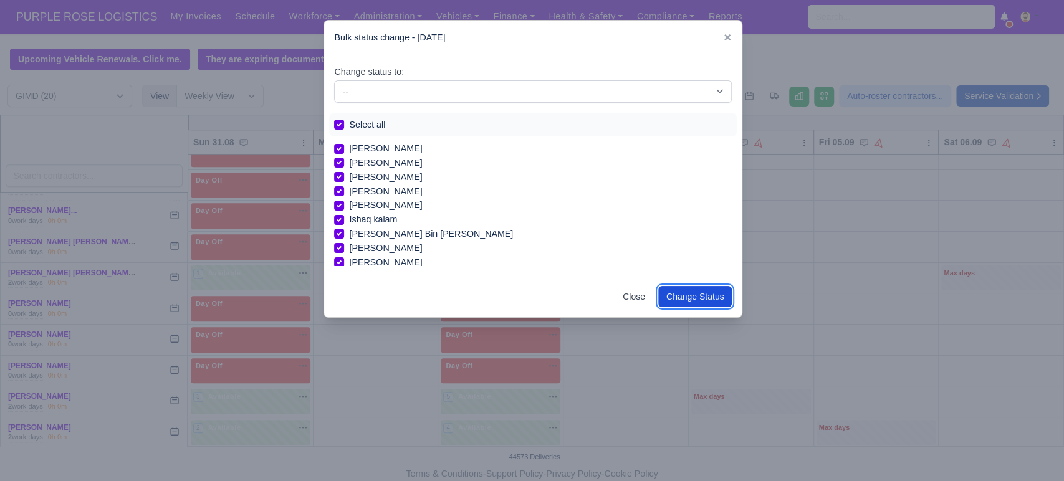
click at [696, 296] on button "Change Status" at bounding box center [695, 296] width 74 height 21
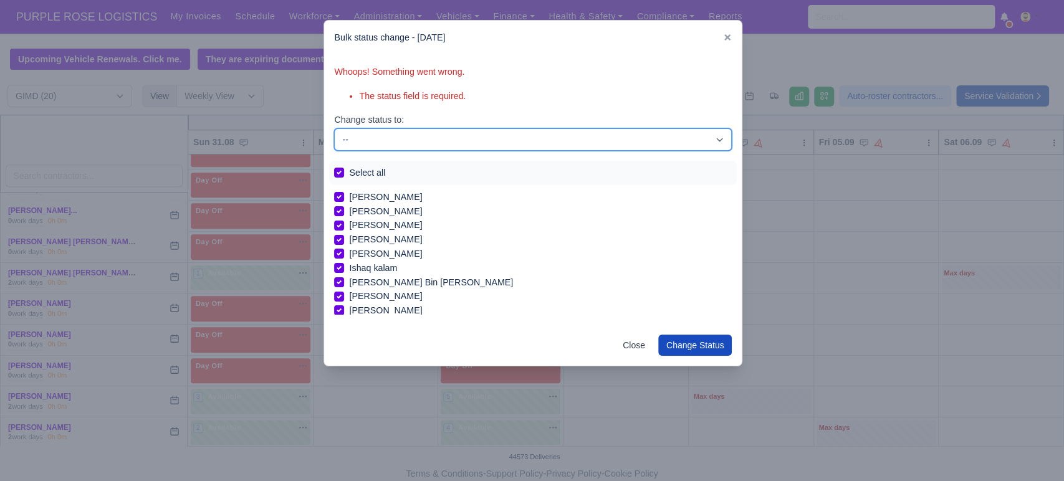
click at [392, 140] on select "-- Available Day Off Stand By Holiday In Office OSM Ridealong Nursery 1 Nursery…" at bounding box center [533, 139] width 398 height 22
click at [334, 128] on select "-- Available Day Off Stand By Holiday In Office OSM Ridealong Nursery 1 Nursery…" at bounding box center [533, 139] width 398 height 22
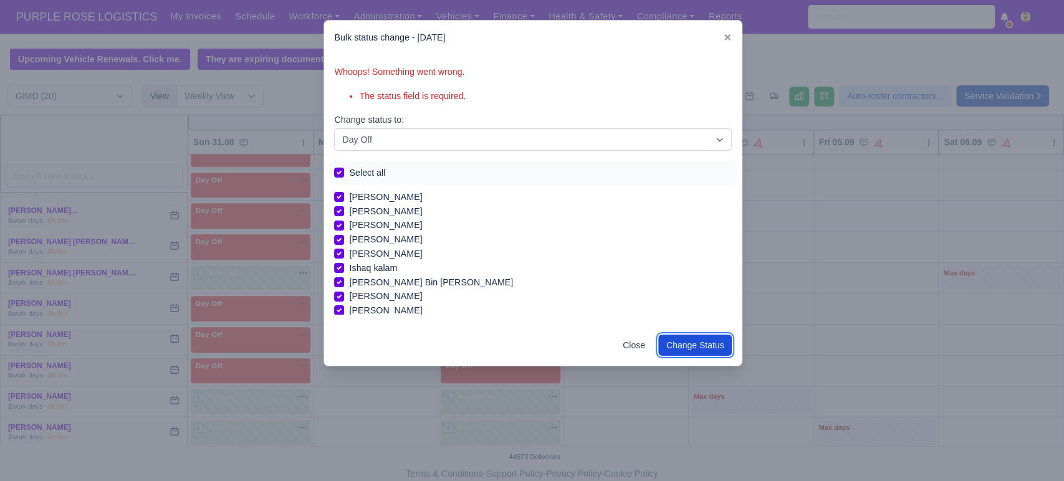
click at [690, 348] on button "Change Status" at bounding box center [695, 345] width 74 height 21
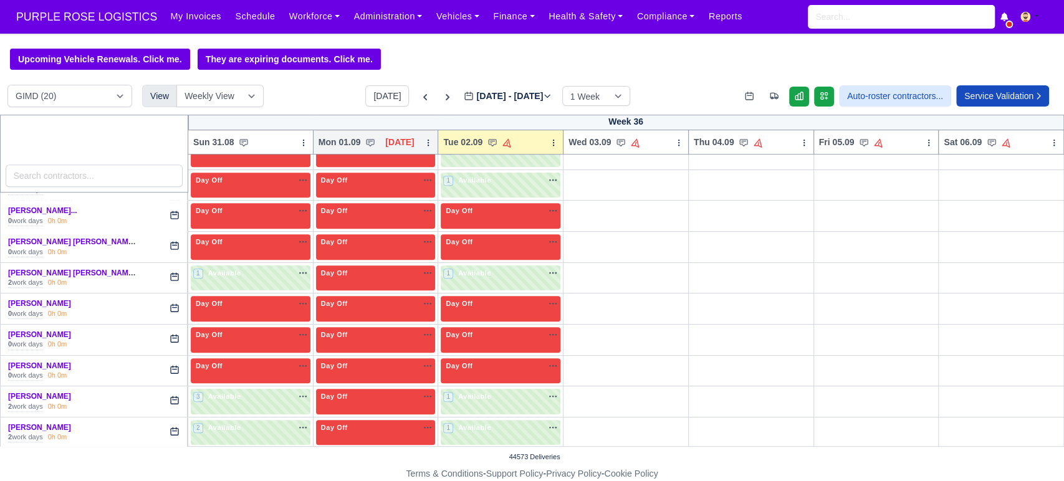
click at [424, 142] on icon at bounding box center [428, 142] width 9 height 9
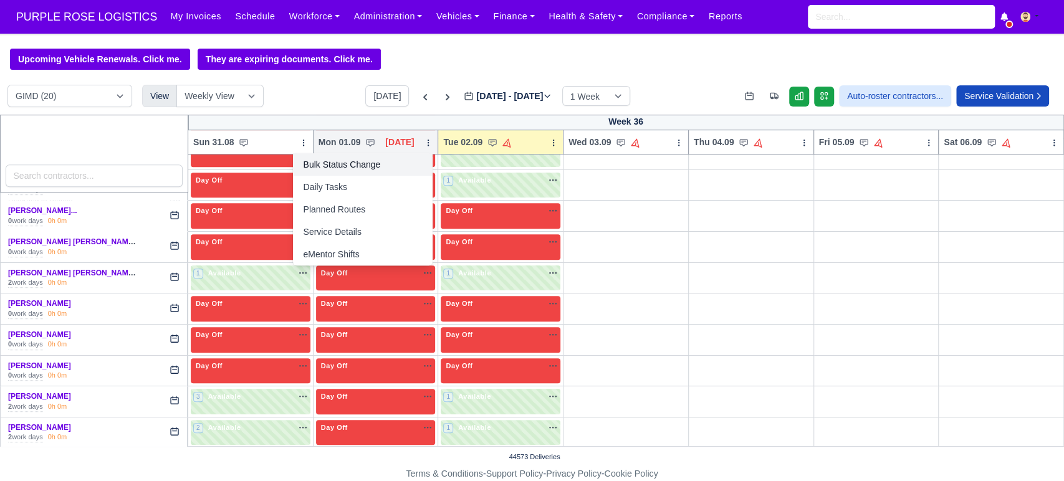
click at [364, 169] on link "Bulk Status Change" at bounding box center [363, 164] width 140 height 22
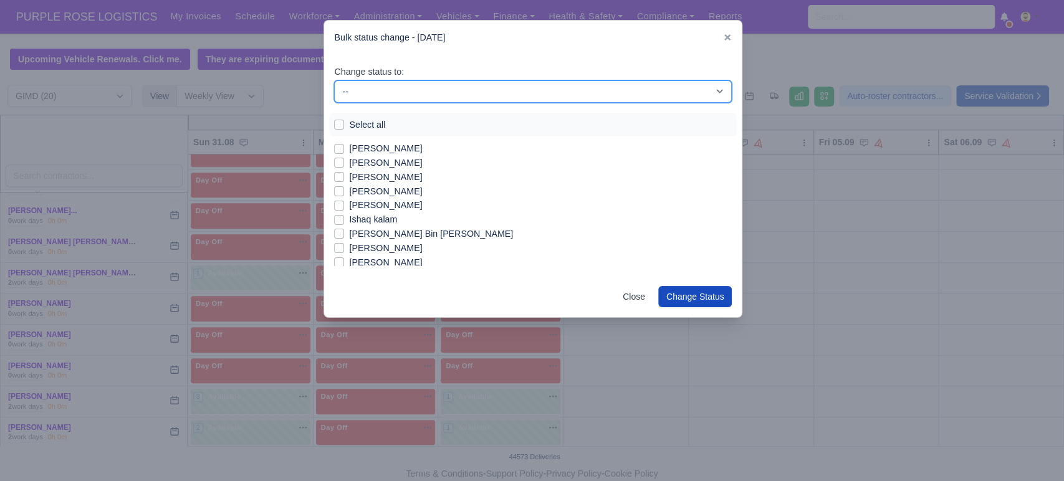
click at [394, 92] on select "-- Available Day Off Stand By Holiday In Office OSM Ridealong Nursery 1 Nursery…" at bounding box center [533, 91] width 398 height 22
click at [334, 80] on select "-- Available Day Off Stand By Holiday In Office OSM Ridealong Nursery 1 Nursery…" at bounding box center [533, 91] width 398 height 22
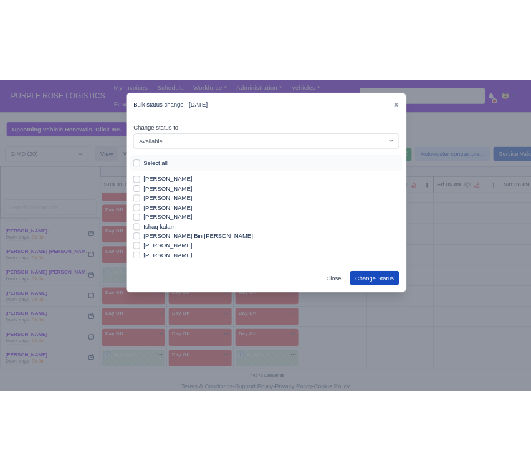
scroll to position [343, 0]
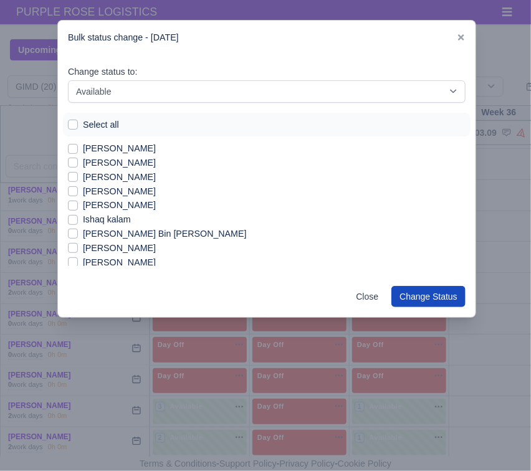
click at [127, 190] on label "[PERSON_NAME]" at bounding box center [119, 192] width 73 height 14
click at [78, 190] on input "[PERSON_NAME]" at bounding box center [73, 190] width 10 height 10
click at [100, 244] on label "[PERSON_NAME]" at bounding box center [119, 248] width 73 height 14
click at [78, 244] on input "[PERSON_NAME]" at bounding box center [73, 246] width 10 height 10
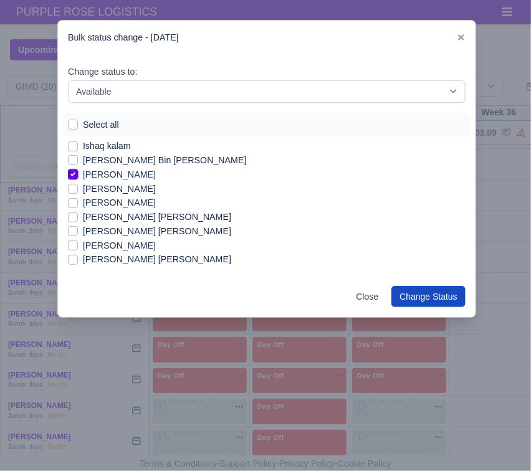
scroll to position [85, 0]
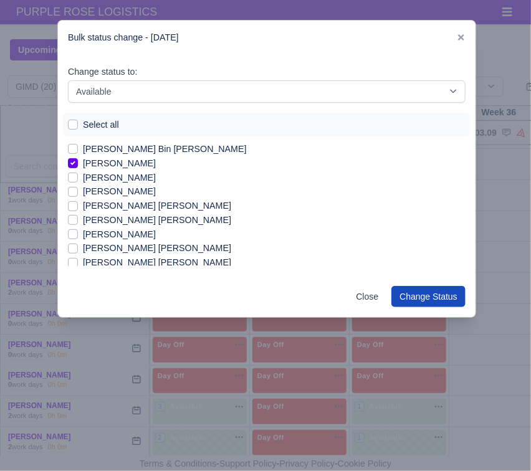
click at [156, 190] on label "[PERSON_NAME]" at bounding box center [119, 192] width 73 height 14
click at [78, 190] on input "[PERSON_NAME]" at bounding box center [73, 190] width 10 height 10
click at [140, 219] on label "[PERSON_NAME] [PERSON_NAME]" at bounding box center [157, 220] width 148 height 14
click at [78, 219] on input "[PERSON_NAME] [PERSON_NAME]" at bounding box center [73, 218] width 10 height 10
click at [144, 204] on label "[PERSON_NAME] [PERSON_NAME]" at bounding box center [157, 206] width 148 height 14
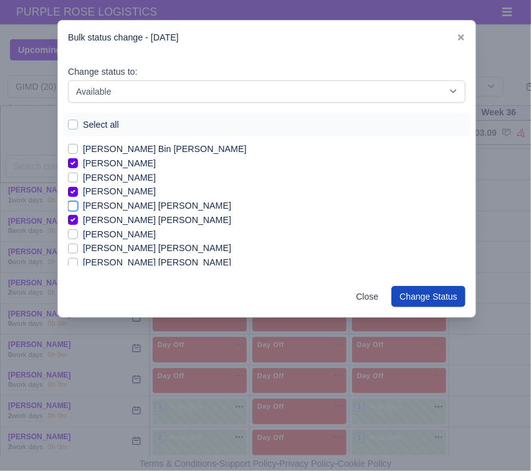
click at [78, 204] on input "[PERSON_NAME] [PERSON_NAME]" at bounding box center [73, 204] width 10 height 10
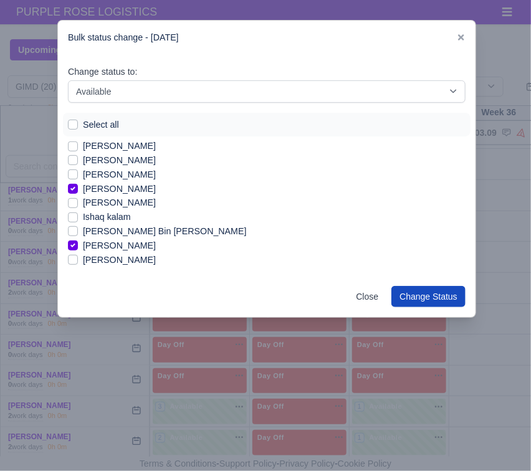
scroll to position [0, 0]
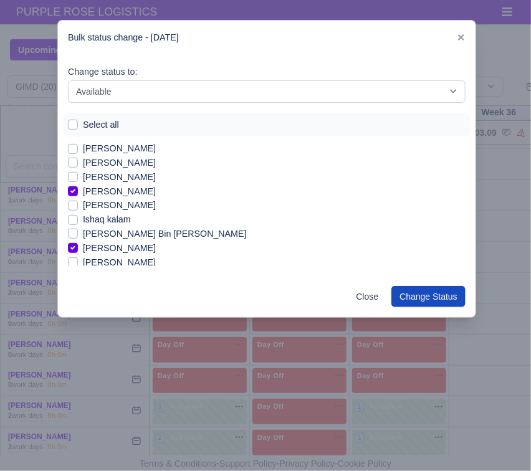
click at [140, 200] on label "[PERSON_NAME]" at bounding box center [119, 205] width 73 height 14
click at [78, 200] on input "[PERSON_NAME]" at bounding box center [73, 203] width 10 height 10
click at [90, 218] on label "Ishaq kalam" at bounding box center [107, 220] width 48 height 14
click at [78, 218] on input "Ishaq kalam" at bounding box center [73, 218] width 10 height 10
click at [90, 218] on label "Ishaq kalam" at bounding box center [107, 220] width 48 height 14
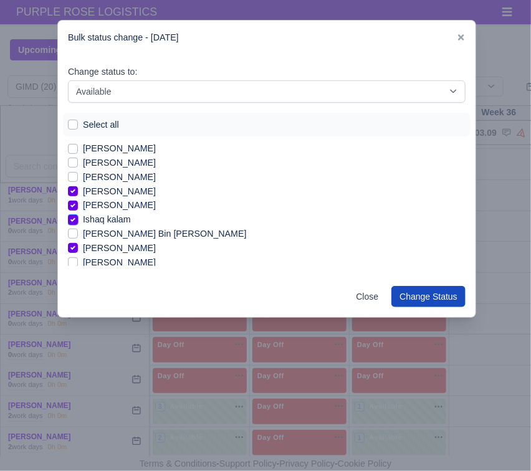
click at [78, 218] on input "Ishaq kalam" at bounding box center [73, 218] width 10 height 10
click at [85, 231] on label "[PERSON_NAME] Bin [PERSON_NAME]" at bounding box center [165, 234] width 164 height 14
click at [78, 231] on input "[PERSON_NAME] Bin [PERSON_NAME]" at bounding box center [73, 232] width 10 height 10
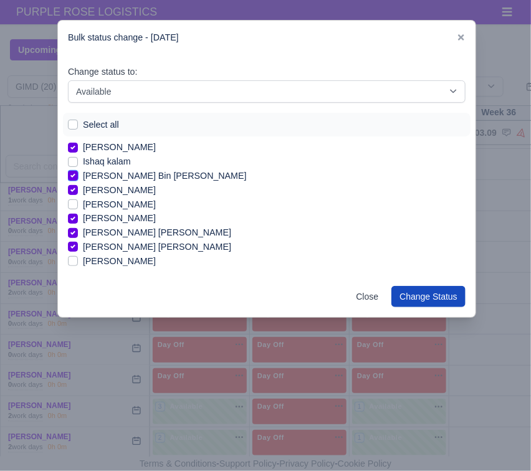
scroll to position [82, 0]
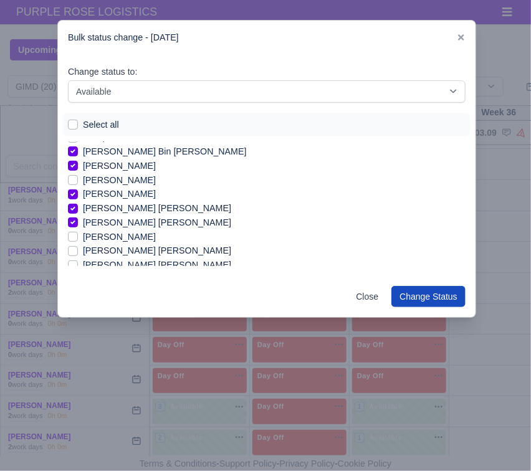
click at [127, 181] on label "[PERSON_NAME]" at bounding box center [119, 180] width 73 height 14
click at [78, 181] on input "[PERSON_NAME]" at bounding box center [73, 178] width 10 height 10
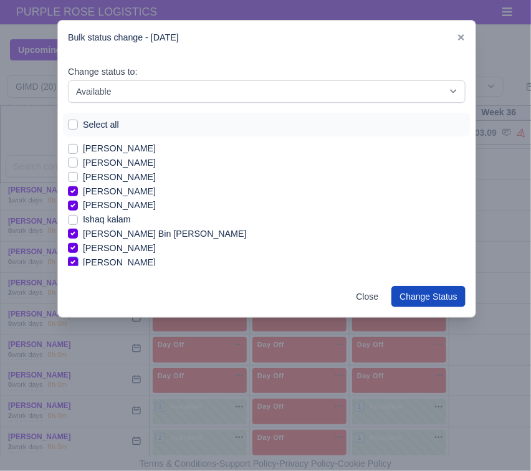
scroll to position [169, 0]
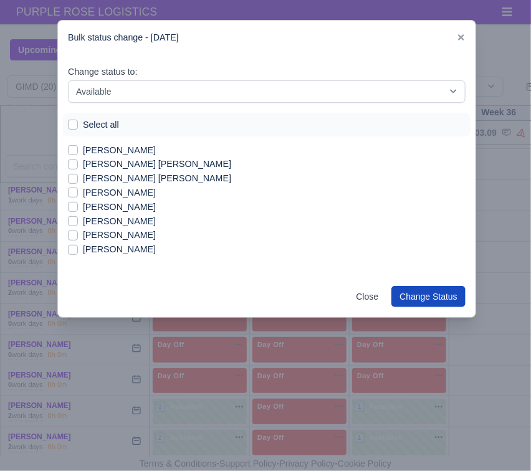
click at [105, 247] on label "[PERSON_NAME]" at bounding box center [119, 249] width 73 height 14
click at [78, 247] on input "[PERSON_NAME]" at bounding box center [73, 247] width 10 height 10
click at [98, 223] on label "[PERSON_NAME]" at bounding box center [119, 221] width 73 height 14
click at [78, 223] on input "[PERSON_NAME]" at bounding box center [73, 219] width 10 height 10
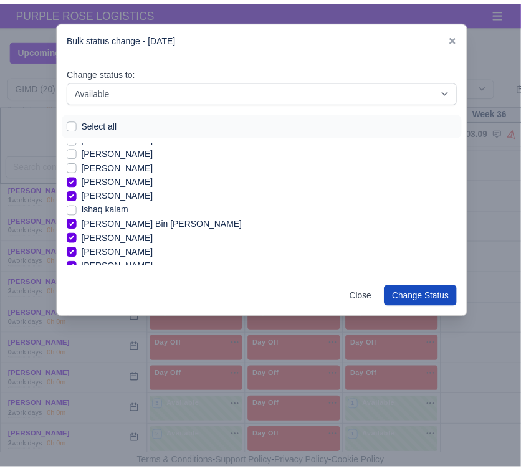
scroll to position [0, 0]
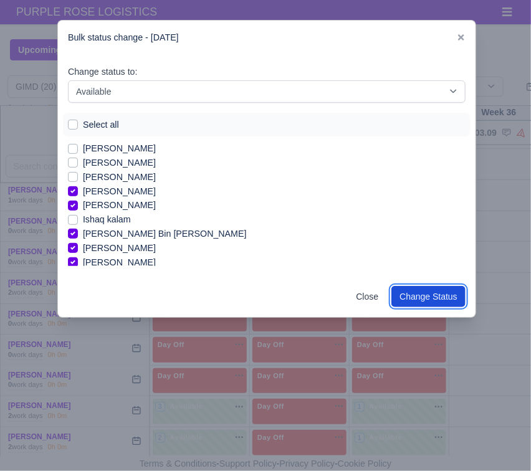
click at [425, 289] on button "Change Status" at bounding box center [428, 296] width 74 height 21
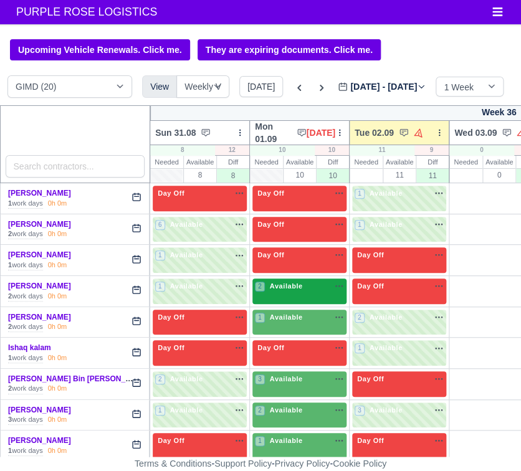
click at [292, 287] on span "Available" at bounding box center [286, 286] width 38 height 9
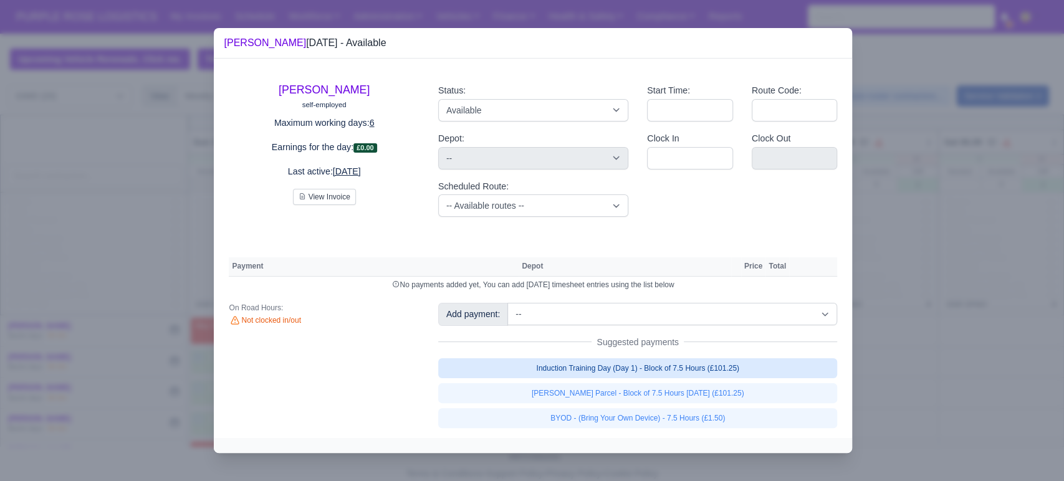
click at [614, 374] on link "Induction Training Day (Day 1) - Block of 7.5 Hours (£101.25)" at bounding box center [638, 368] width 400 height 20
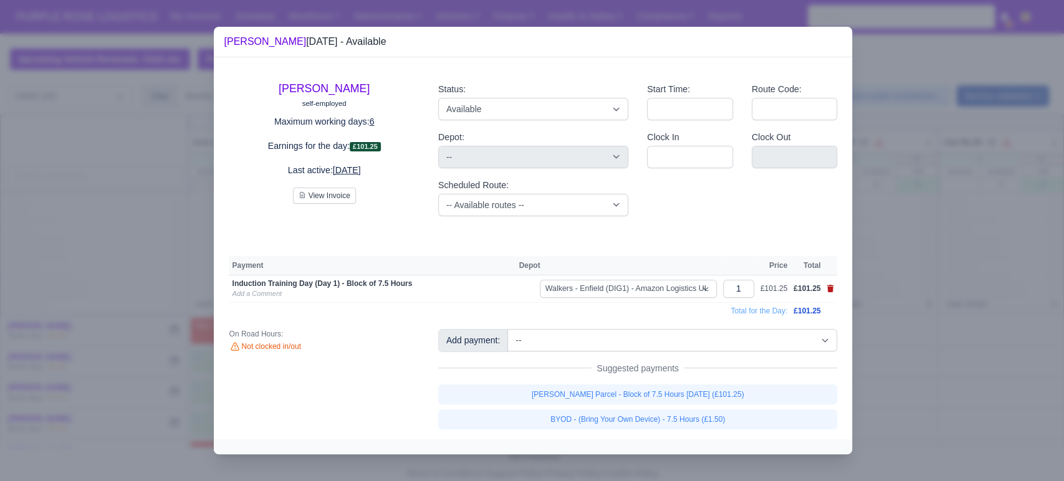
click at [833, 292] on icon at bounding box center [830, 288] width 7 height 7
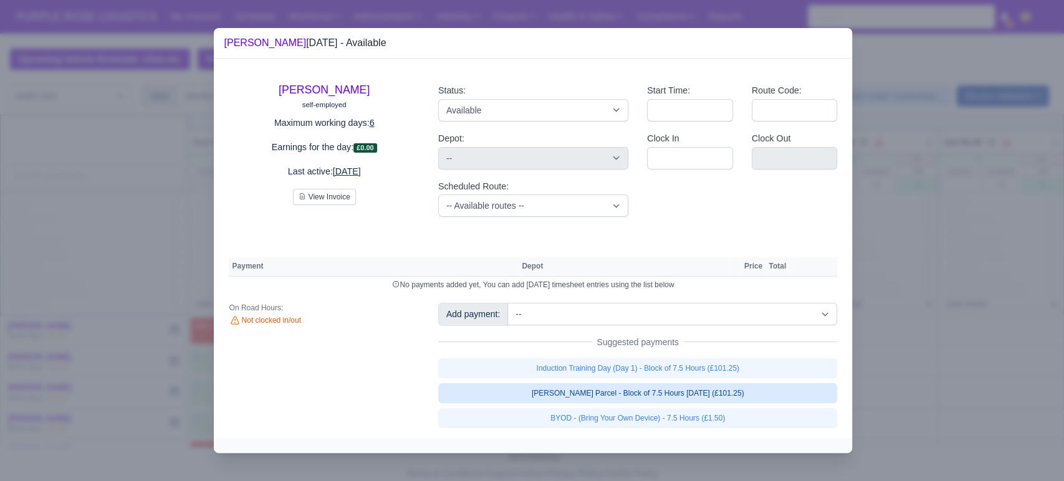
click at [708, 402] on link "[PERSON_NAME] Parcel - Block of 7.5 Hours [DATE] (£101.25)" at bounding box center [638, 393] width 400 height 20
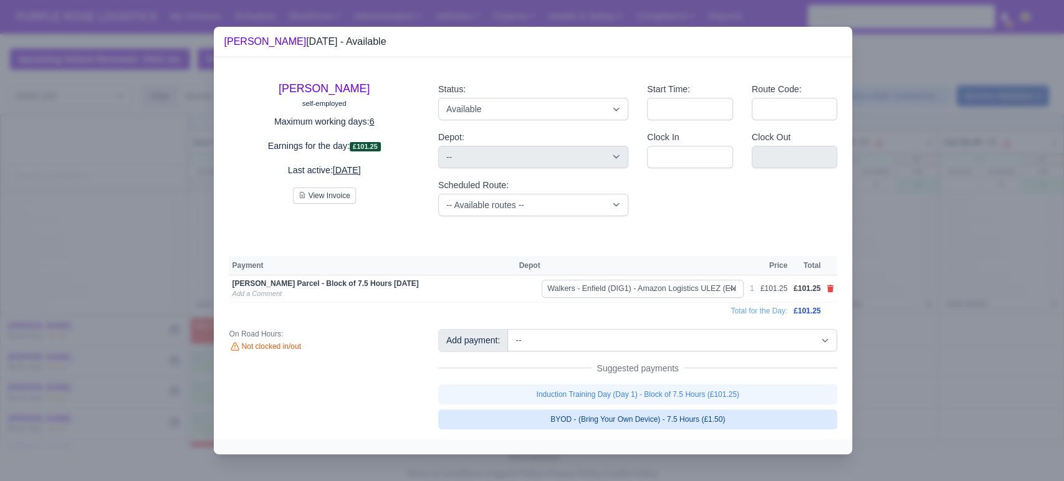
click at [701, 428] on link "BYOD - (Bring Your Own Device) - 7.5 Hours (£1.50)" at bounding box center [638, 420] width 400 height 20
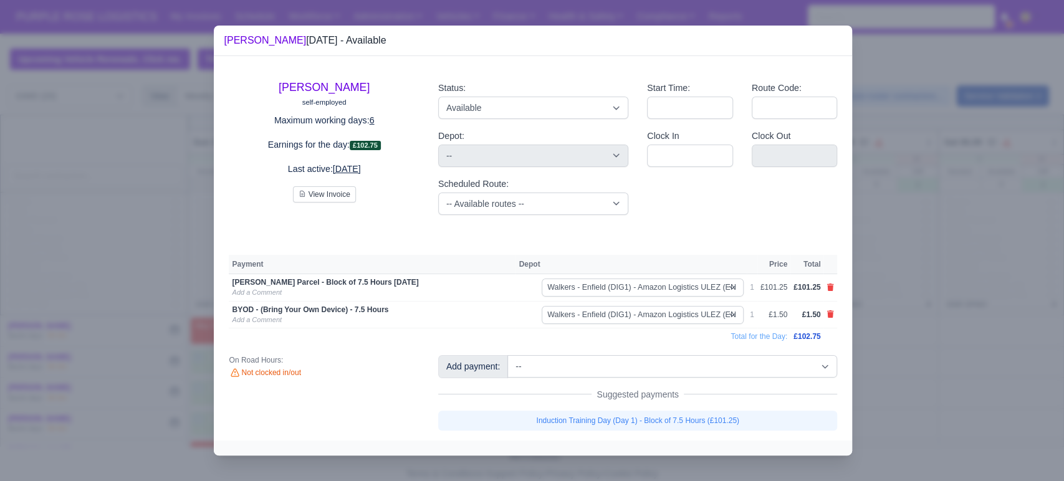
click at [926, 348] on div at bounding box center [532, 240] width 1064 height 481
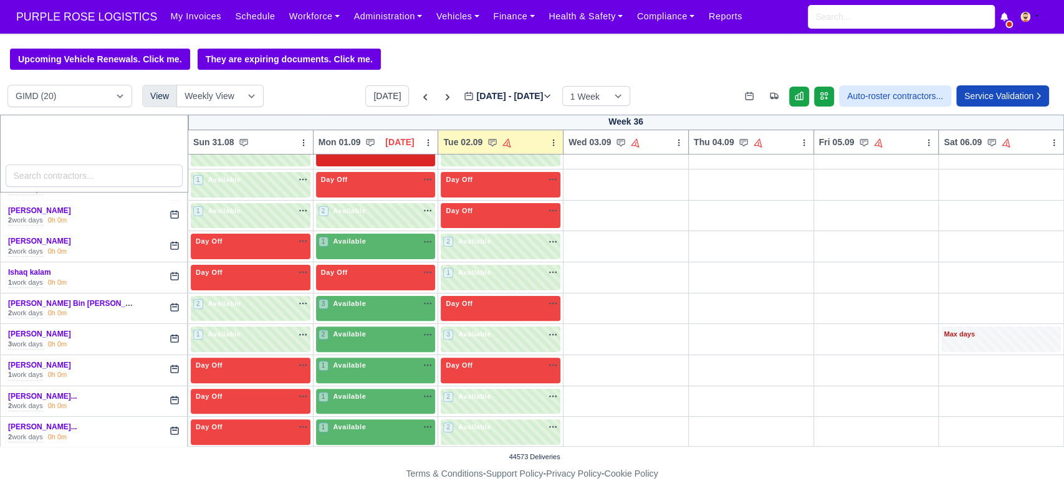
scroll to position [218, 0]
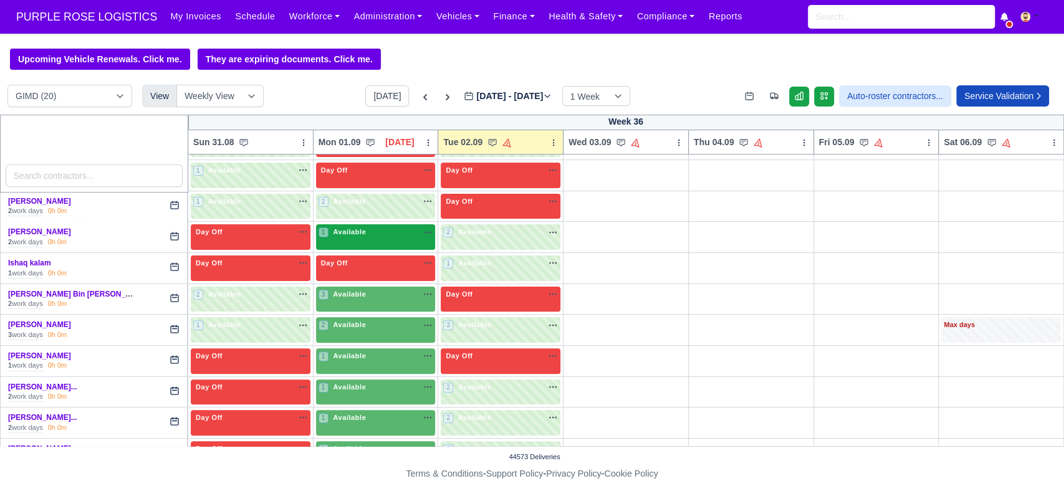
click at [362, 236] on span "Available" at bounding box center [349, 232] width 38 height 9
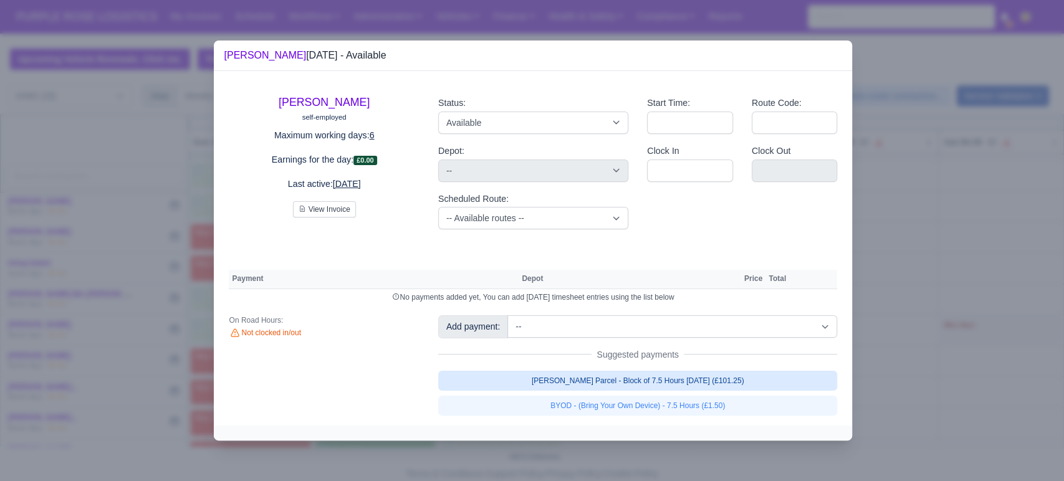
click at [617, 389] on link "[PERSON_NAME] Parcel - Block of 7.5 Hours [DATE] (£101.25)" at bounding box center [638, 381] width 400 height 20
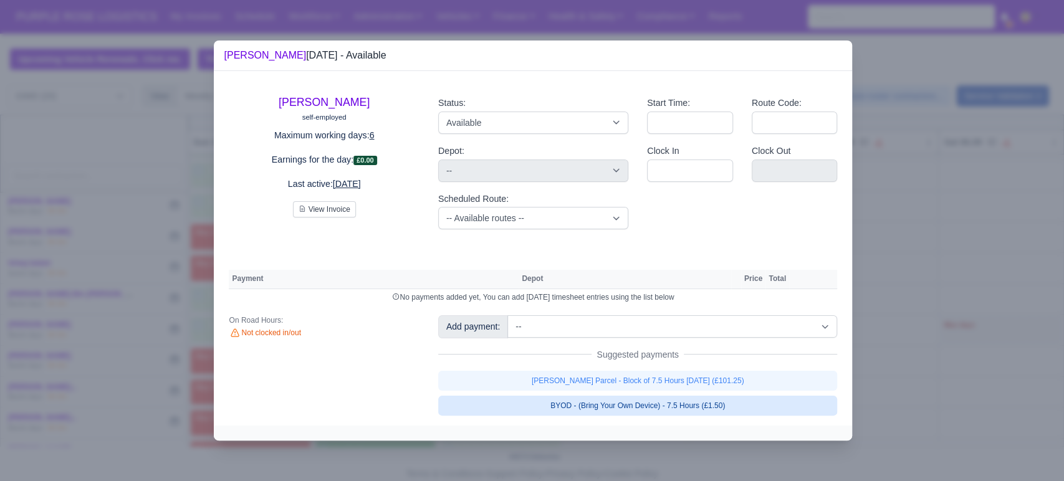
click at [592, 413] on link "BYOD - (Bring Your Own Device) - 7.5 Hours (£1.50)" at bounding box center [638, 406] width 400 height 20
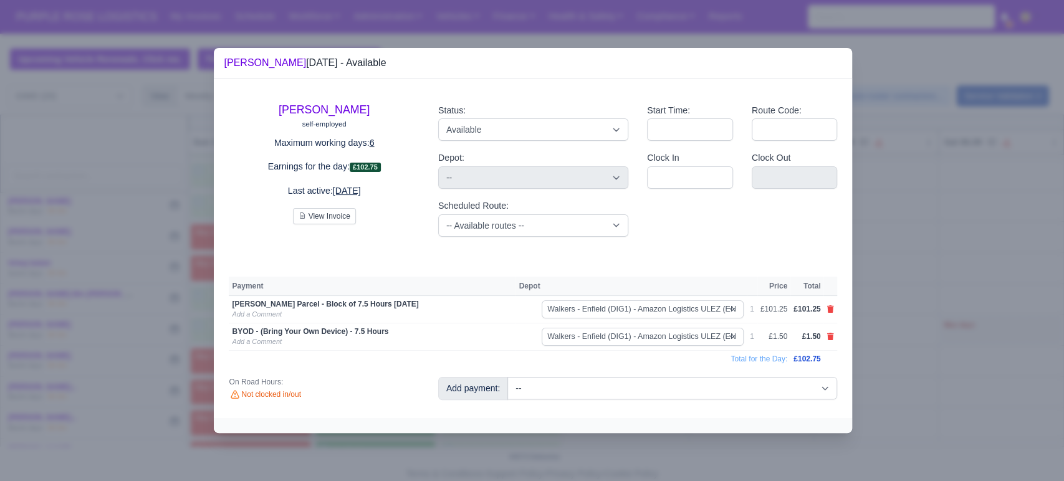
drag, startPoint x: 987, startPoint y: 371, endPoint x: 828, endPoint y: 353, distance: 159.9
click at [987, 371] on div at bounding box center [532, 240] width 1064 height 481
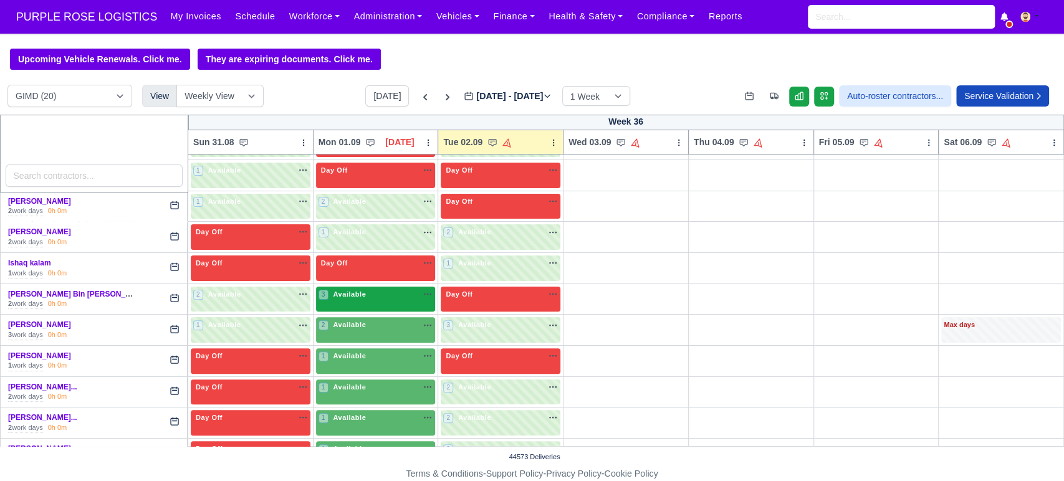
click at [349, 300] on div "3 Available" at bounding box center [344, 294] width 50 height 11
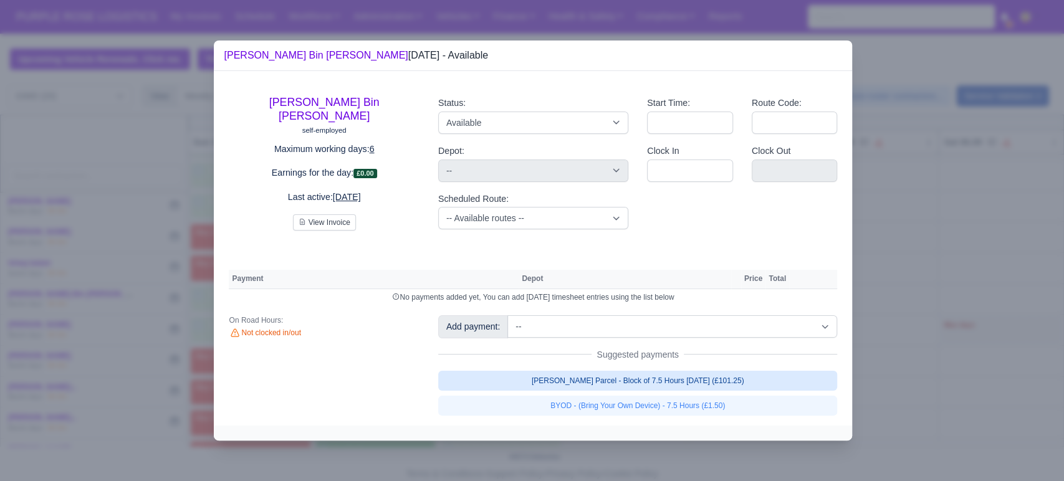
click at [676, 388] on link "[PERSON_NAME] Parcel - Block of 7.5 Hours [DATE] (£101.25)" at bounding box center [638, 381] width 400 height 20
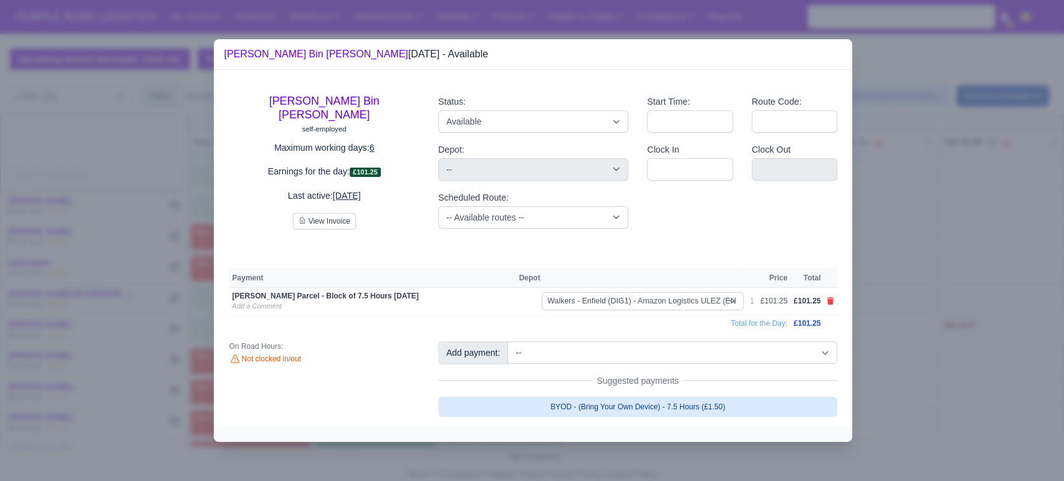
click at [769, 403] on link "BYOD - (Bring Your Own Device) - 7.5 Hours (£1.50)" at bounding box center [638, 407] width 400 height 20
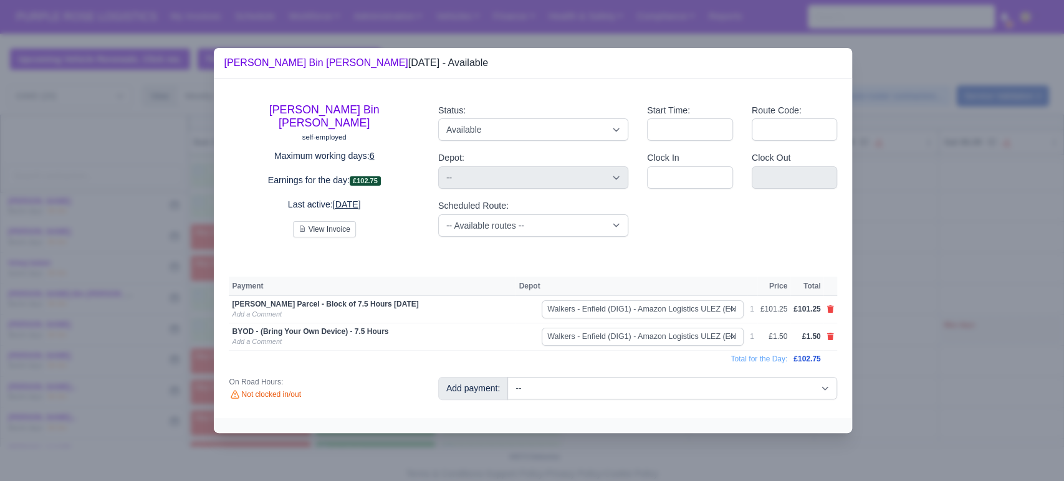
click at [972, 378] on div at bounding box center [532, 240] width 1064 height 481
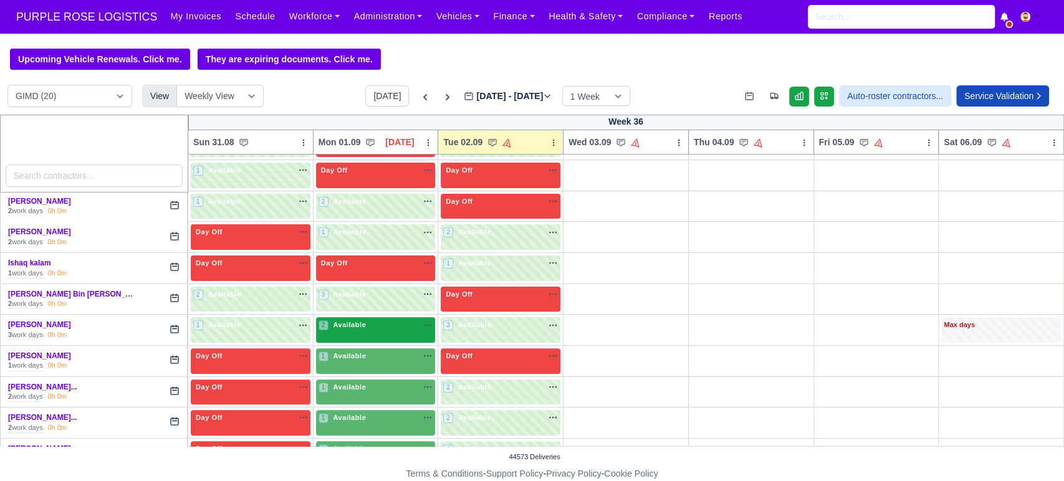
click at [353, 336] on div "2 Available" at bounding box center [376, 330] width 120 height 26
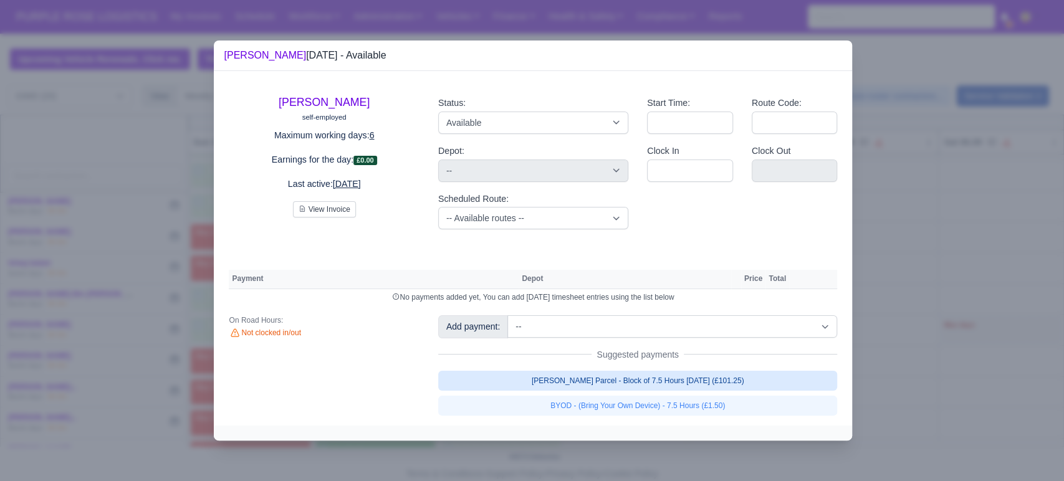
click at [572, 375] on link "[PERSON_NAME] Parcel - Block of 7.5 Hours [DATE] (£101.25)" at bounding box center [638, 381] width 400 height 20
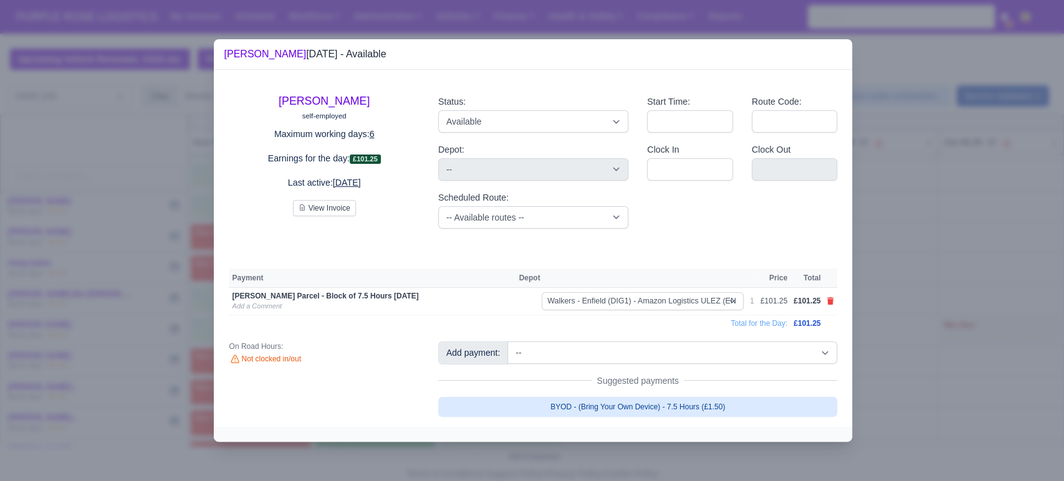
click at [745, 405] on link "BYOD - (Bring Your Own Device) - 7.5 Hours (£1.50)" at bounding box center [638, 407] width 400 height 20
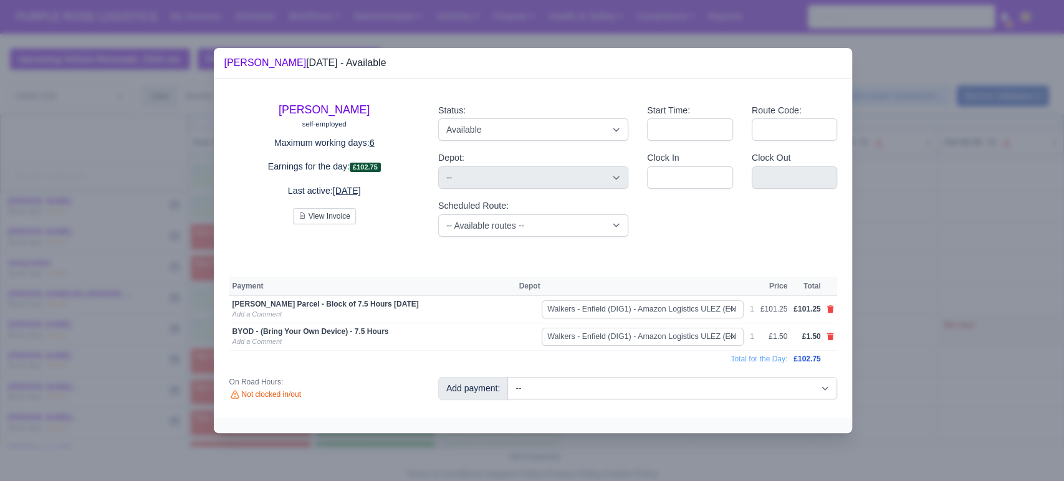
click at [905, 358] on div at bounding box center [532, 240] width 1064 height 481
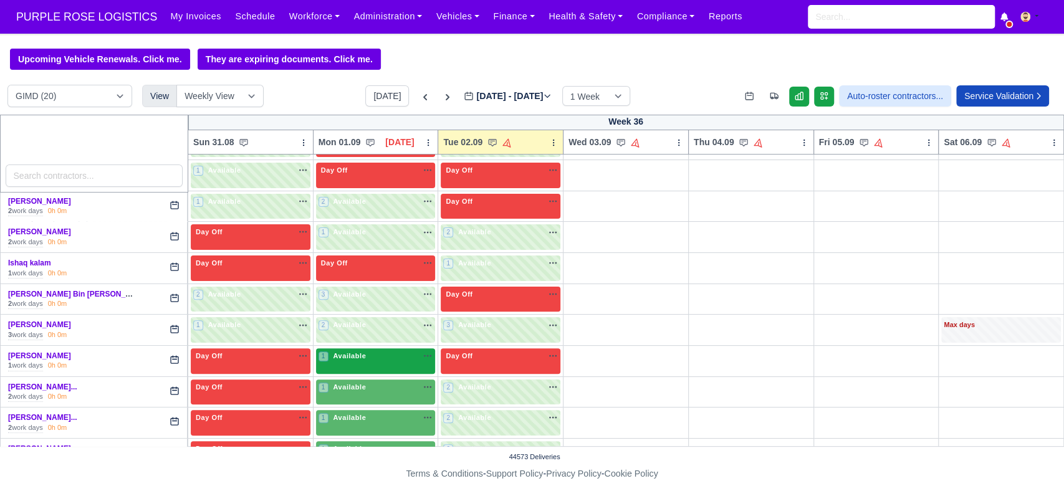
click at [353, 362] on div "1 Available" at bounding box center [344, 356] width 50 height 11
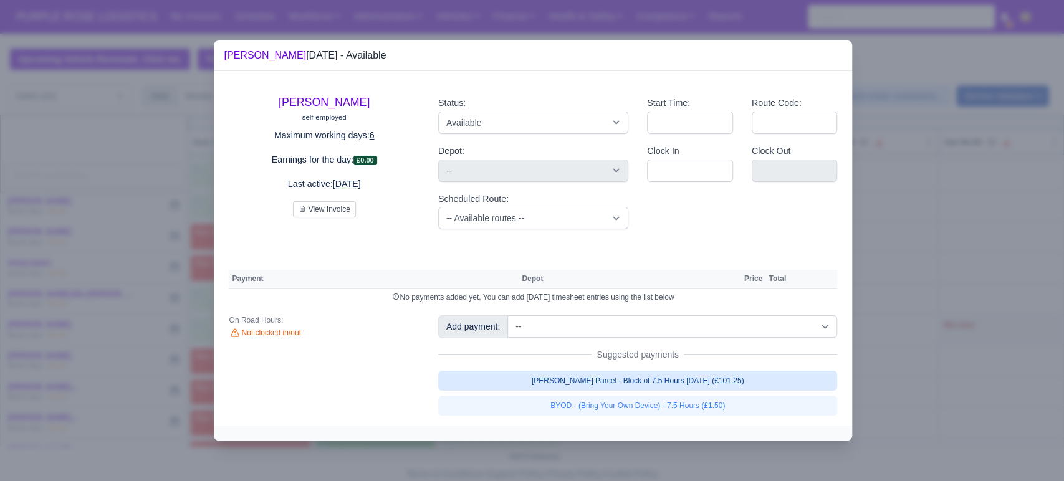
click at [624, 388] on link "[PERSON_NAME] Parcel - Block of 7.5 Hours [DATE] (£101.25)" at bounding box center [638, 381] width 400 height 20
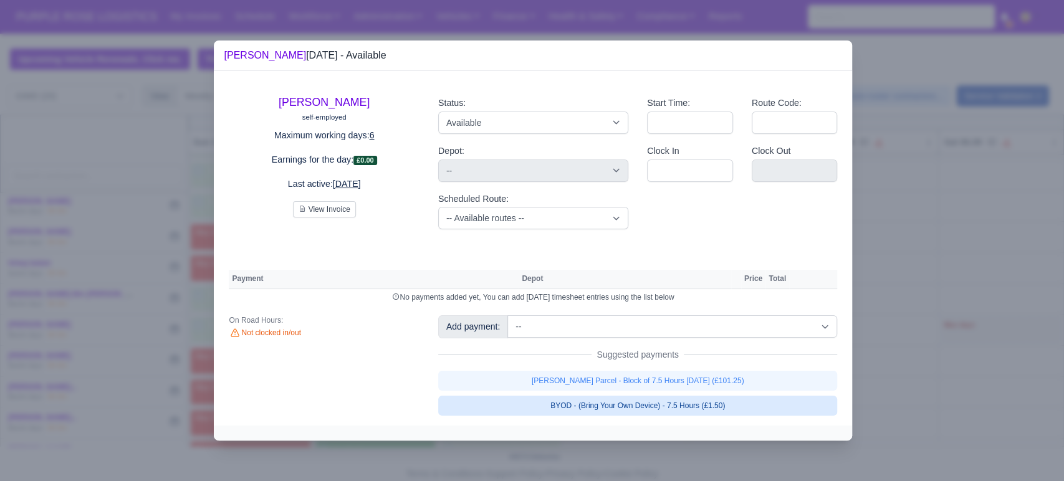
click at [600, 403] on link "BYOD - (Bring Your Own Device) - 7.5 Hours (£1.50)" at bounding box center [638, 406] width 400 height 20
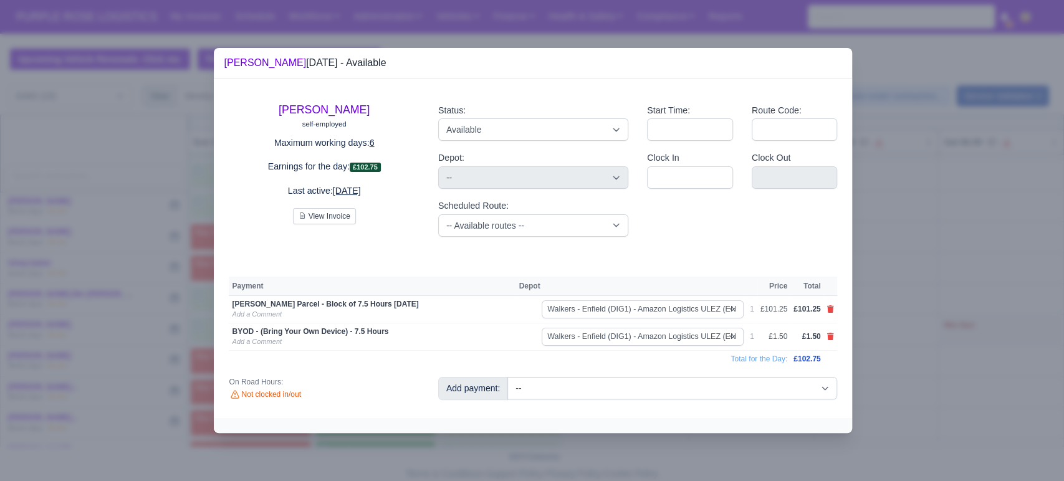
click at [890, 350] on div at bounding box center [532, 240] width 1064 height 481
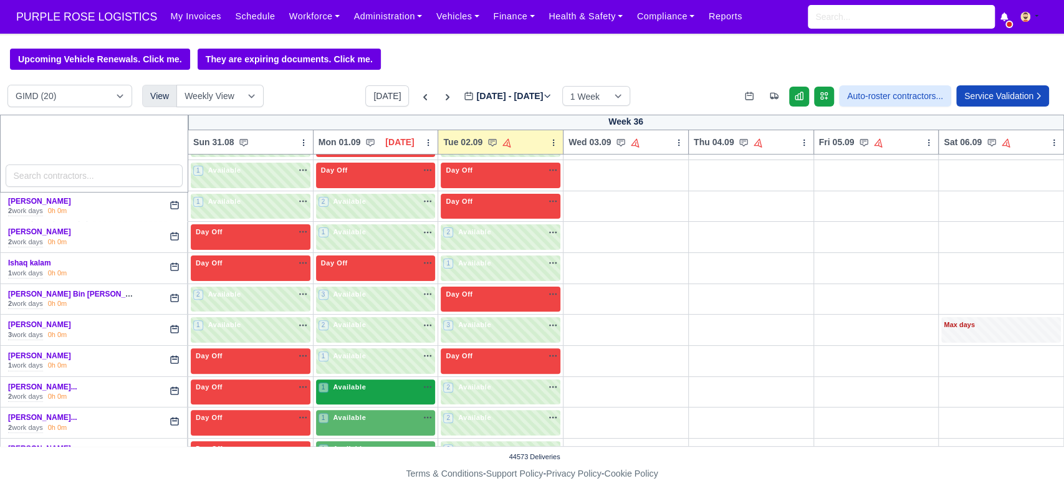
click at [345, 385] on span "Available" at bounding box center [349, 387] width 38 height 9
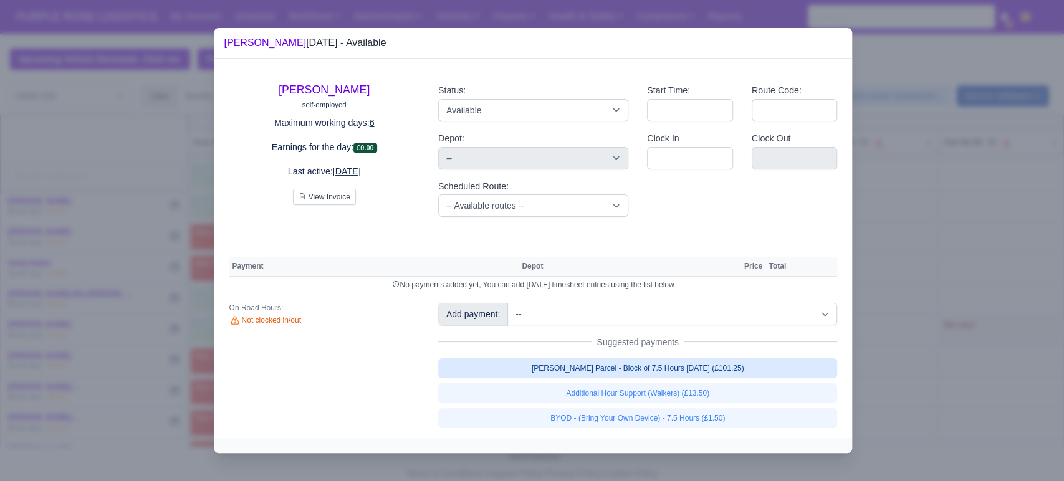
click at [673, 372] on link "[PERSON_NAME] Parcel - Block of 7.5 Hours [DATE] (£101.25)" at bounding box center [638, 368] width 400 height 20
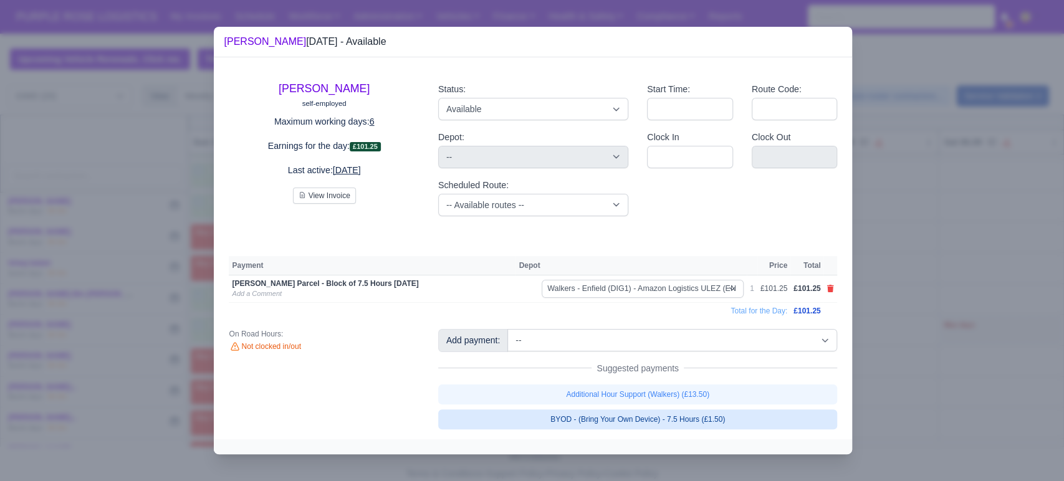
click at [674, 420] on link "BYOD - (Bring Your Own Device) - 7.5 Hours (£1.50)" at bounding box center [638, 420] width 400 height 20
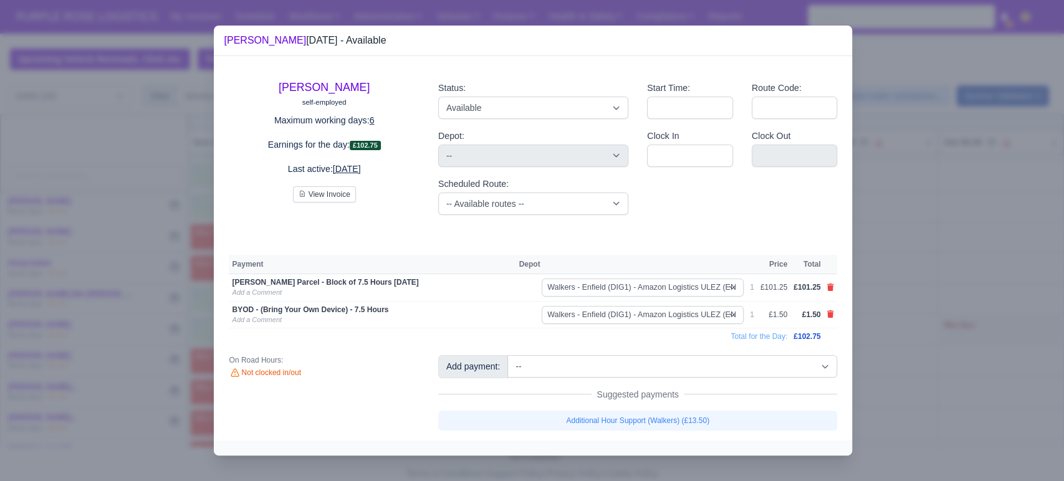
click at [934, 318] on div at bounding box center [532, 240] width 1064 height 481
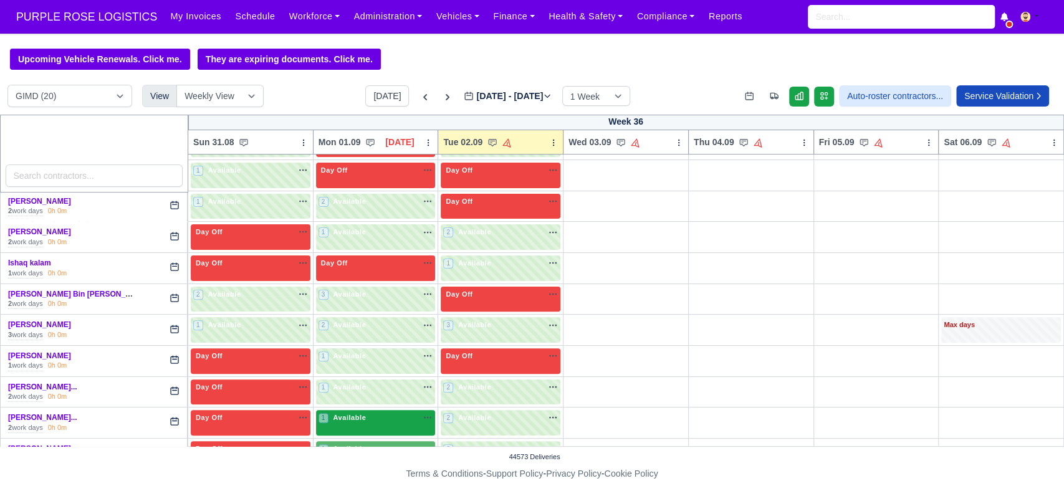
click at [349, 420] on span "Available" at bounding box center [349, 417] width 38 height 9
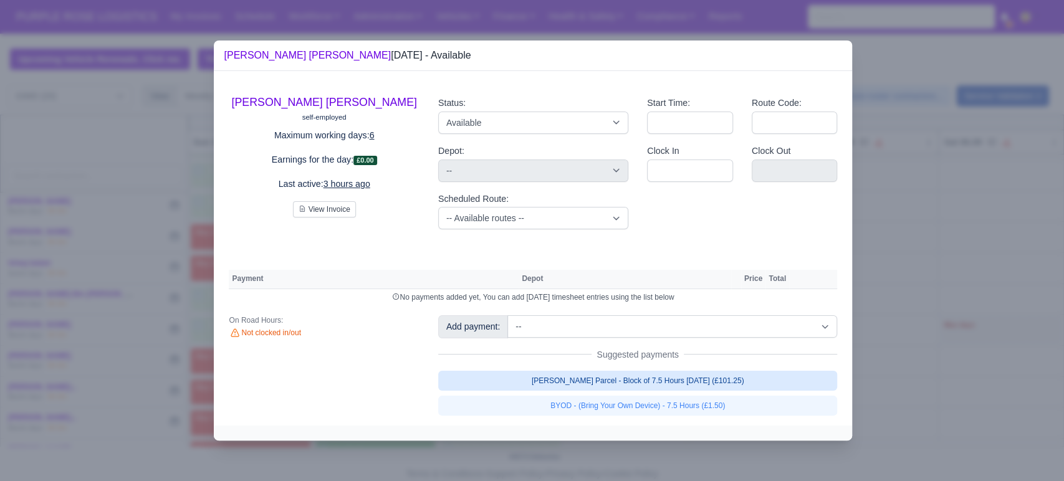
click at [558, 372] on link "[PERSON_NAME] Parcel - Block of 7.5 Hours [DATE] (£101.25)" at bounding box center [638, 381] width 400 height 20
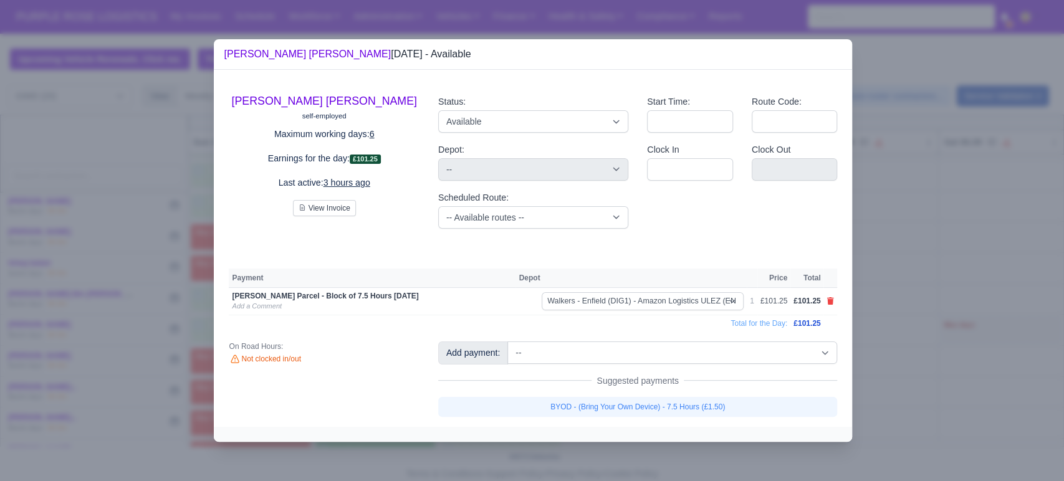
click at [591, 403] on link "BYOD - (Bring Your Own Device) - 7.5 Hours (£1.50)" at bounding box center [638, 407] width 400 height 20
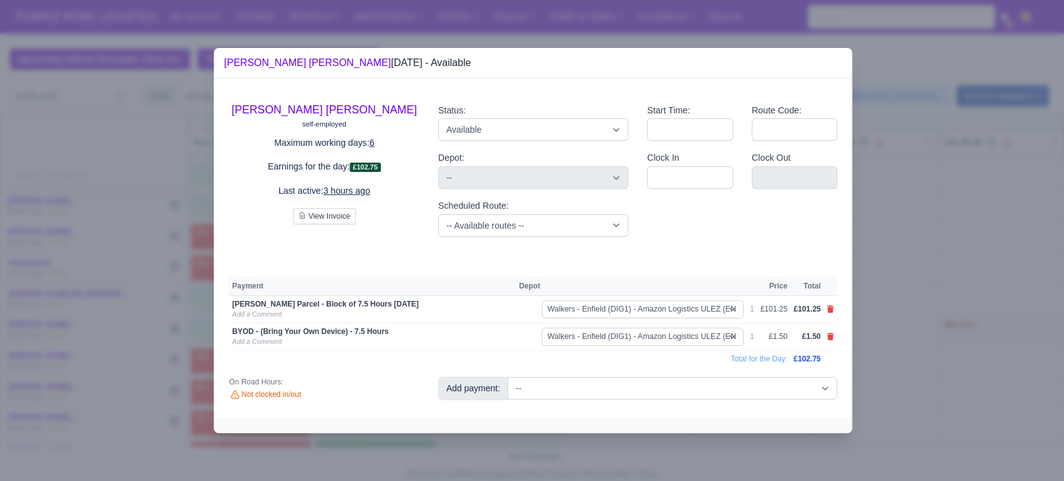
click at [946, 307] on div at bounding box center [532, 240] width 1064 height 481
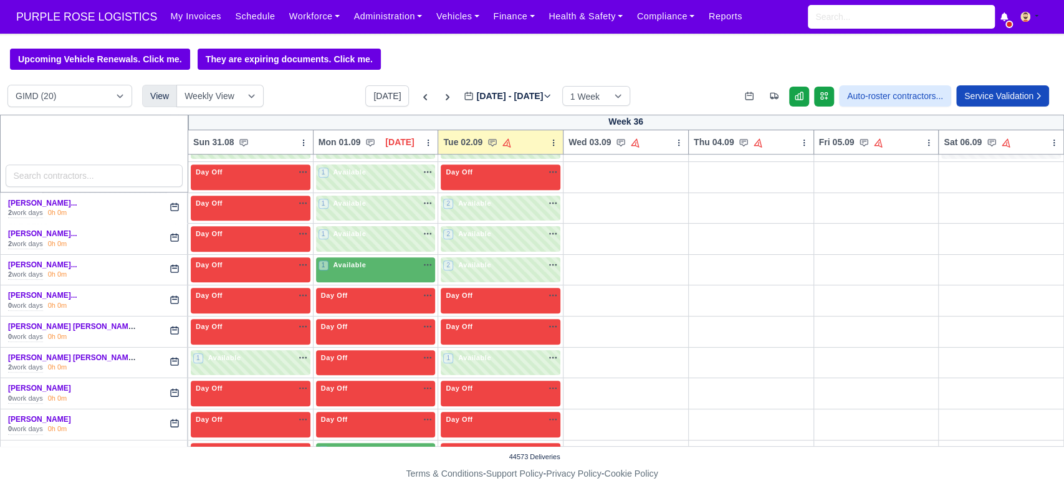
scroll to position [402, 0]
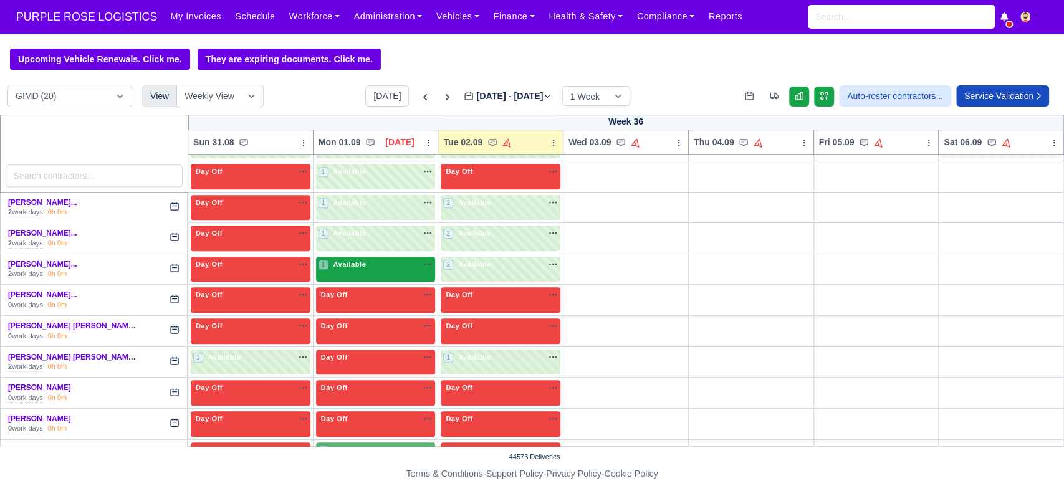
click at [378, 268] on div "1 Available na" at bounding box center [376, 264] width 115 height 11
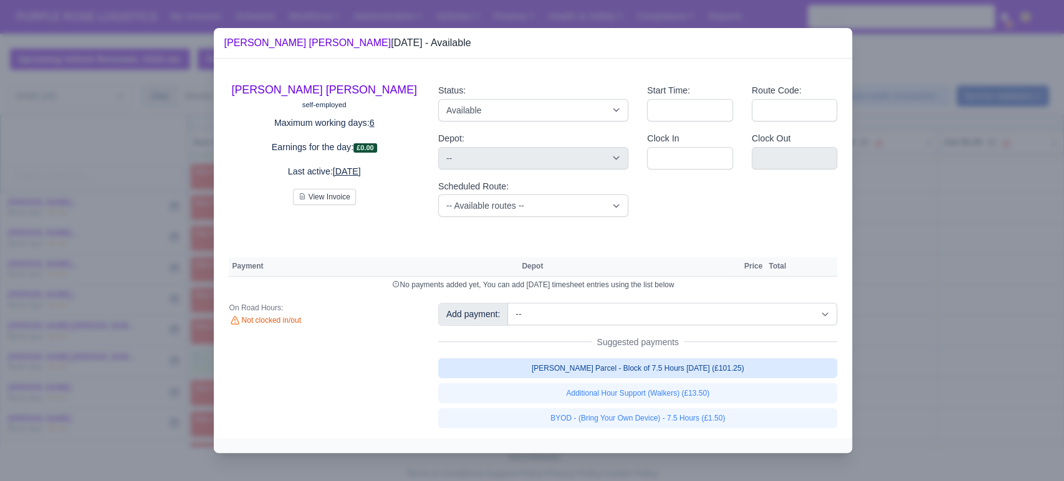
click at [595, 363] on link "[PERSON_NAME] Parcel - Block of 7.5 Hours [DATE] (£101.25)" at bounding box center [638, 368] width 400 height 20
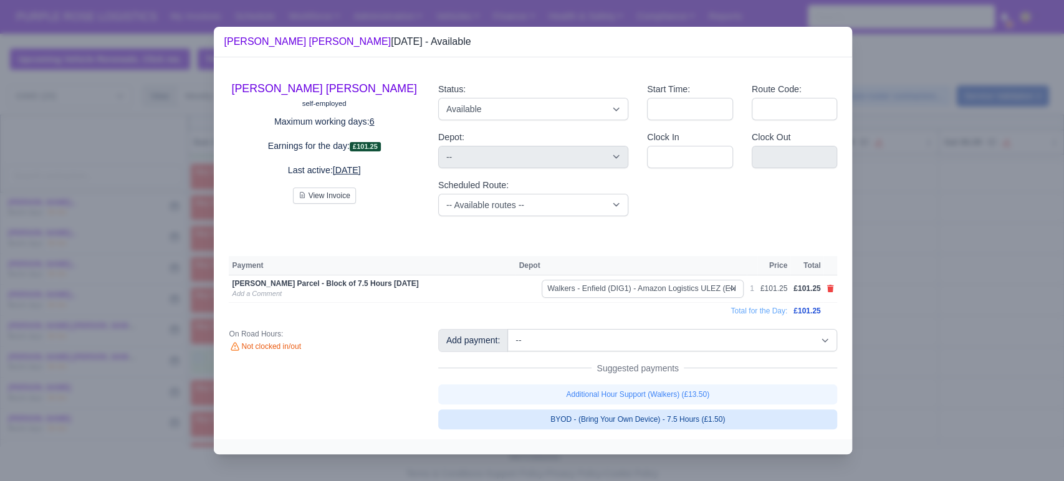
click at [588, 425] on link "BYOD - (Bring Your Own Device) - 7.5 Hours (£1.50)" at bounding box center [638, 420] width 400 height 20
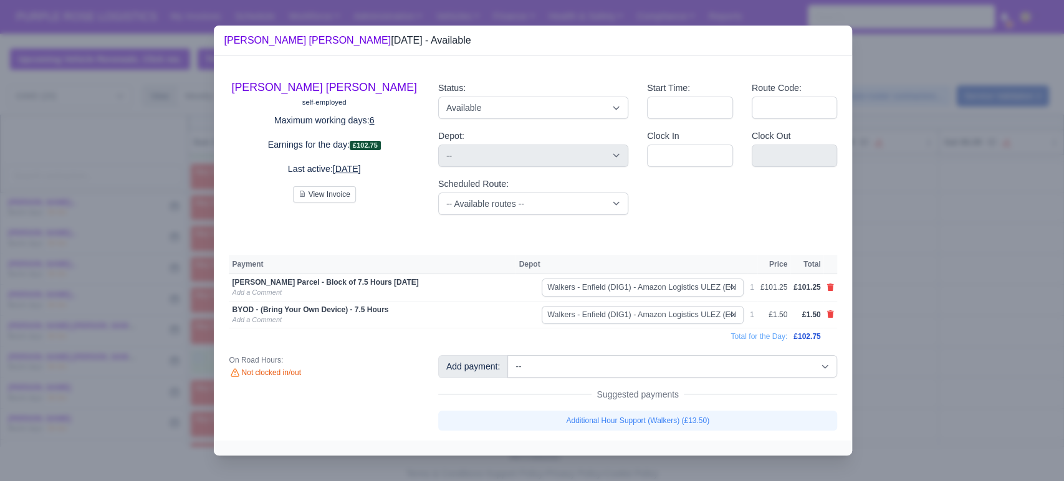
click at [919, 349] on div at bounding box center [532, 240] width 1064 height 481
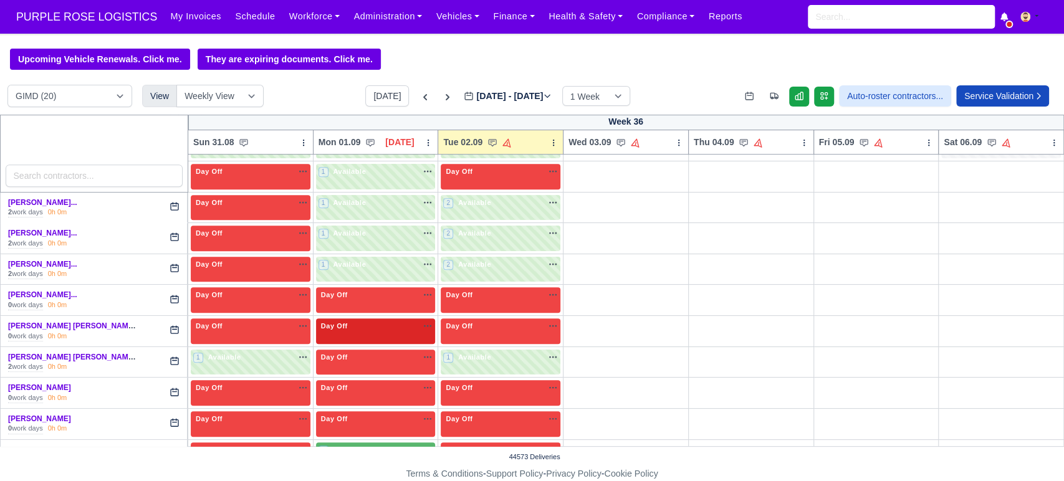
scroll to position [486, 0]
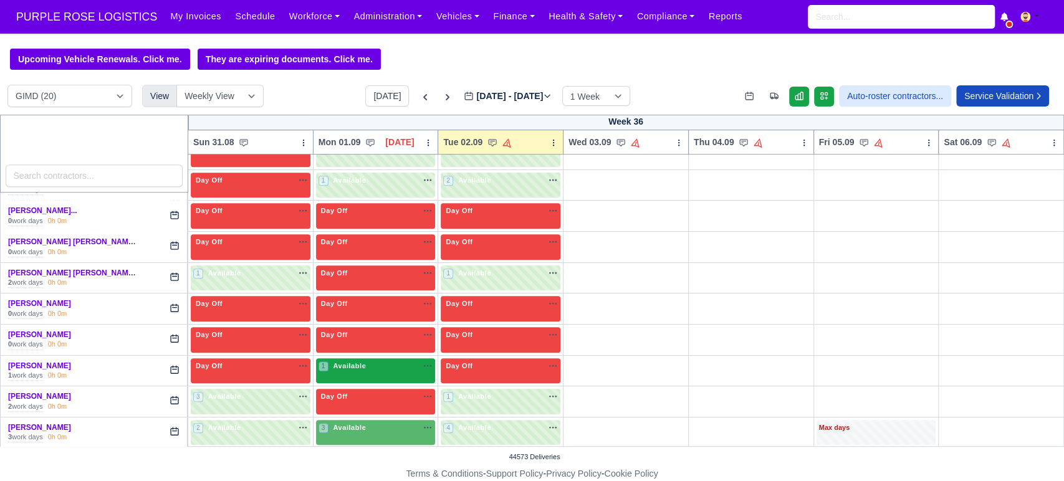
click at [364, 373] on div "1 Available" at bounding box center [376, 371] width 120 height 26
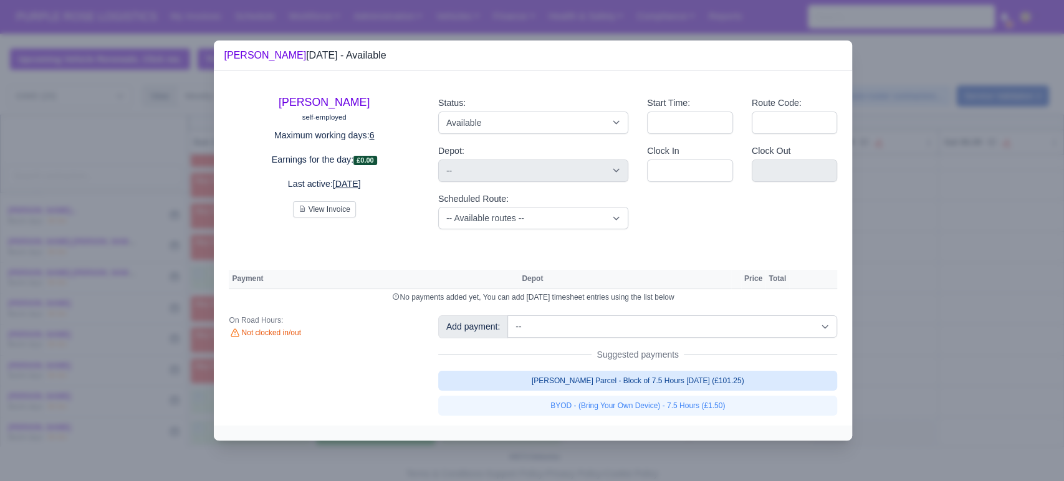
click at [545, 380] on link "[PERSON_NAME] Parcel - Block of 7.5 Hours [DATE] (£101.25)" at bounding box center [638, 381] width 400 height 20
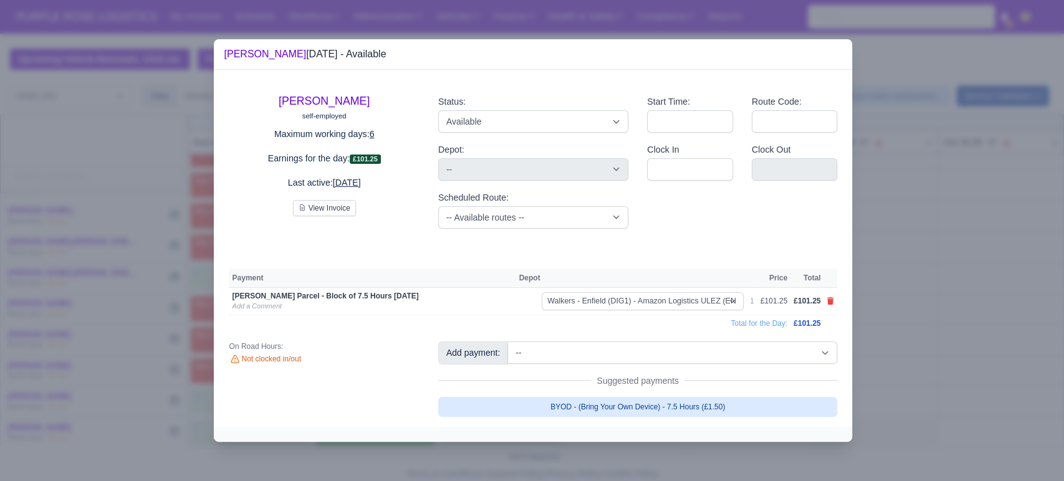
click at [539, 405] on link "BYOD - (Bring Your Own Device) - 7.5 Hours (£1.50)" at bounding box center [638, 407] width 400 height 20
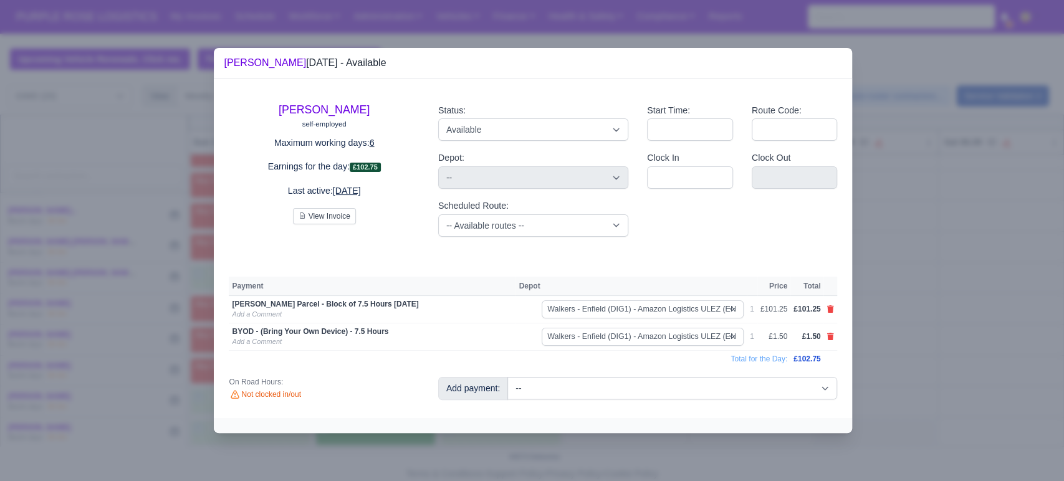
click at [968, 338] on div at bounding box center [532, 240] width 1064 height 481
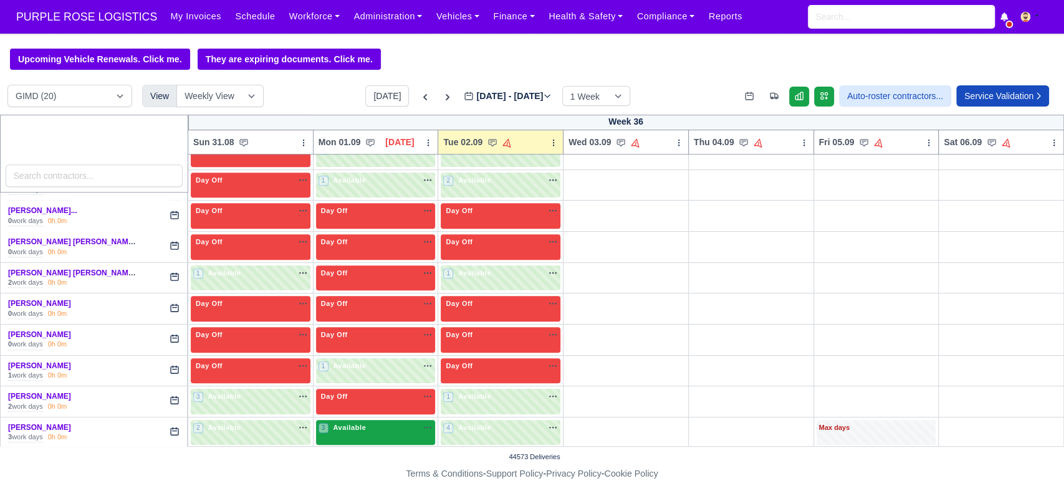
click at [367, 433] on div "3 Available na" at bounding box center [376, 429] width 115 height 13
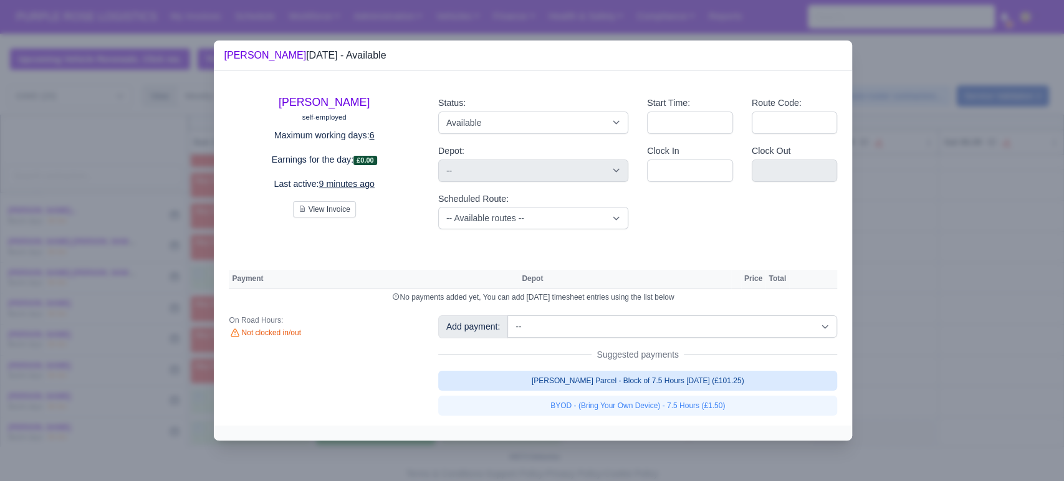
click at [646, 382] on link "[PERSON_NAME] Parcel - Block of 7.5 Hours [DATE] (£101.25)" at bounding box center [638, 381] width 400 height 20
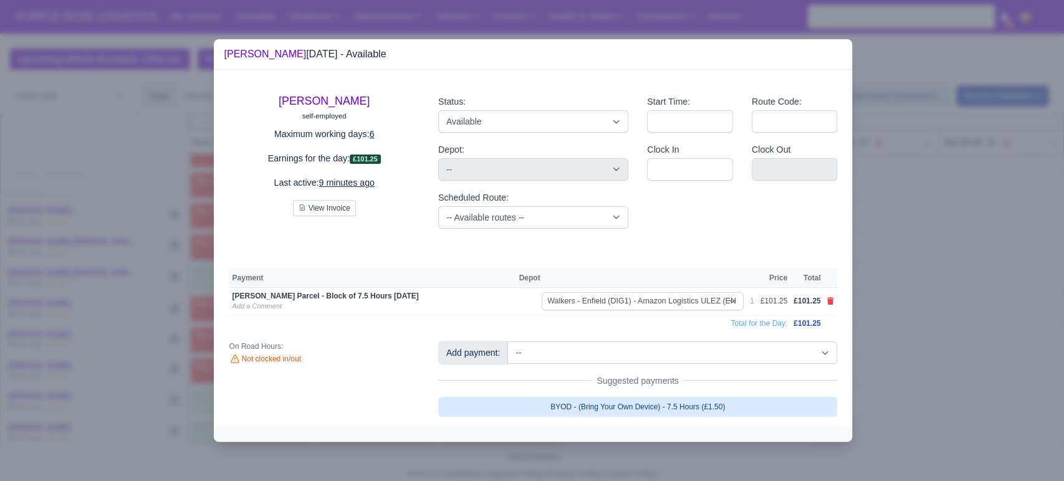
click at [742, 406] on link "BYOD - (Bring Your Own Device) - 7.5 Hours (£1.50)" at bounding box center [638, 407] width 400 height 20
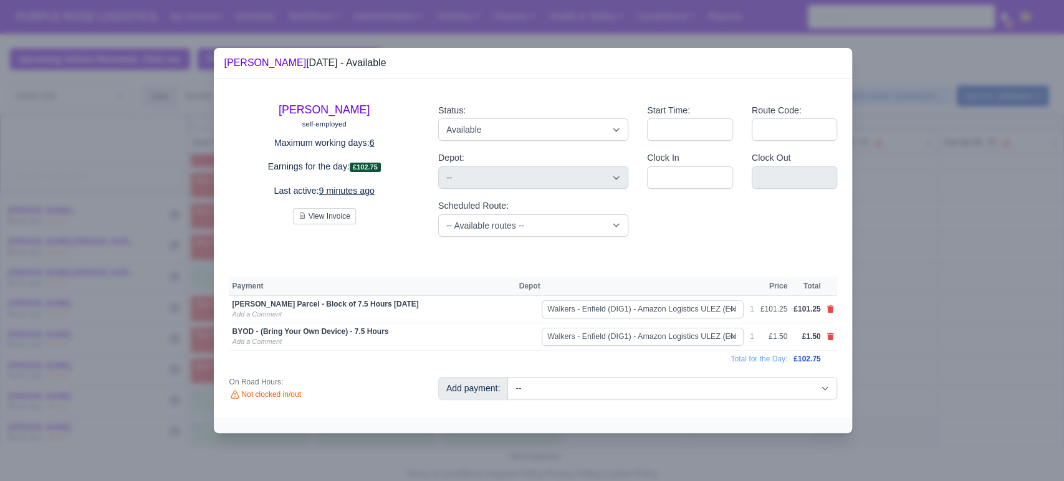
click at [945, 368] on div at bounding box center [532, 240] width 1064 height 481
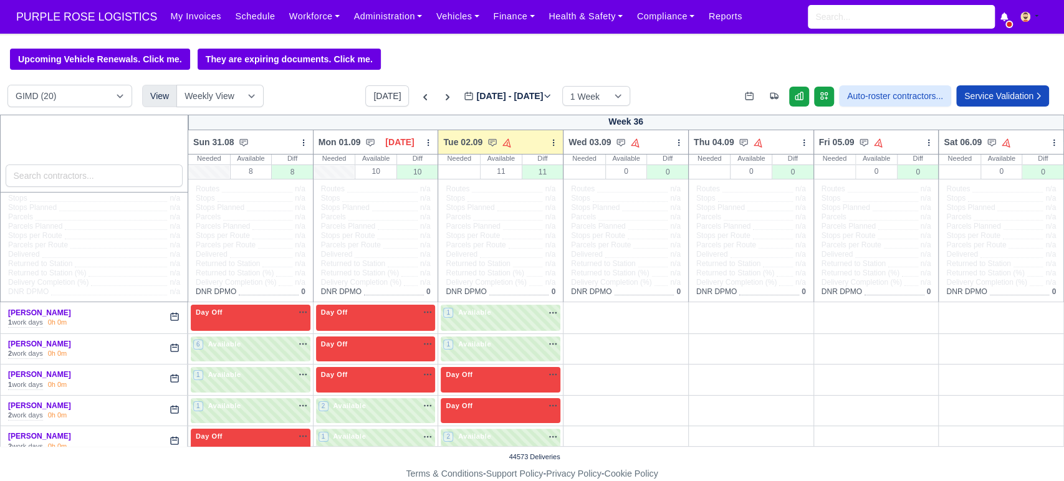
scroll to position [0, 0]
